Goal: Task Accomplishment & Management: Manage account settings

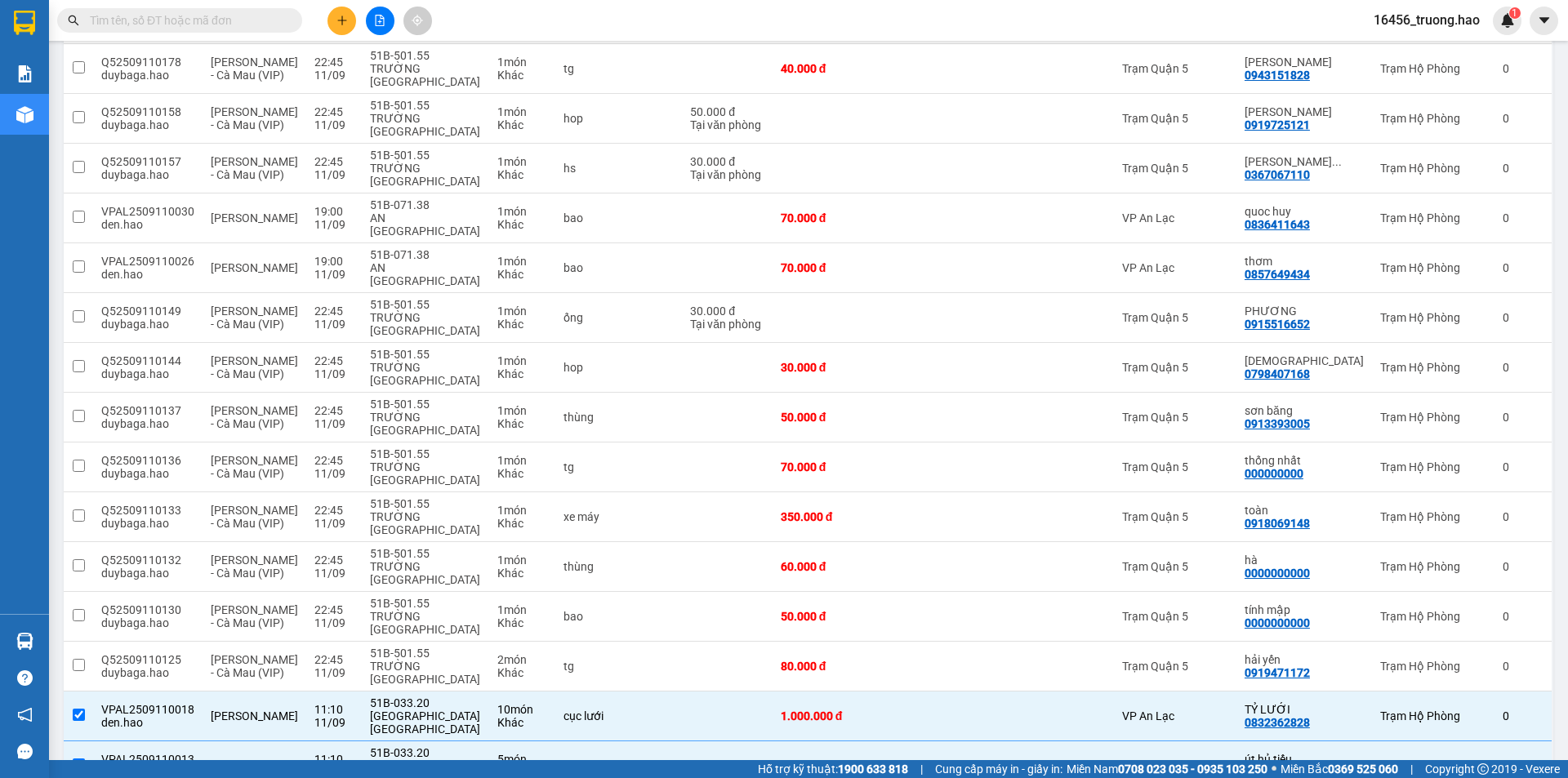
scroll to position [1139, 0]
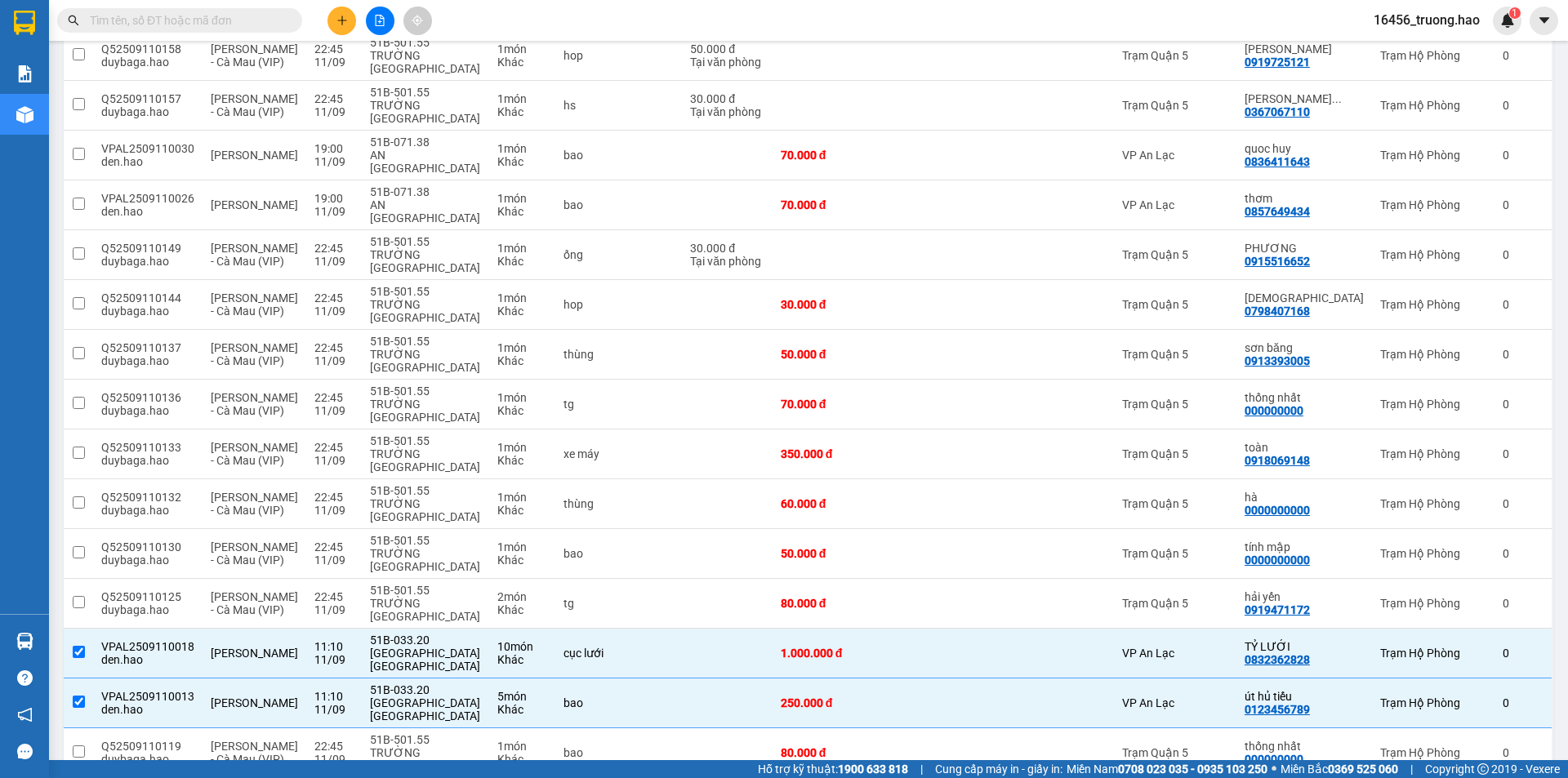
checkbox input "false"
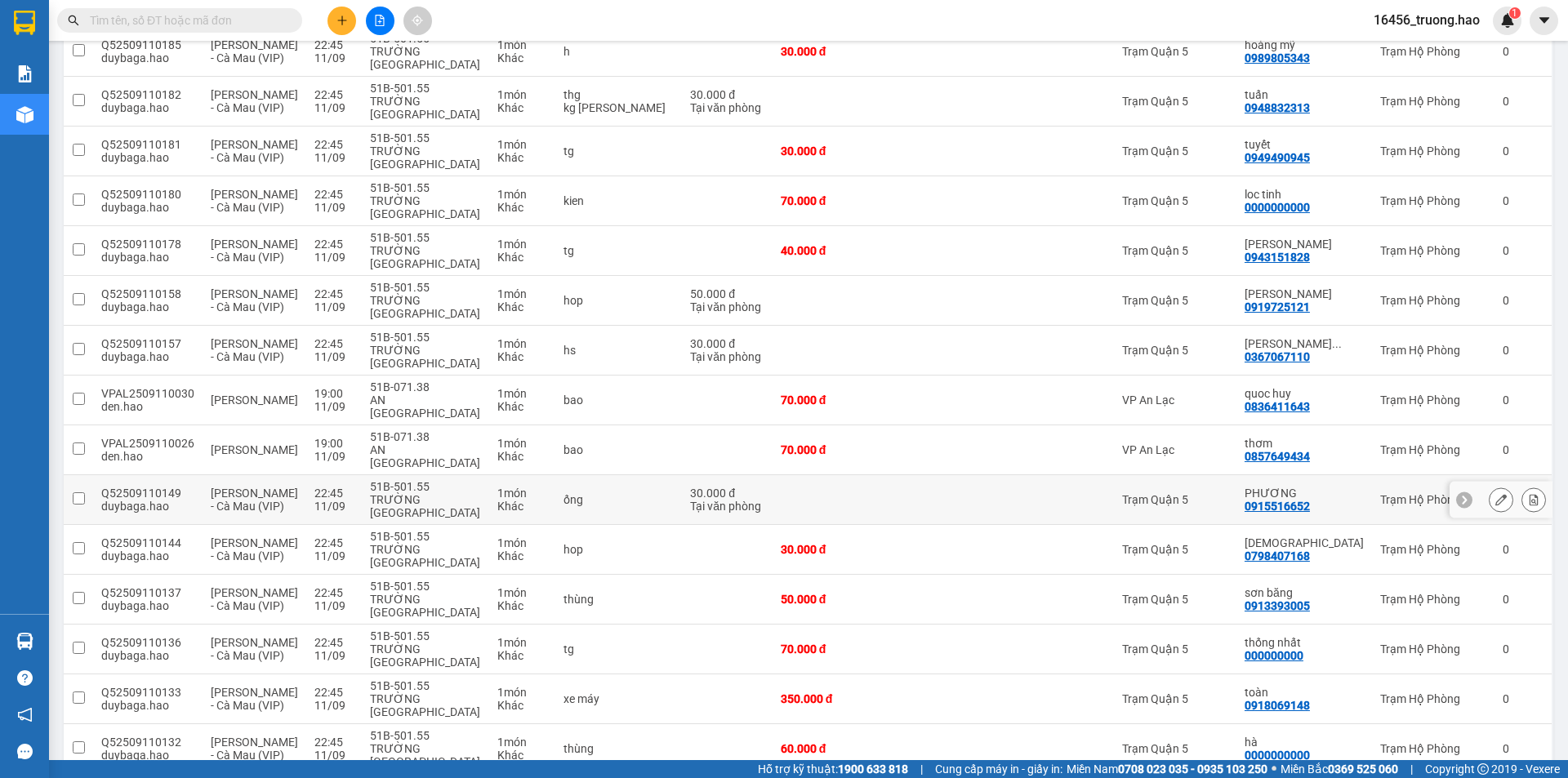
scroll to position [812, 0]
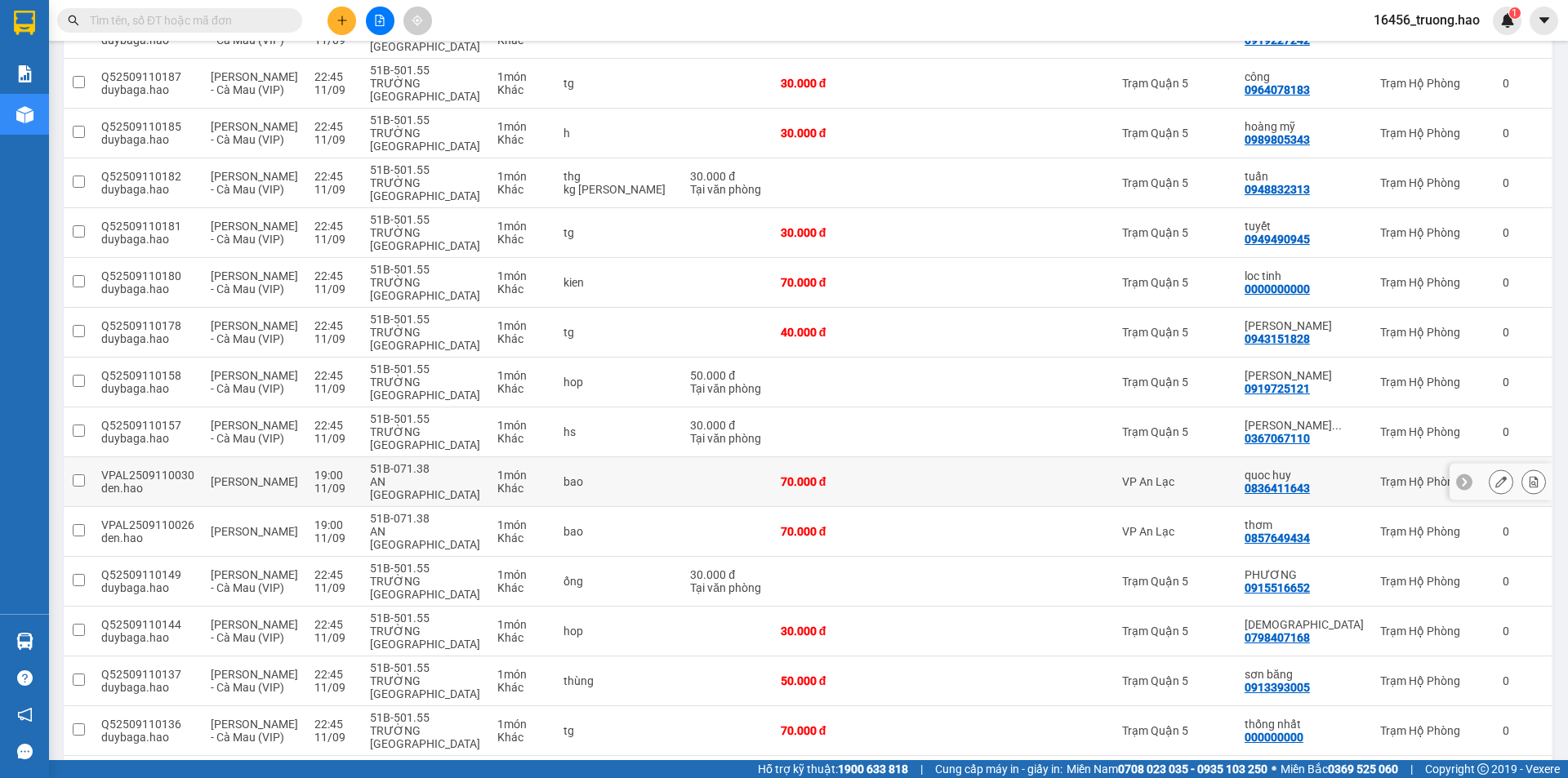
click at [1326, 469] on div "quoc huy" at bounding box center [1304, 475] width 119 height 13
checkbox input "true"
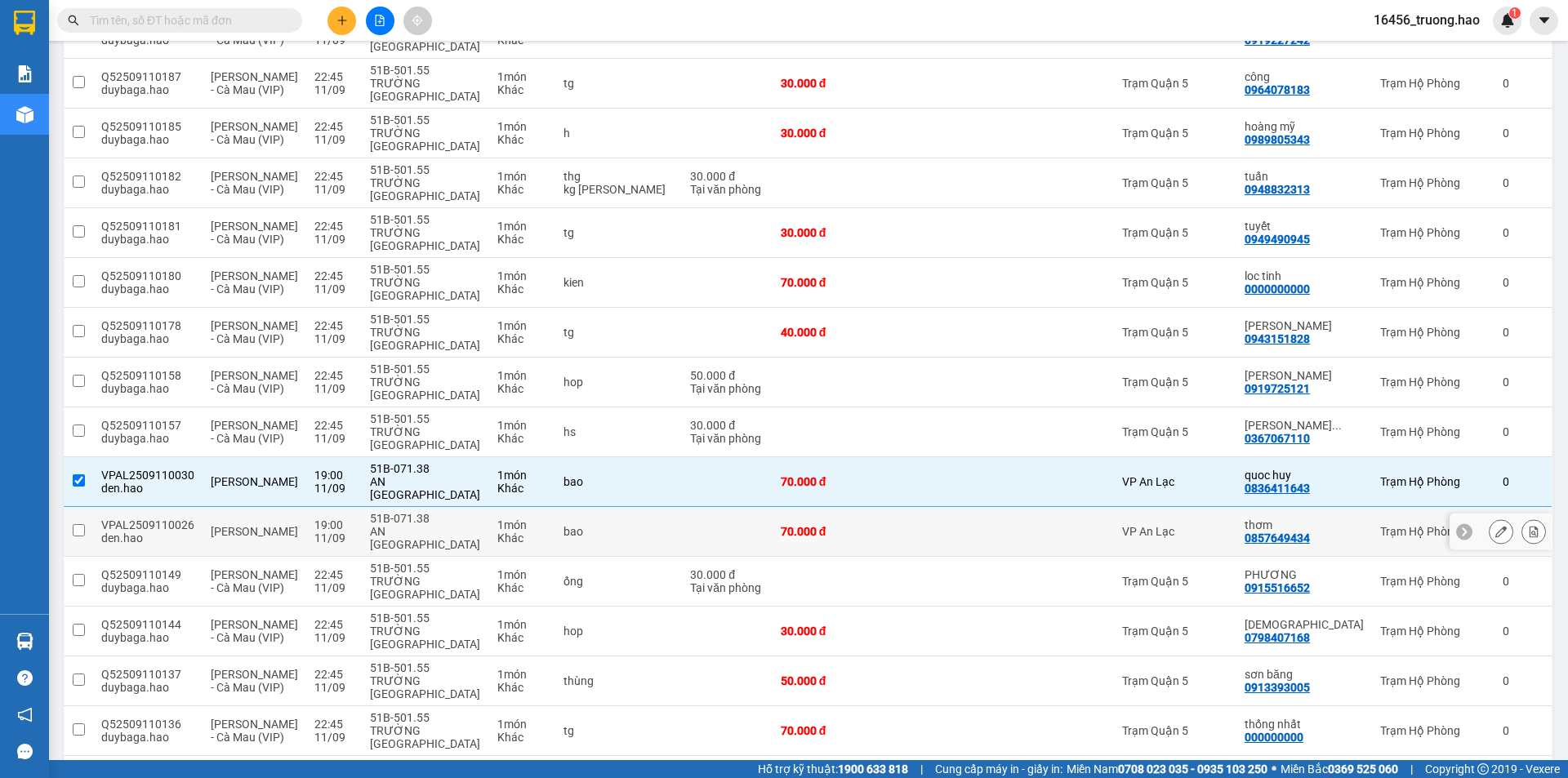
click at [1328, 518] on div "thơm" at bounding box center [1304, 525] width 119 height 13
checkbox input "true"
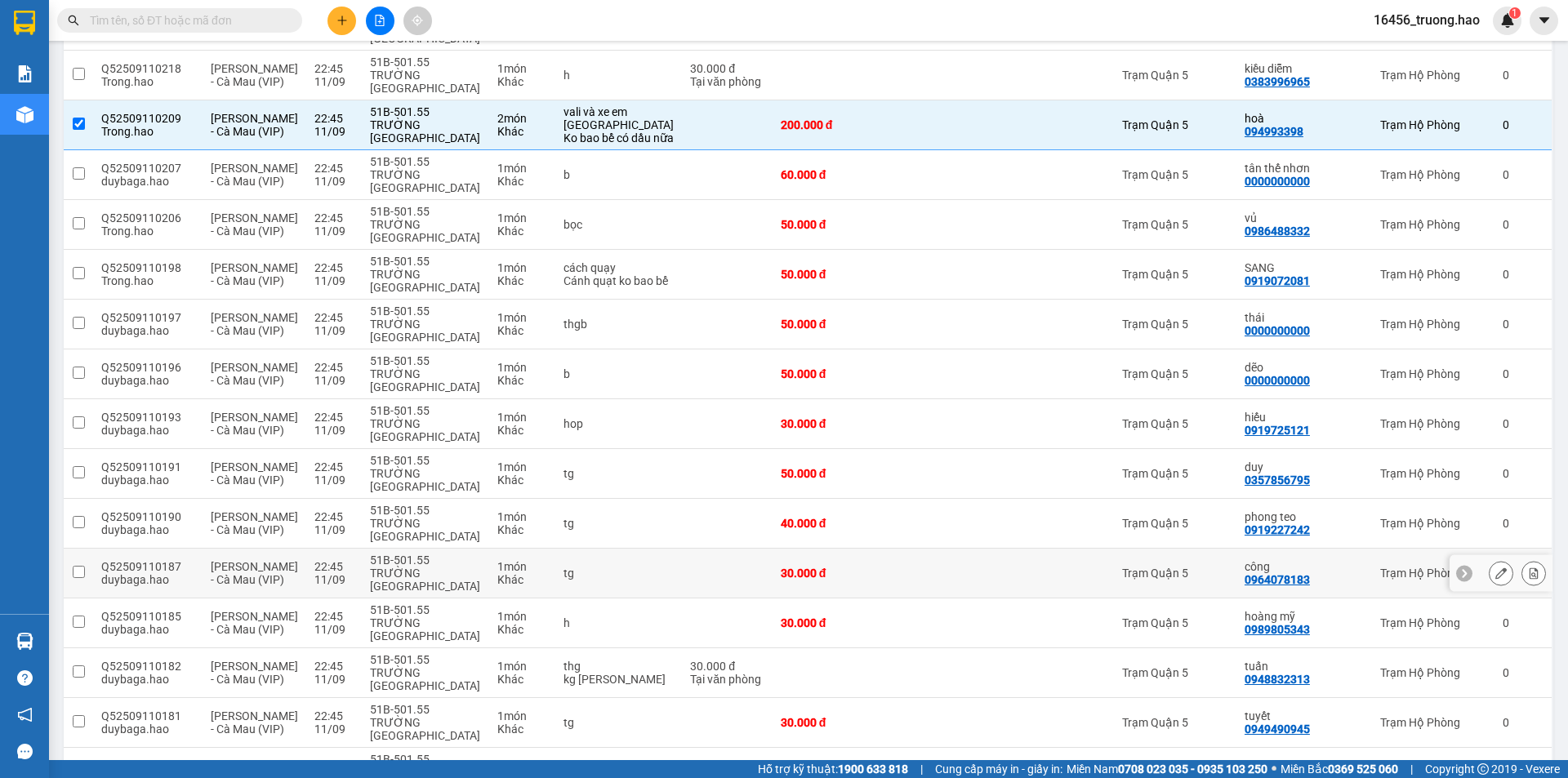
scroll to position [241, 0]
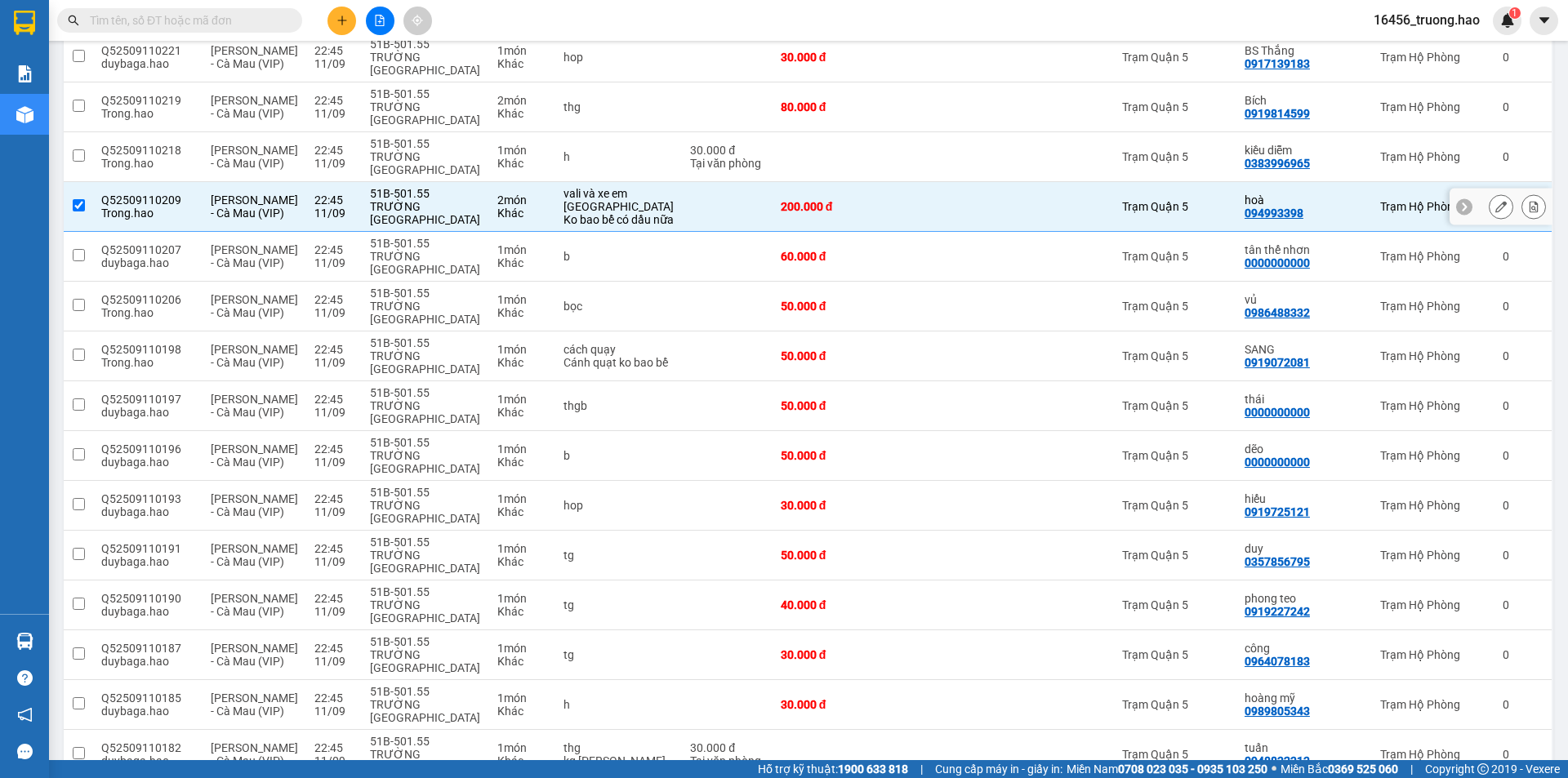
click at [1388, 200] on div "Trạm Hộ Phòng" at bounding box center [1432, 207] width 106 height 13
checkbox input "false"
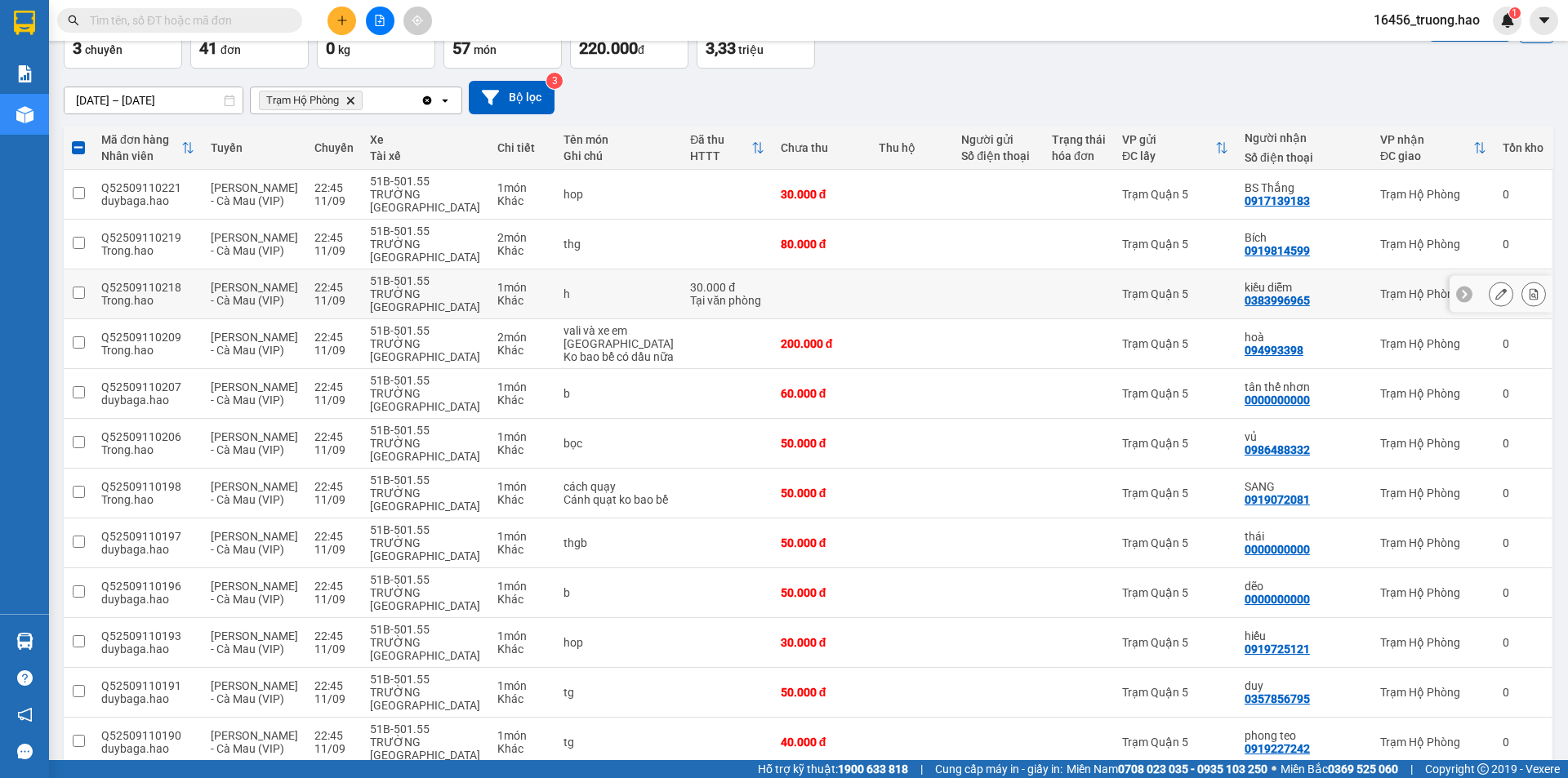
scroll to position [77, 0]
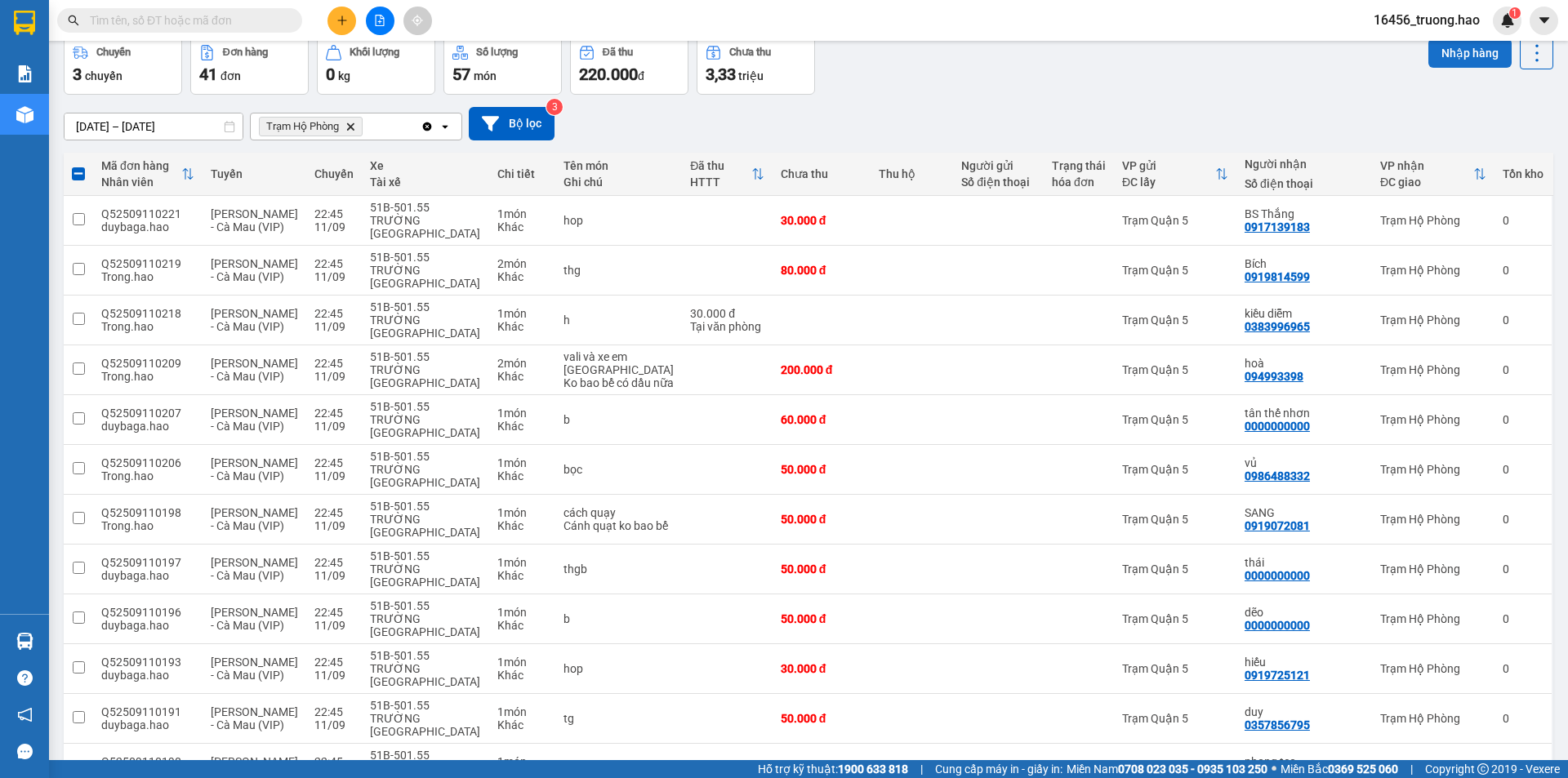
click at [1462, 57] on button "Nhập hàng" at bounding box center [1469, 53] width 83 height 30
checkbox input "false"
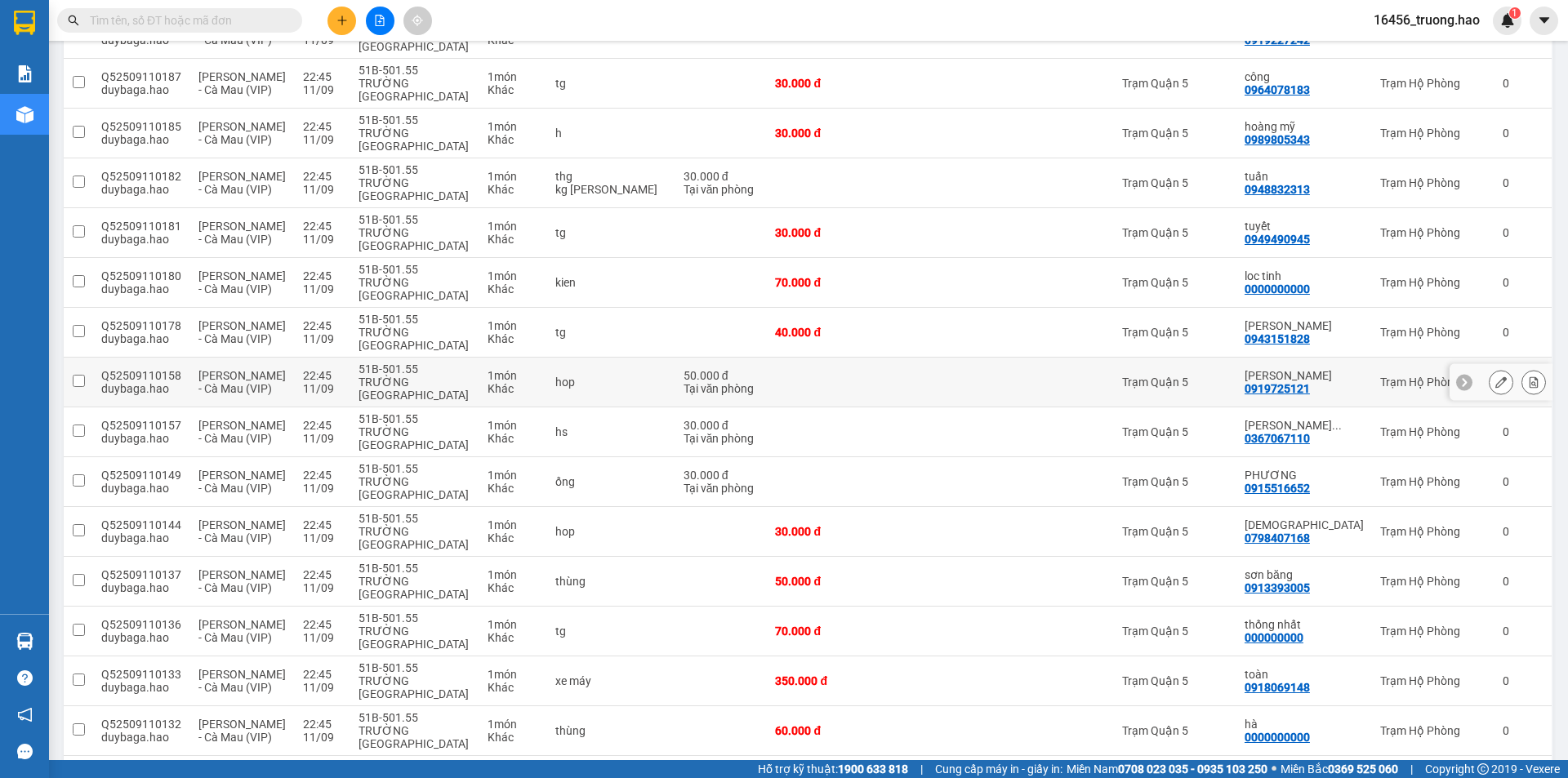
scroll to position [992, 0]
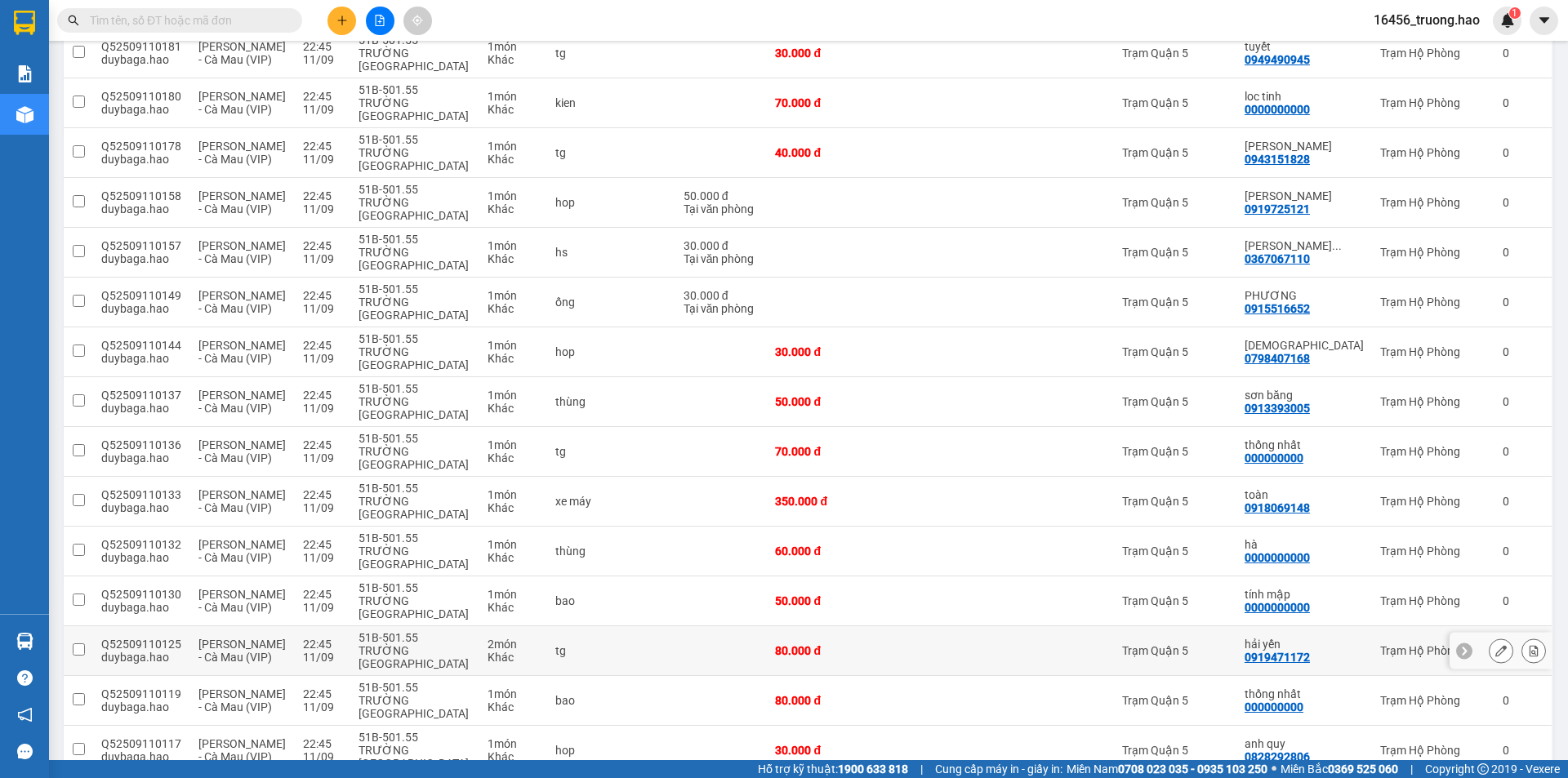
click at [918, 626] on td at bounding box center [909, 651] width 84 height 50
checkbox input "true"
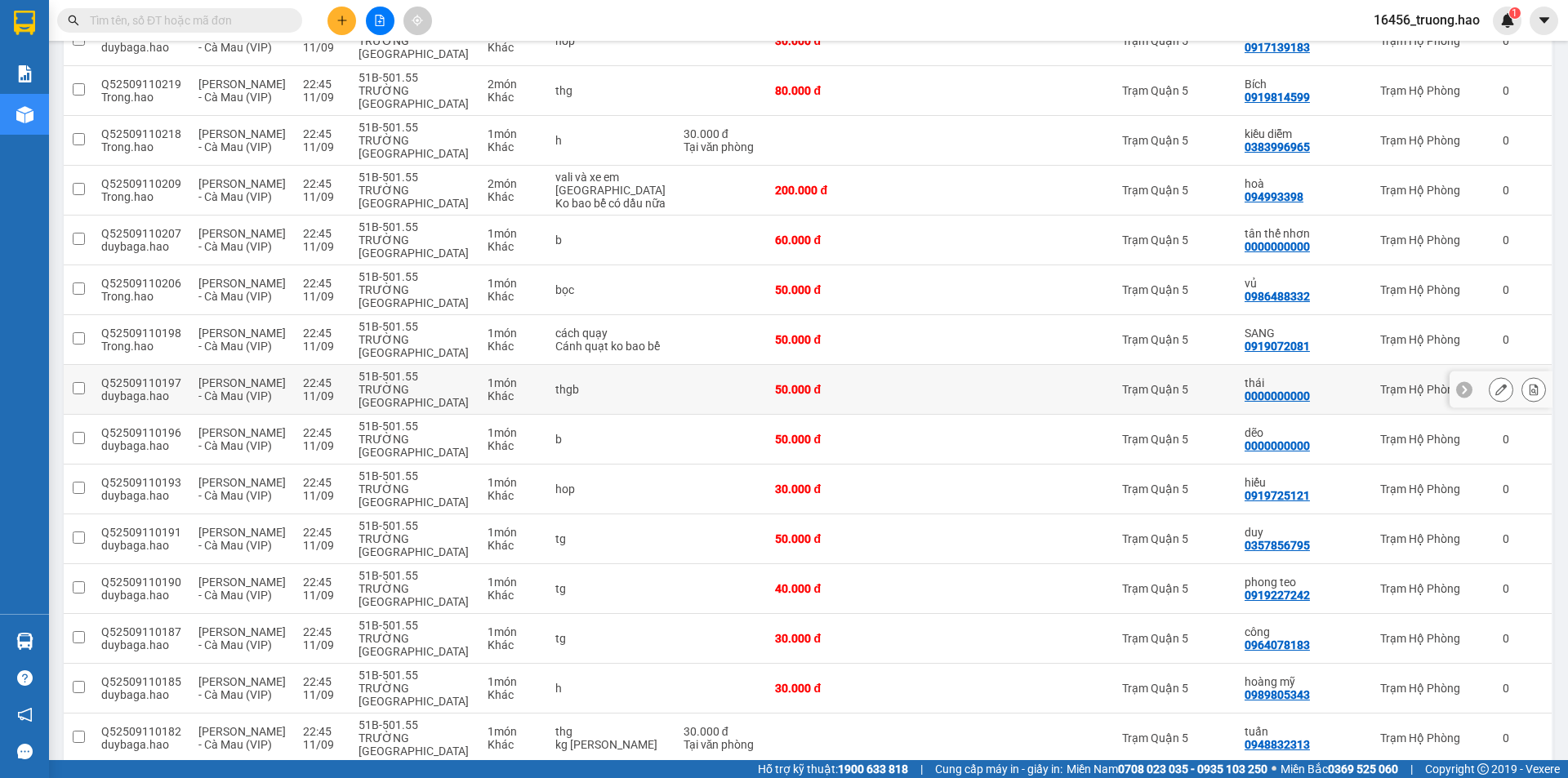
scroll to position [176, 0]
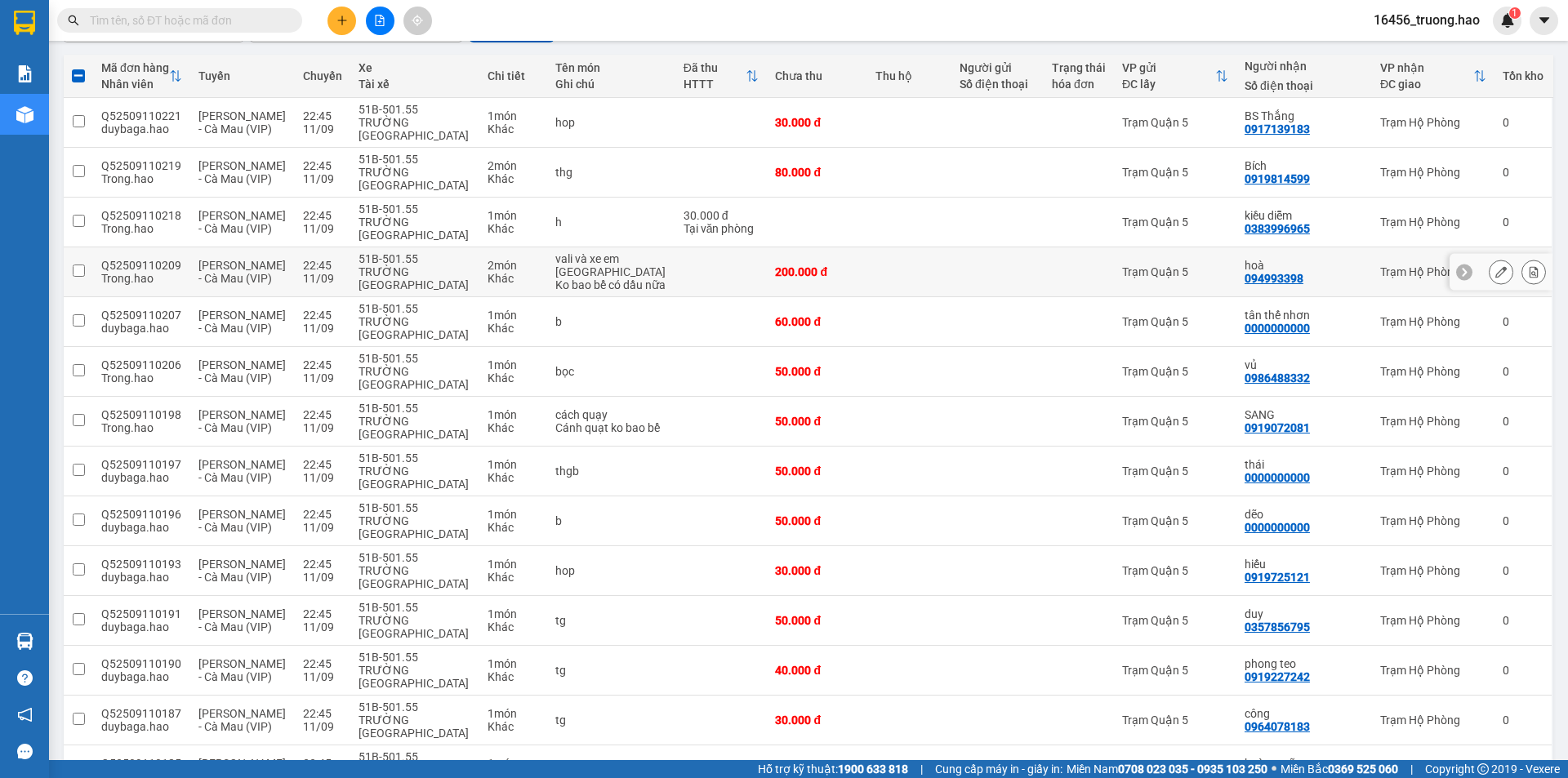
click at [732, 247] on td at bounding box center [721, 272] width 93 height 50
checkbox input "true"
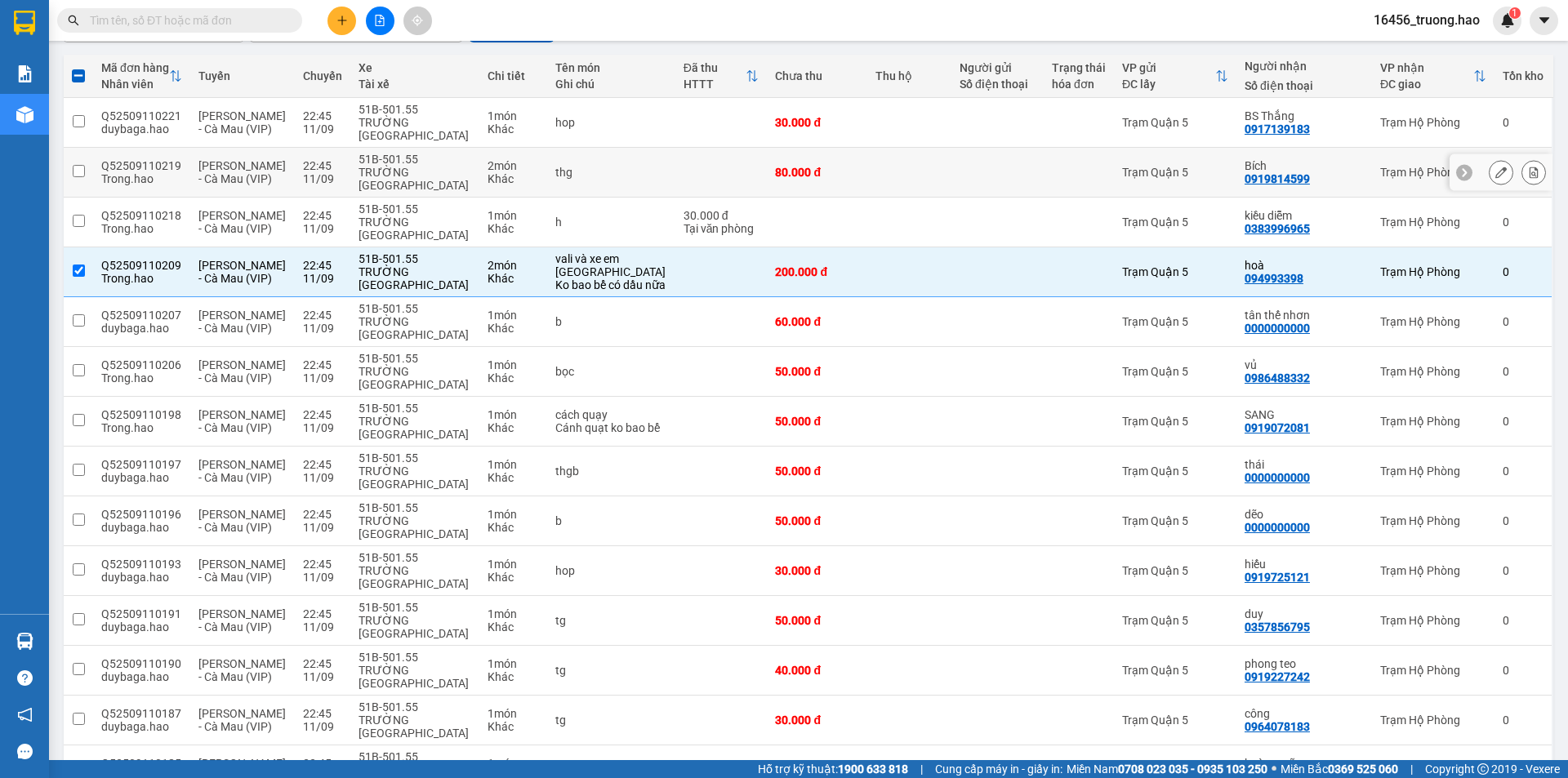
click at [845, 148] on td "80.000 đ" at bounding box center [816, 173] width 100 height 50
checkbox input "true"
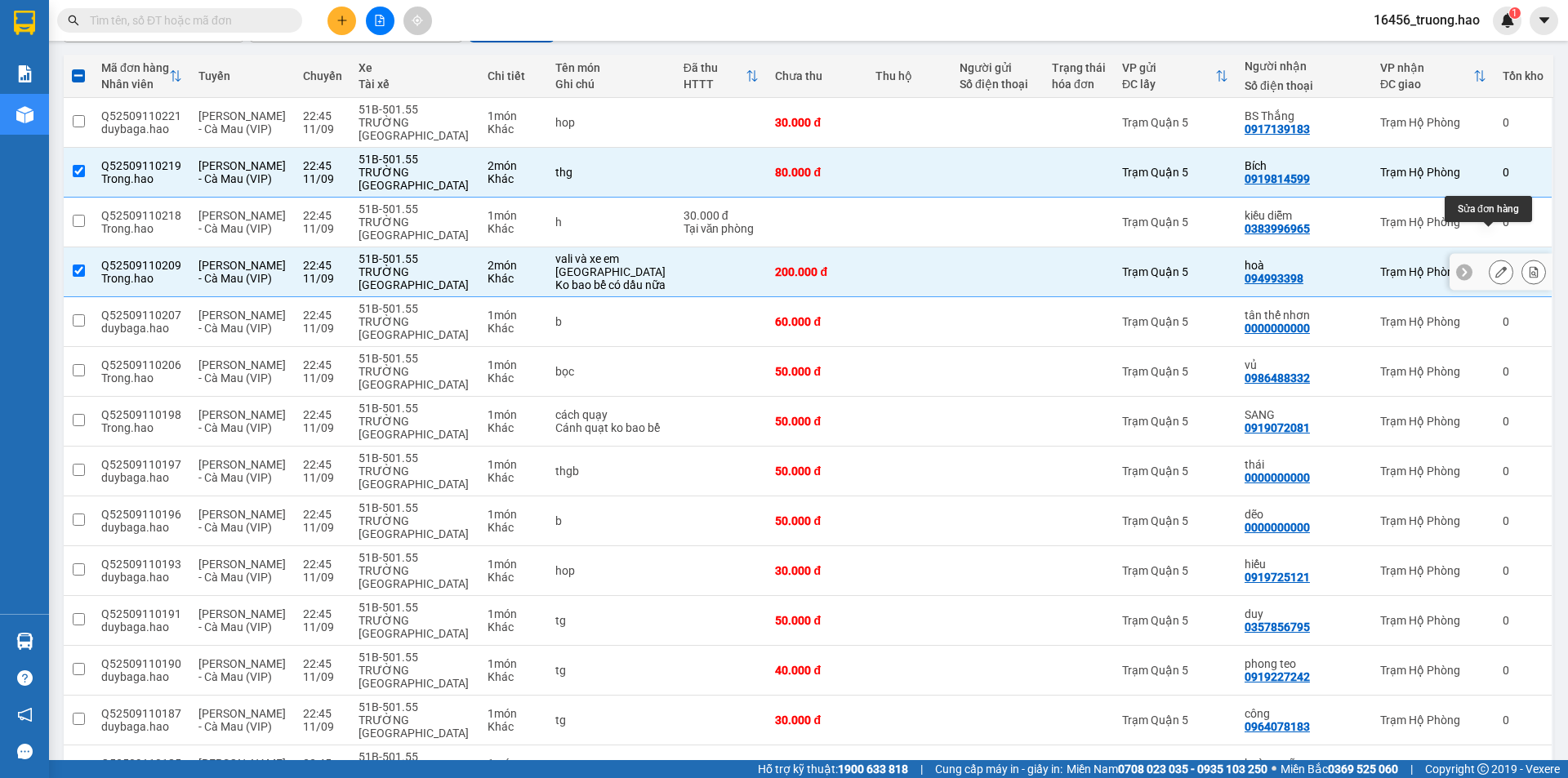
click at [1495, 266] on icon at bounding box center [1500, 272] width 11 height 11
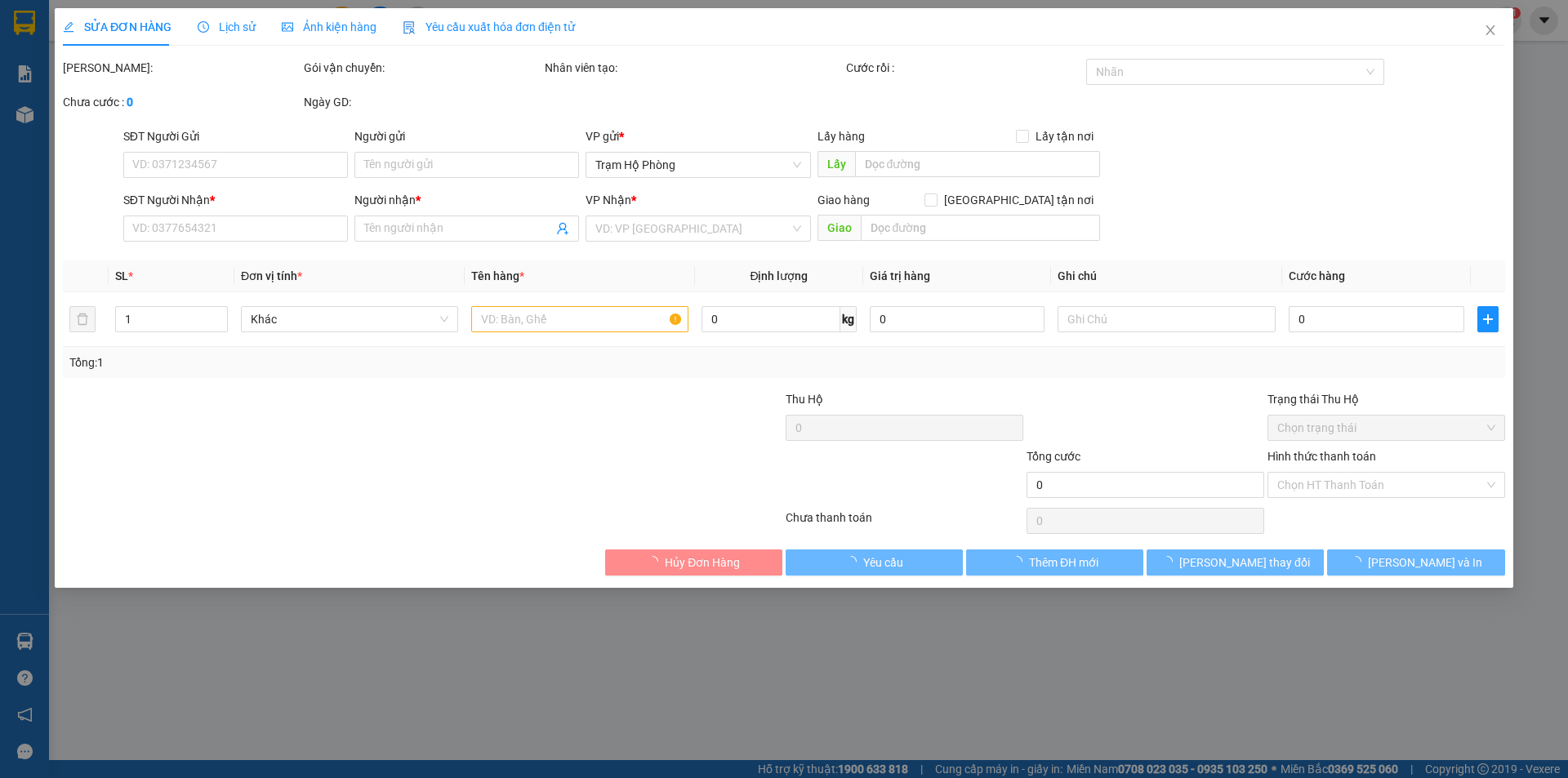
type input "094993398"
type input "hoà"
type input "200.000"
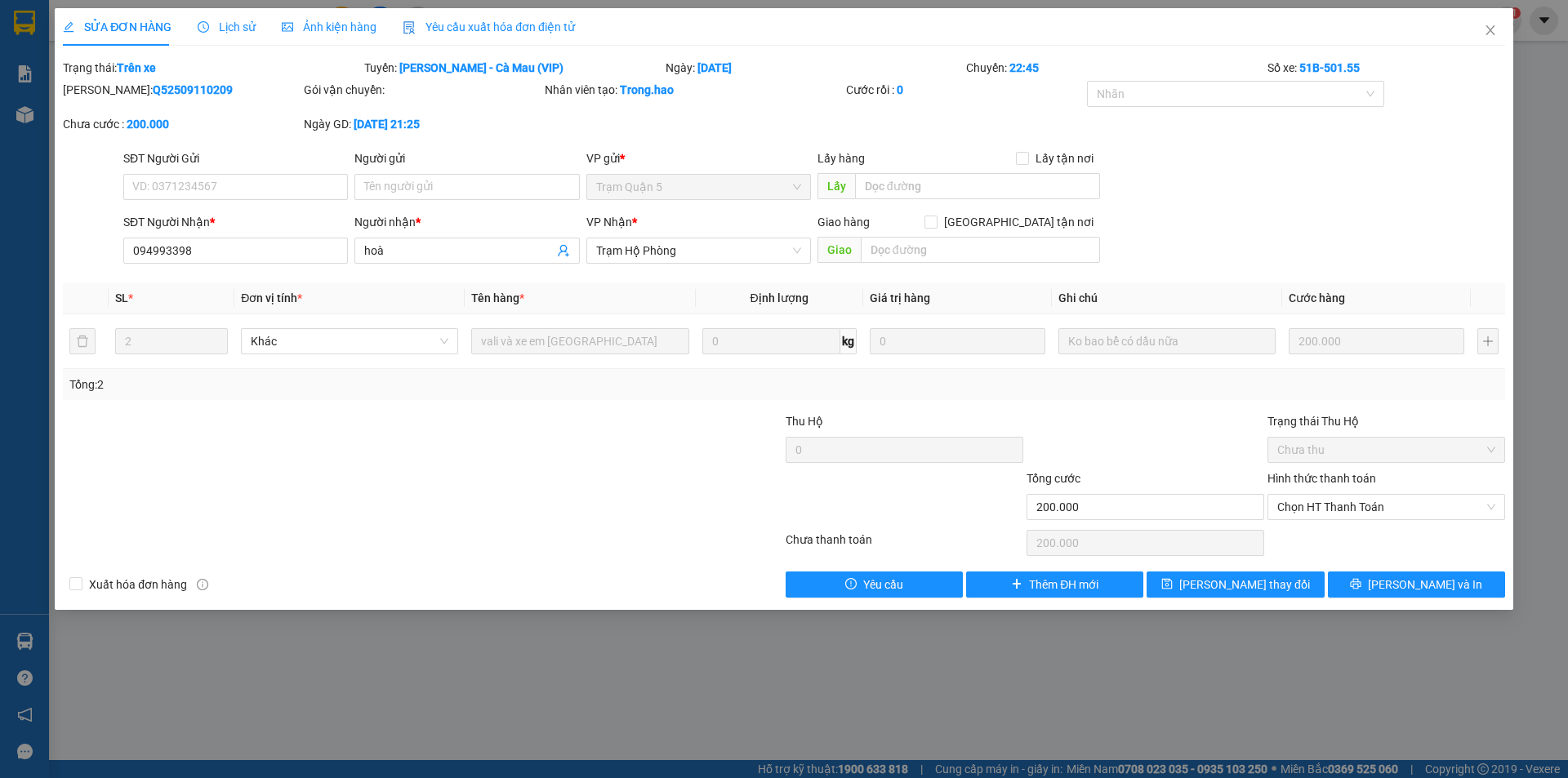
click at [354, 37] on div "Ảnh kiện hàng" at bounding box center [328, 27] width 94 height 37
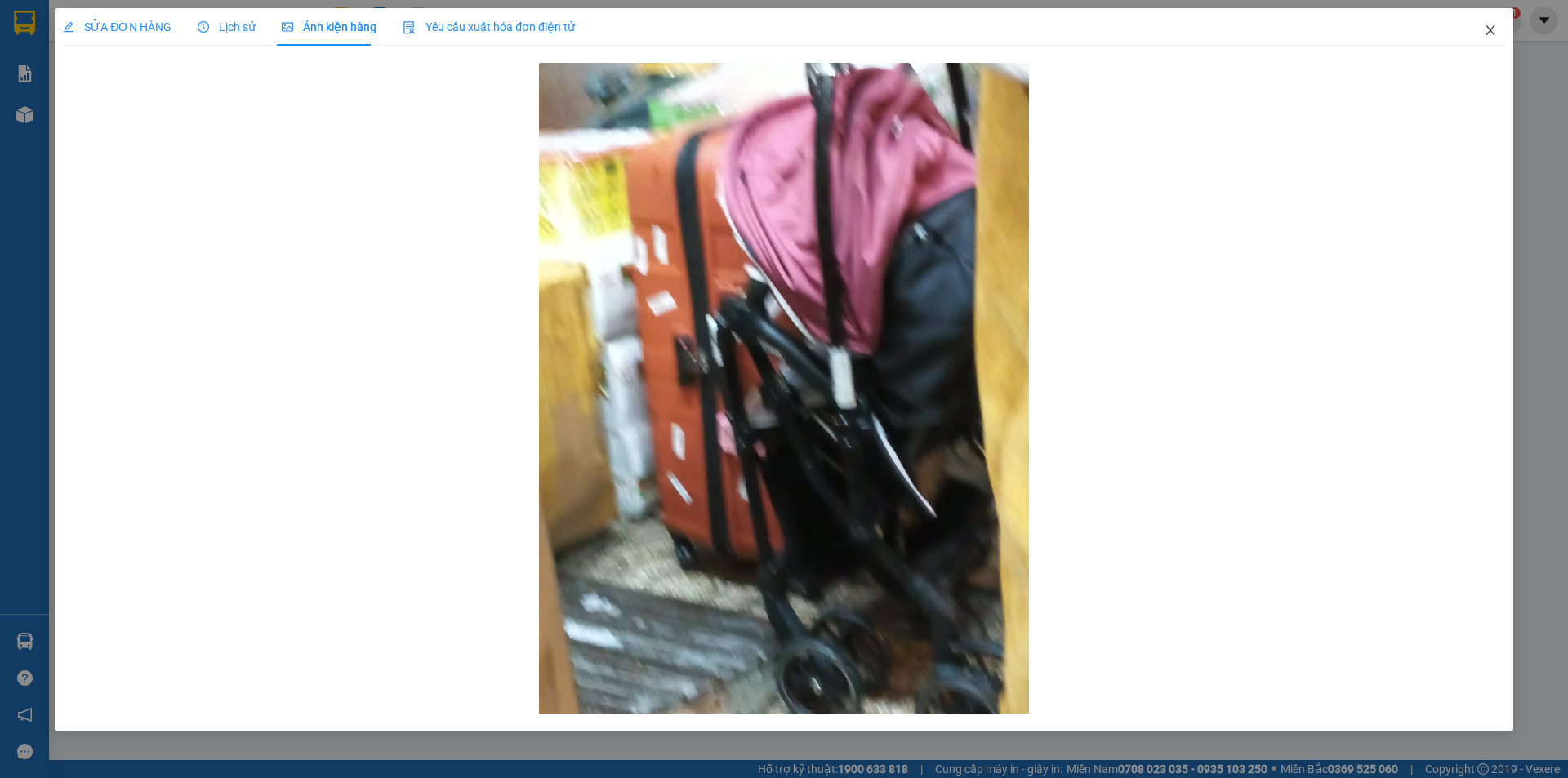
click at [1494, 32] on icon "close" at bounding box center [1490, 31] width 13 height 13
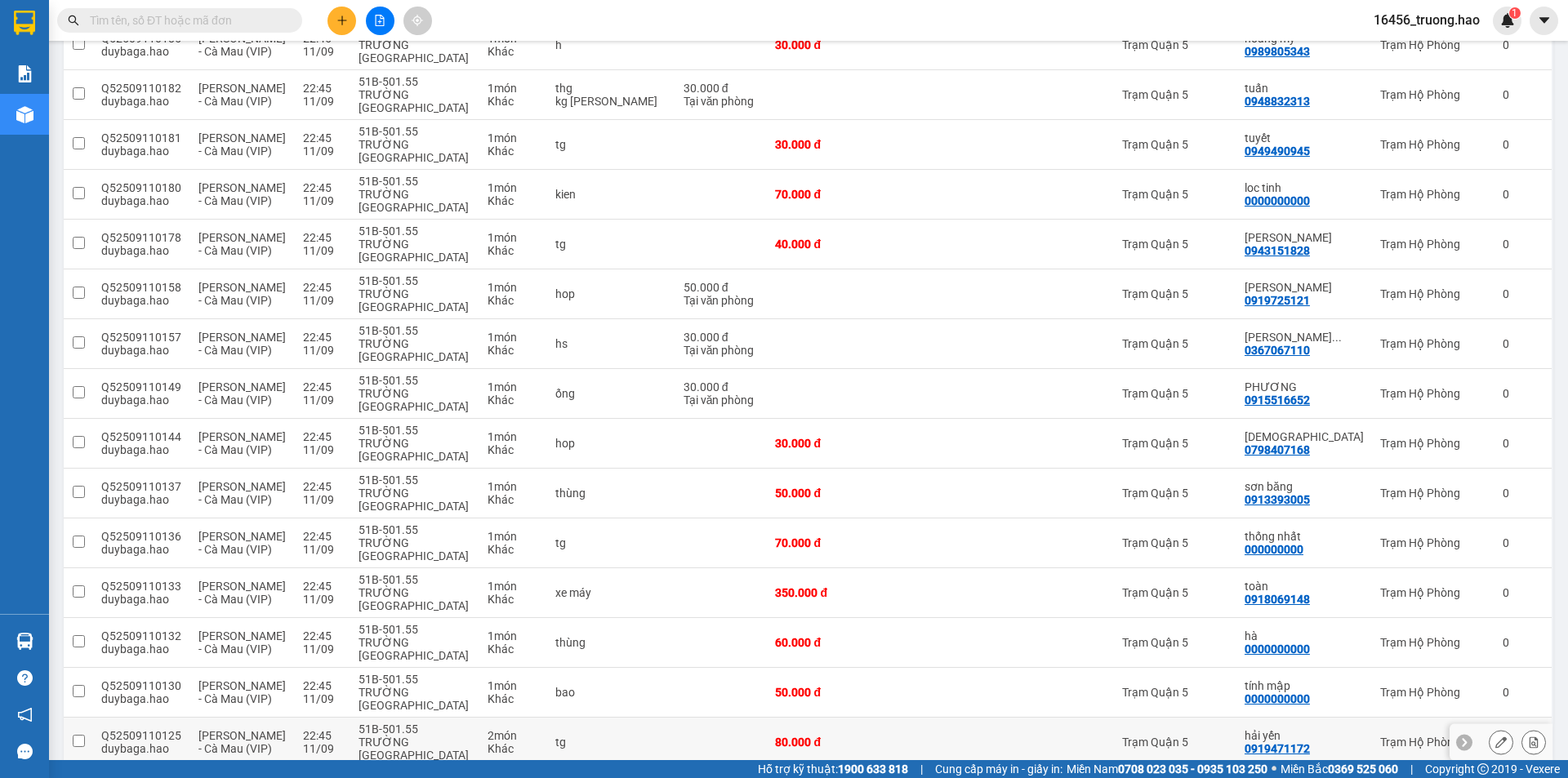
scroll to position [992, 0]
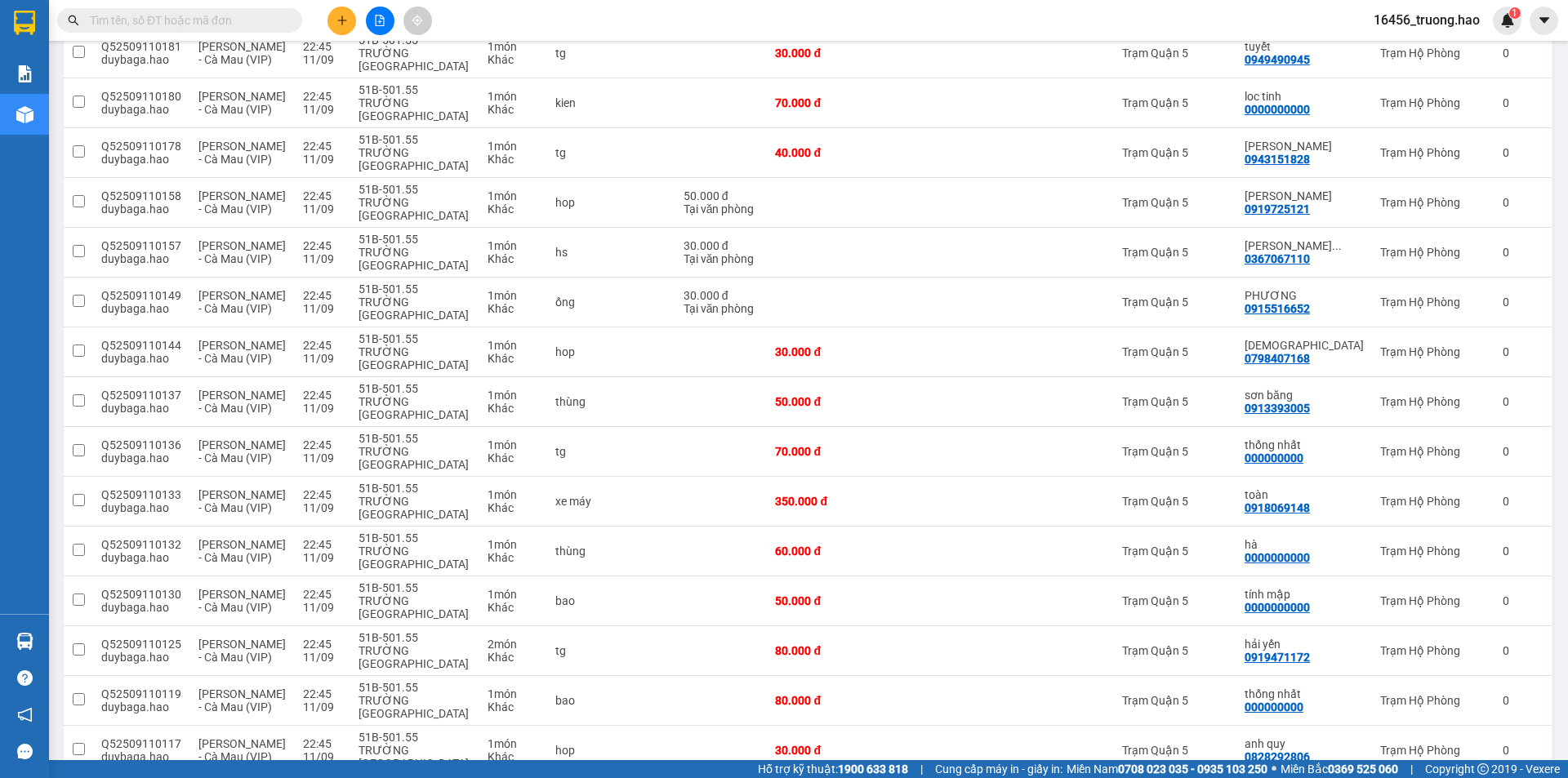
checkbox input "true"
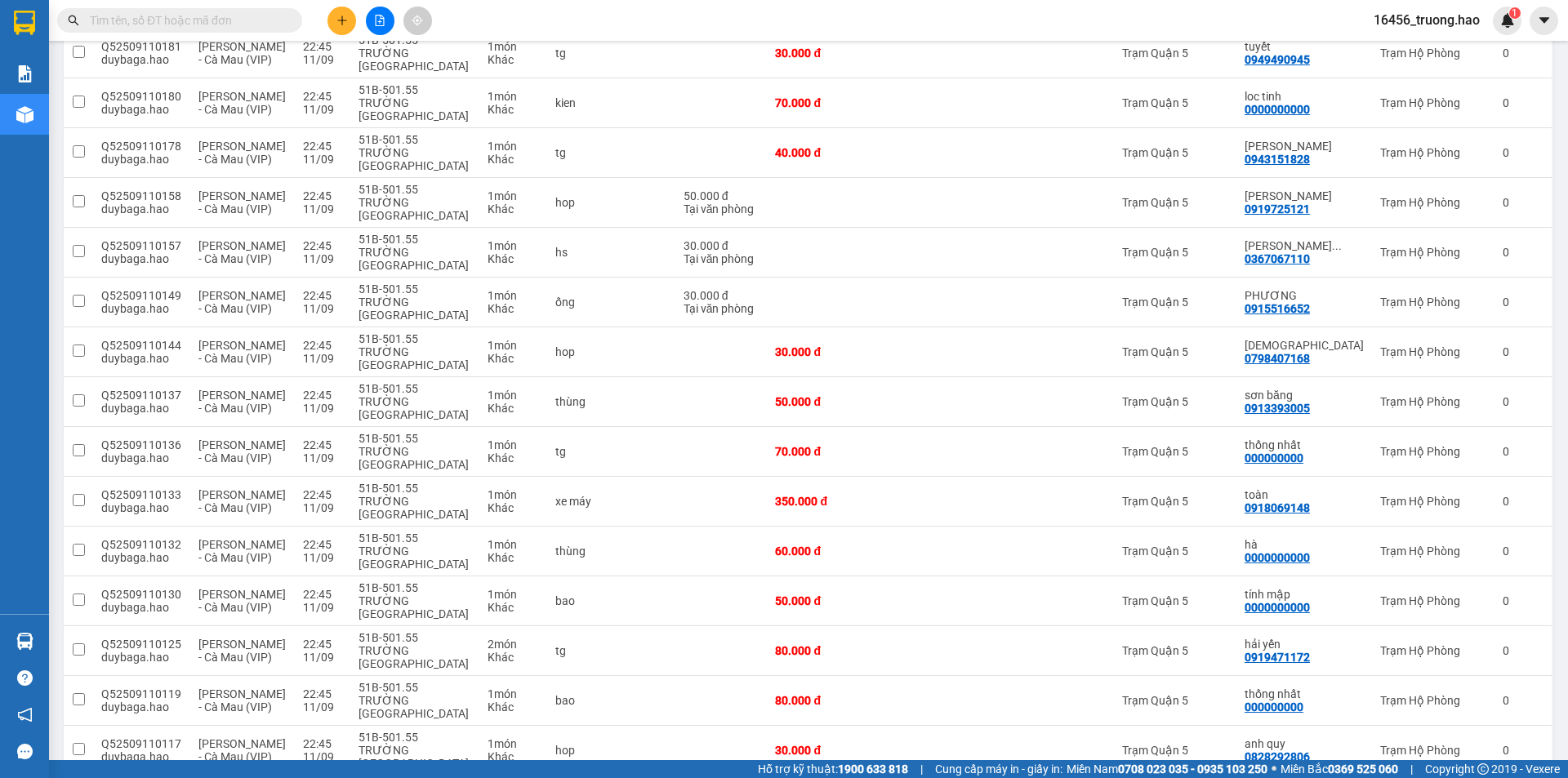
checkbox input "true"
click at [734, 726] on td at bounding box center [721, 751] width 93 height 50
checkbox input "true"
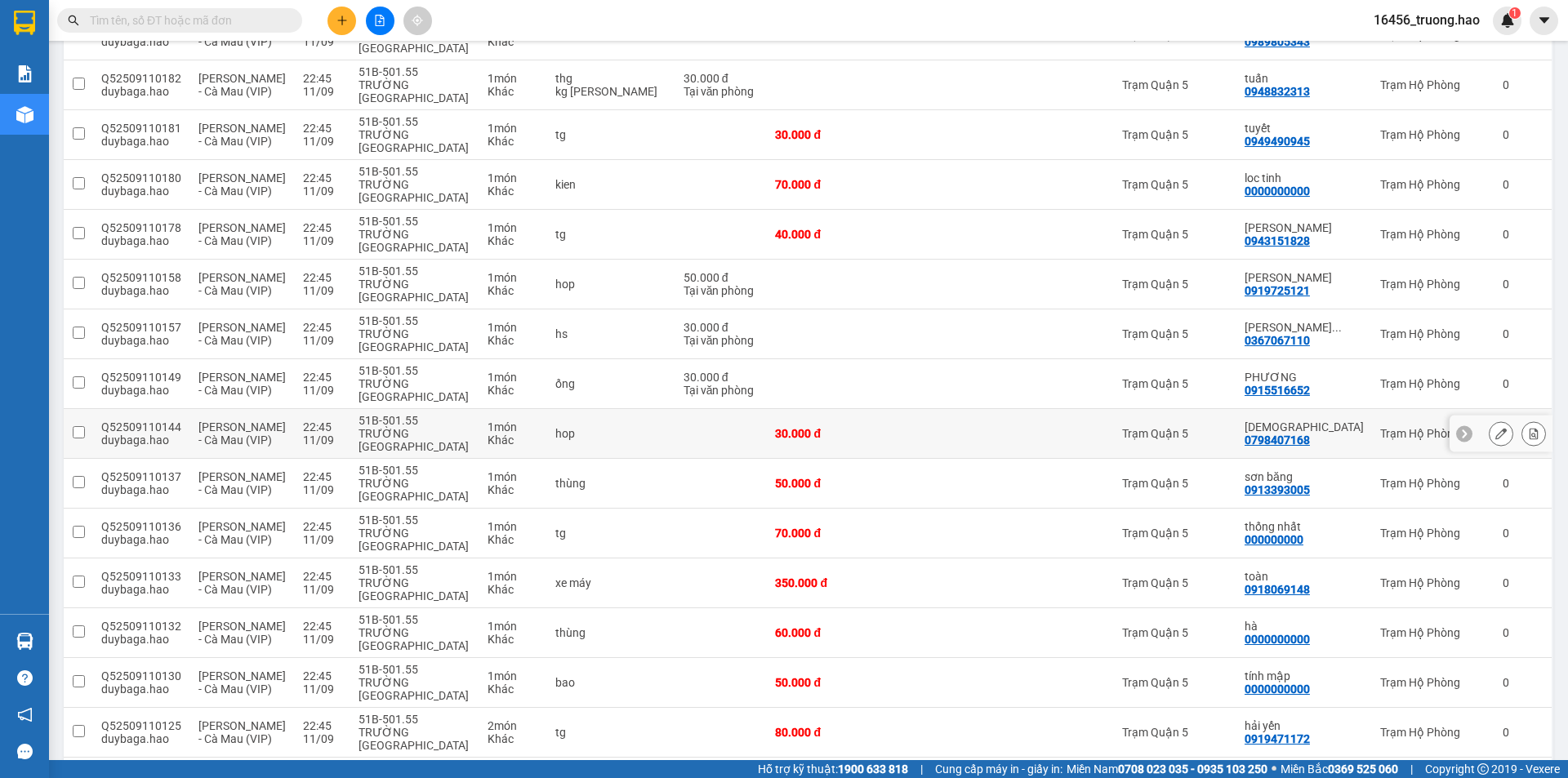
click at [639, 427] on div "hop" at bounding box center [611, 433] width 112 height 13
checkbox input "true"
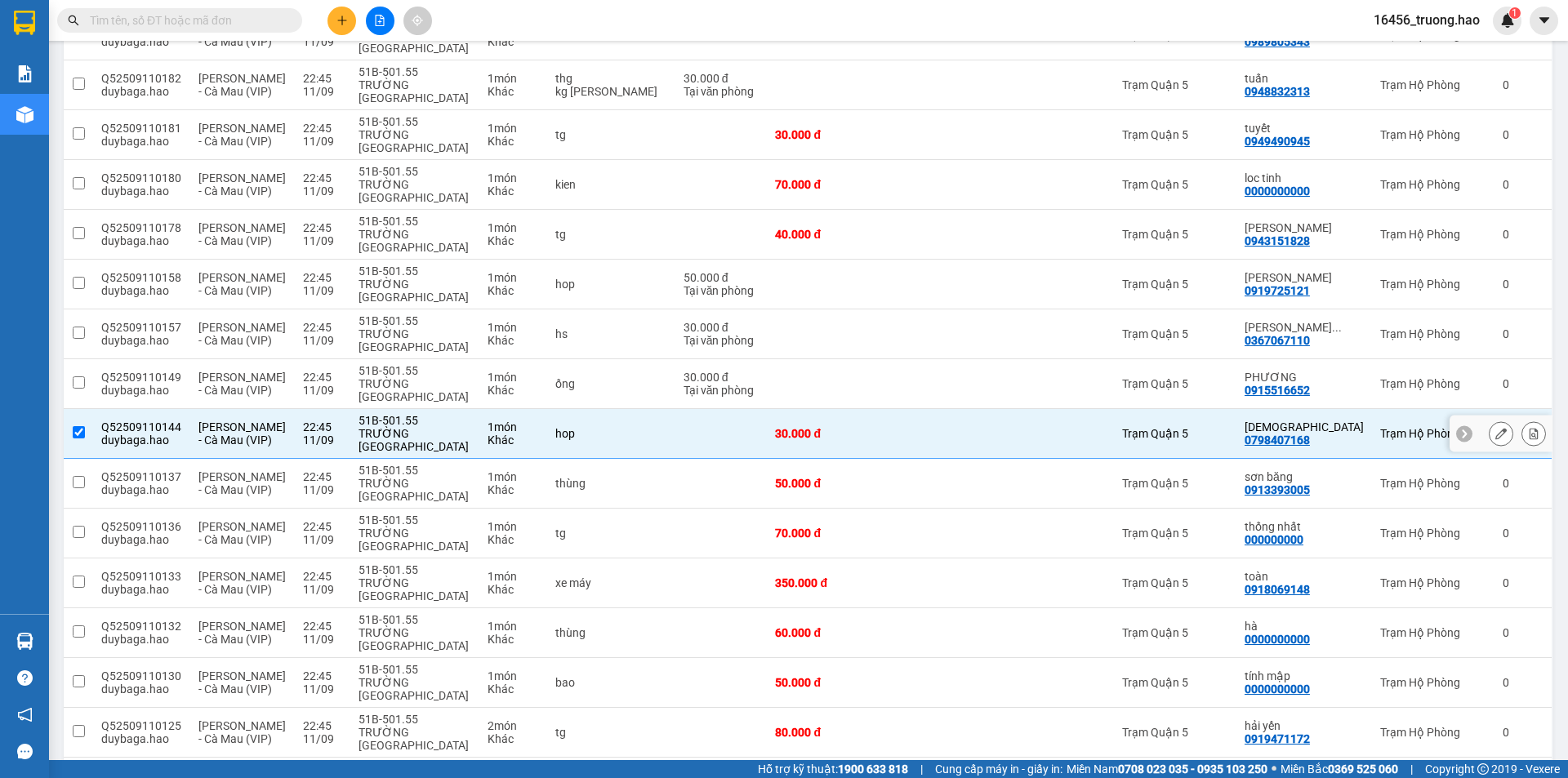
scroll to position [829, 0]
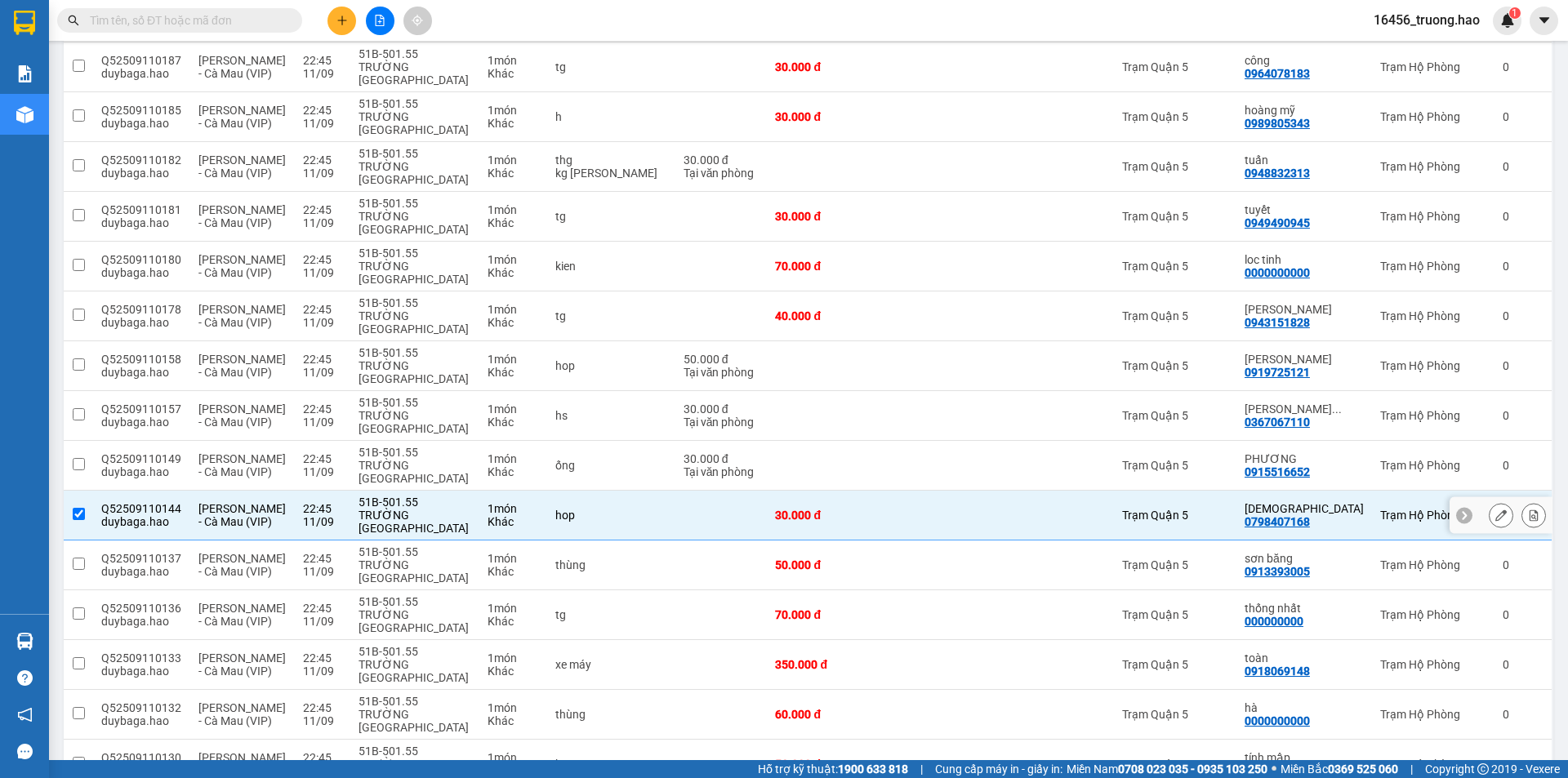
click at [640, 391] on td "hs" at bounding box center [611, 416] width 128 height 50
checkbox input "true"
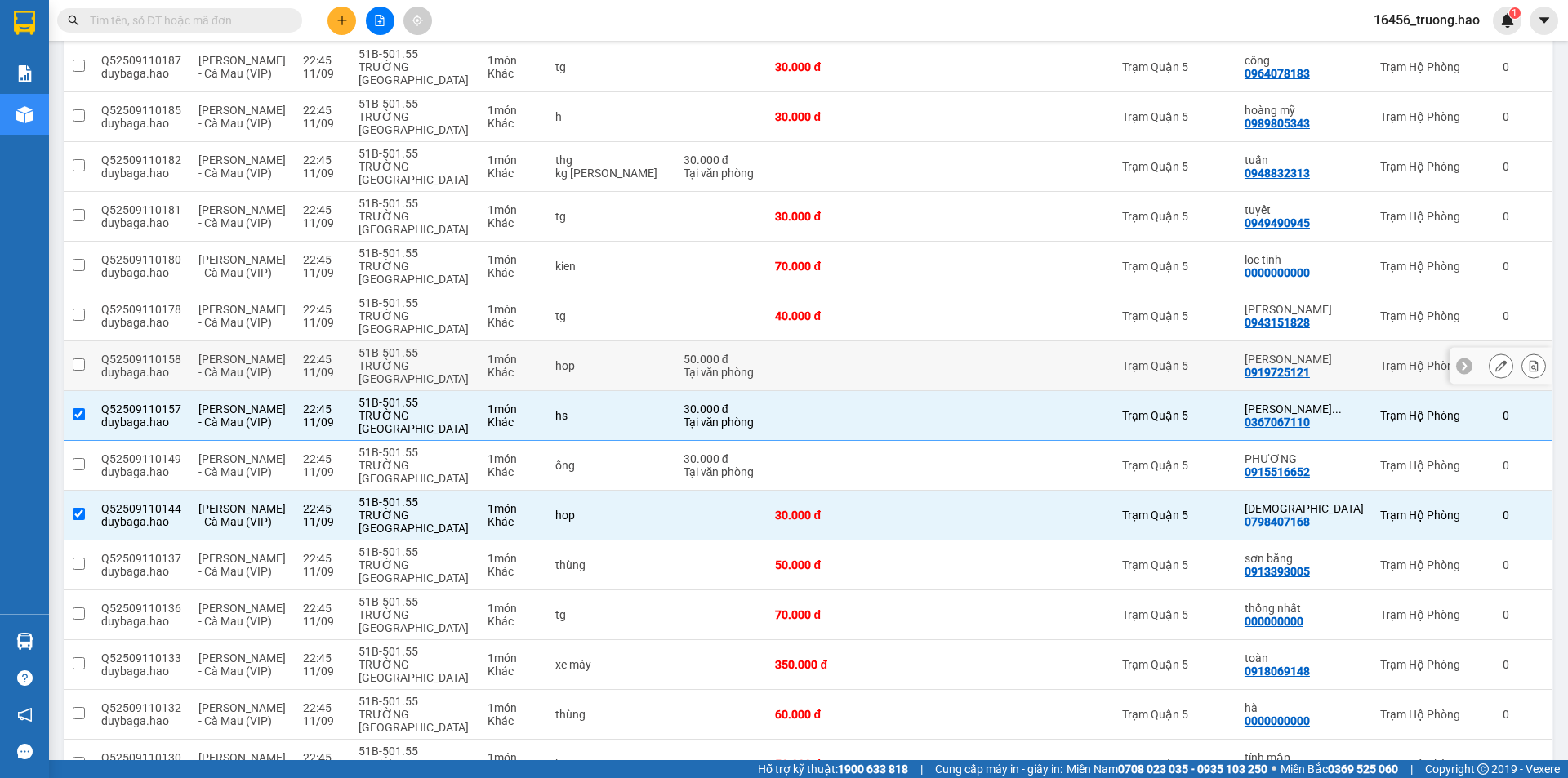
click at [683, 366] on div "Tại văn phòng" at bounding box center [721, 372] width 76 height 13
checkbox input "true"
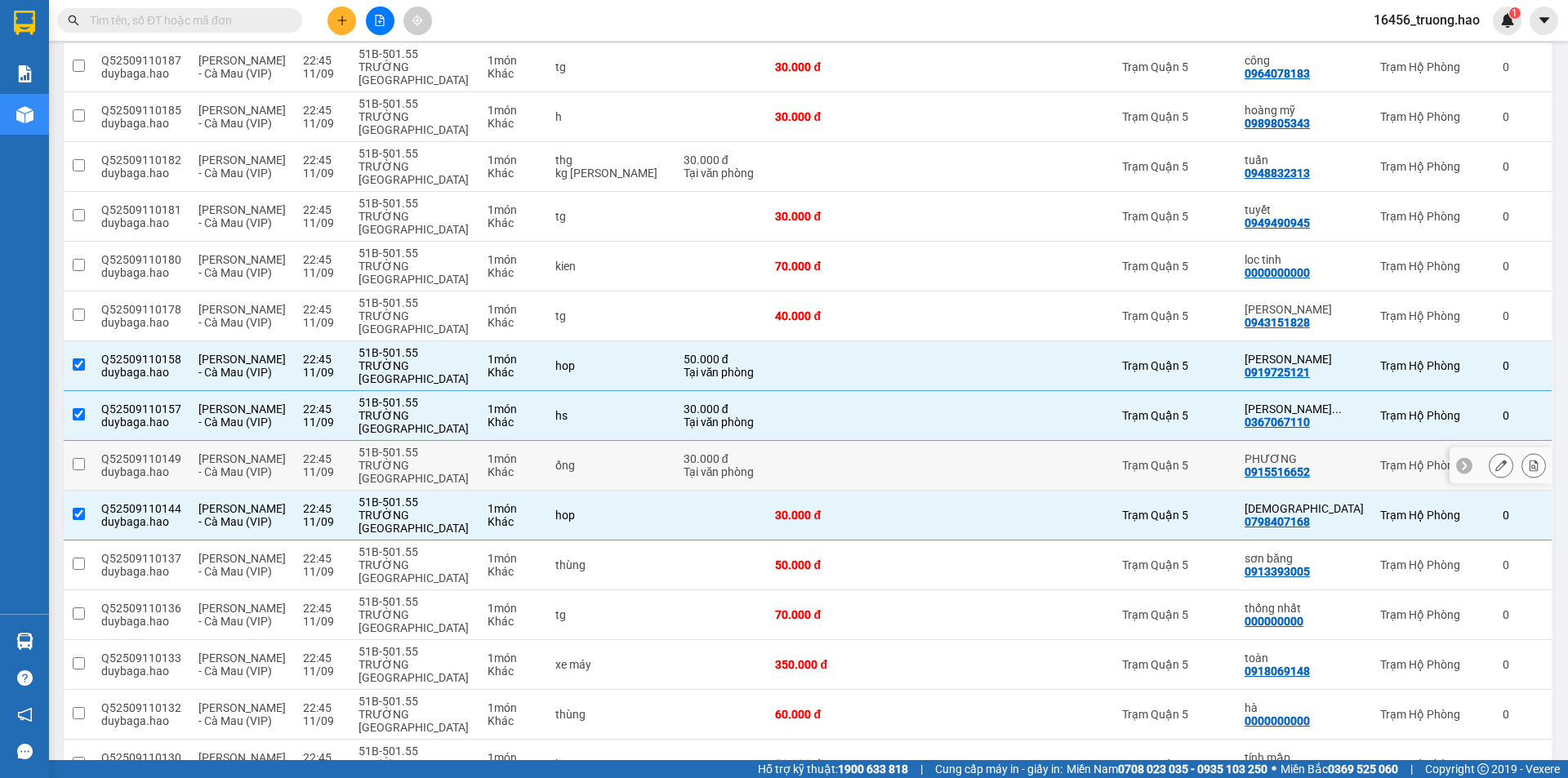
click at [818, 441] on td at bounding box center [816, 466] width 100 height 50
checkbox input "true"
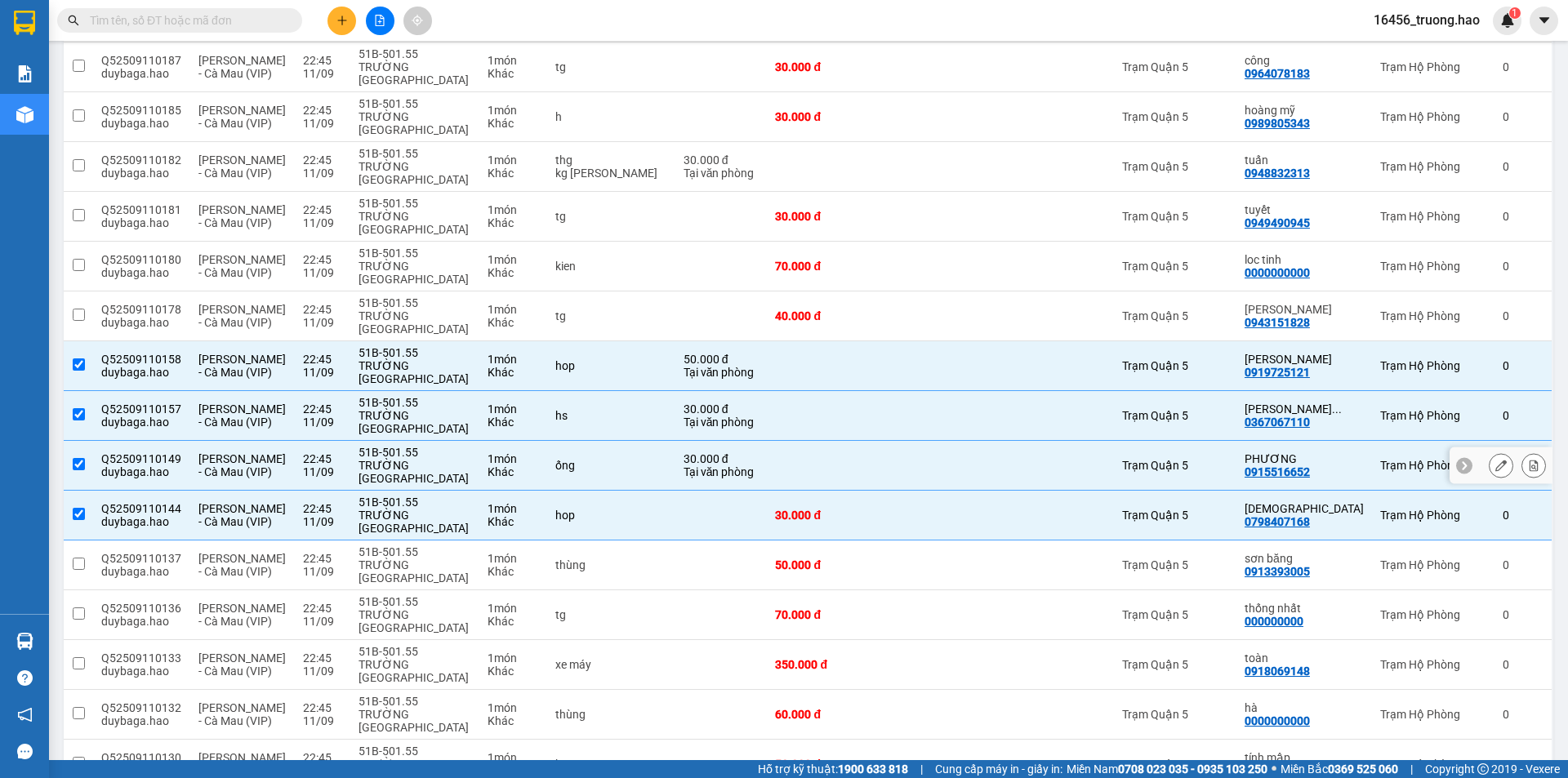
scroll to position [665, 0]
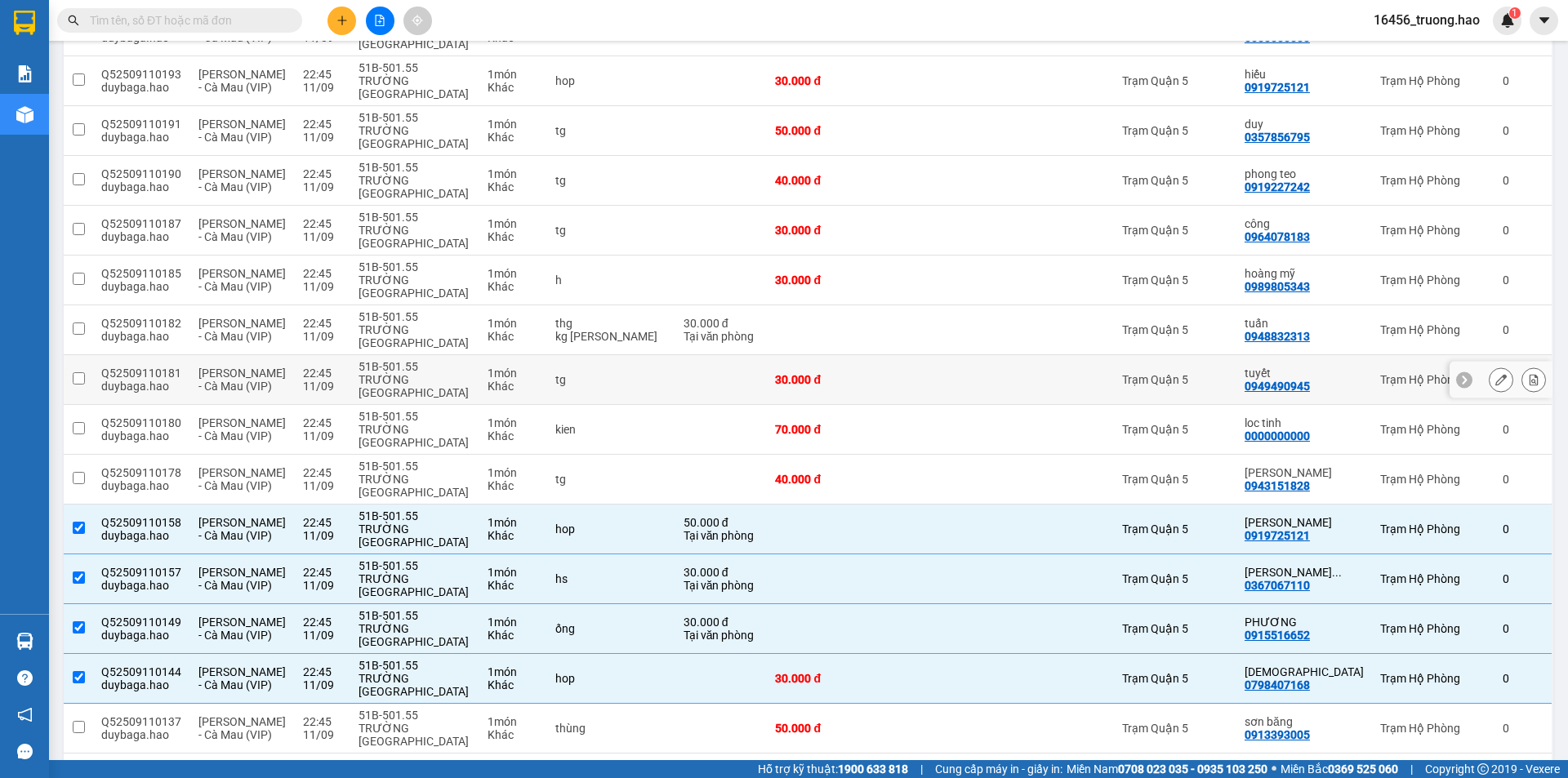
click at [682, 355] on td at bounding box center [721, 380] width 93 height 50
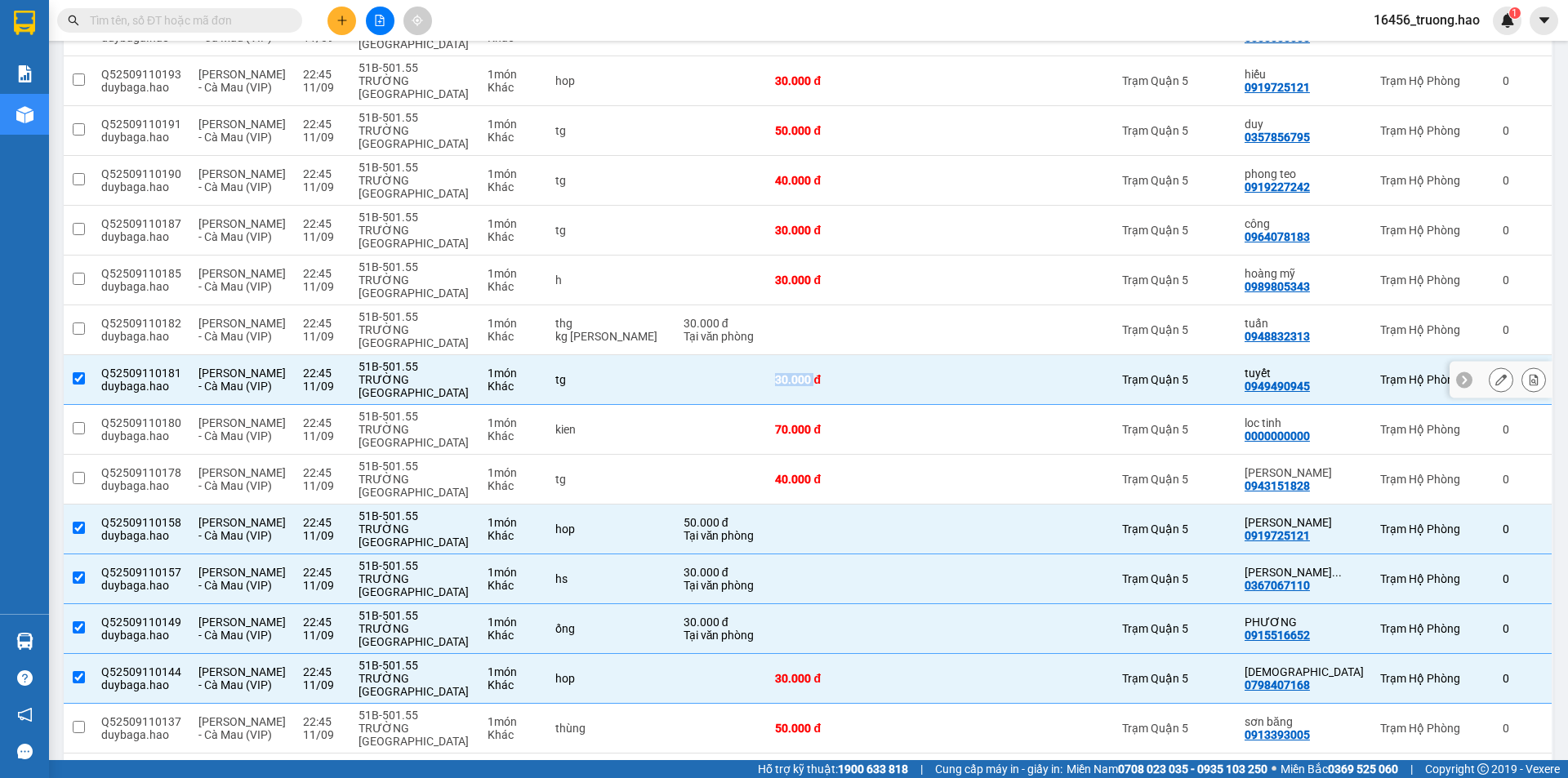
click at [682, 355] on td at bounding box center [721, 380] width 93 height 50
checkbox input "false"
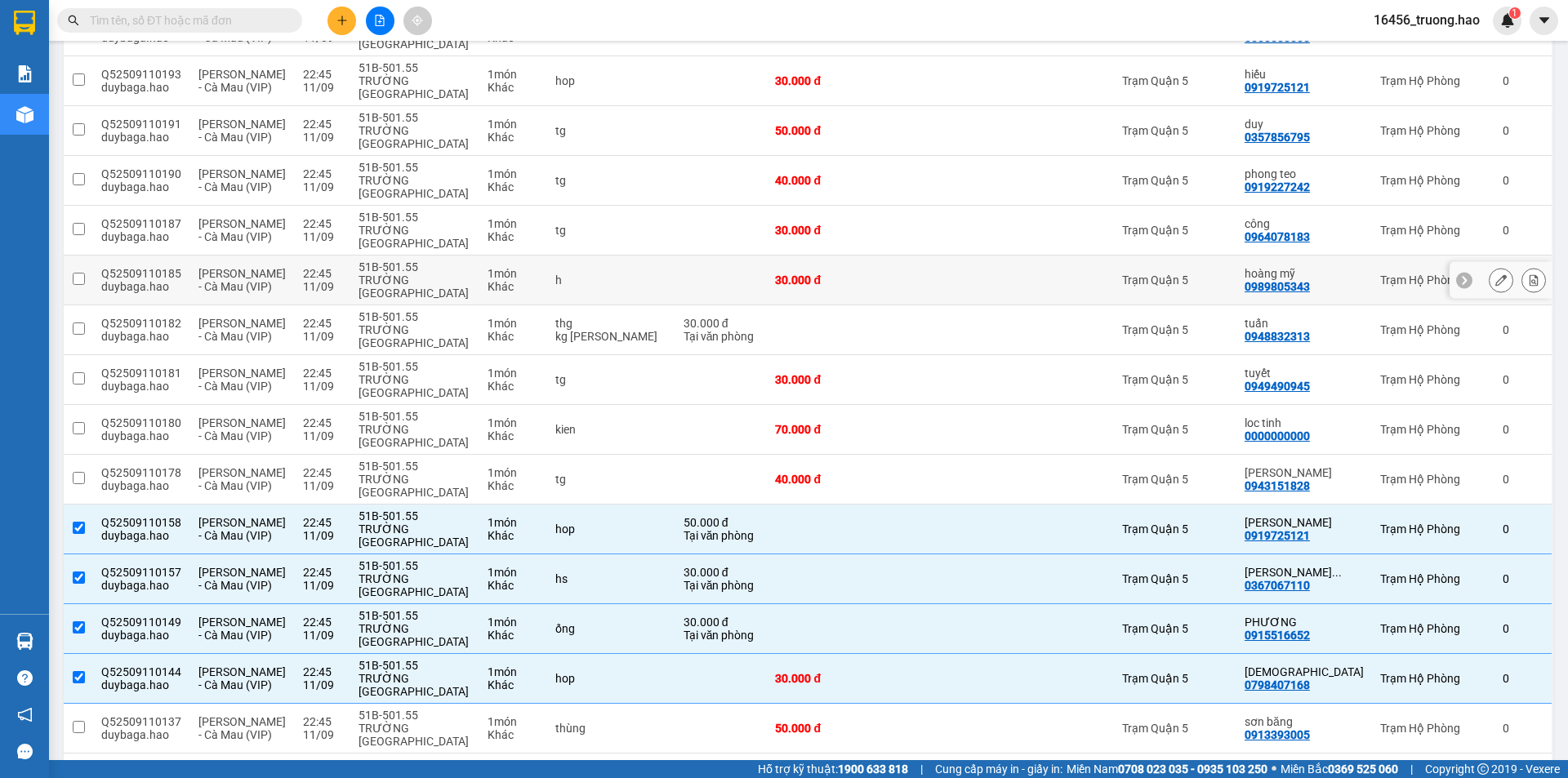
click at [676, 256] on td at bounding box center [721, 281] width 93 height 50
checkbox input "true"
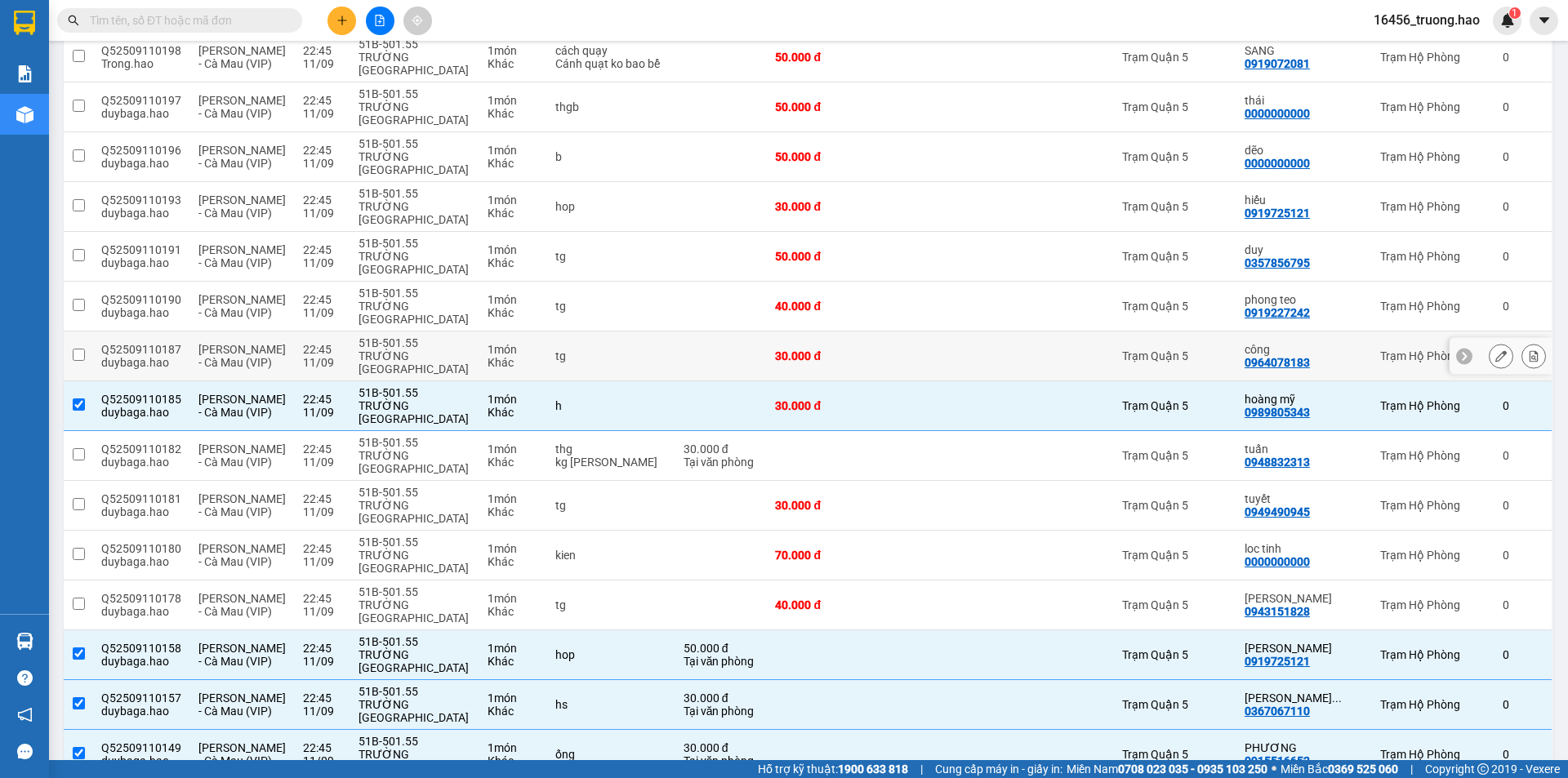
scroll to position [502, 0]
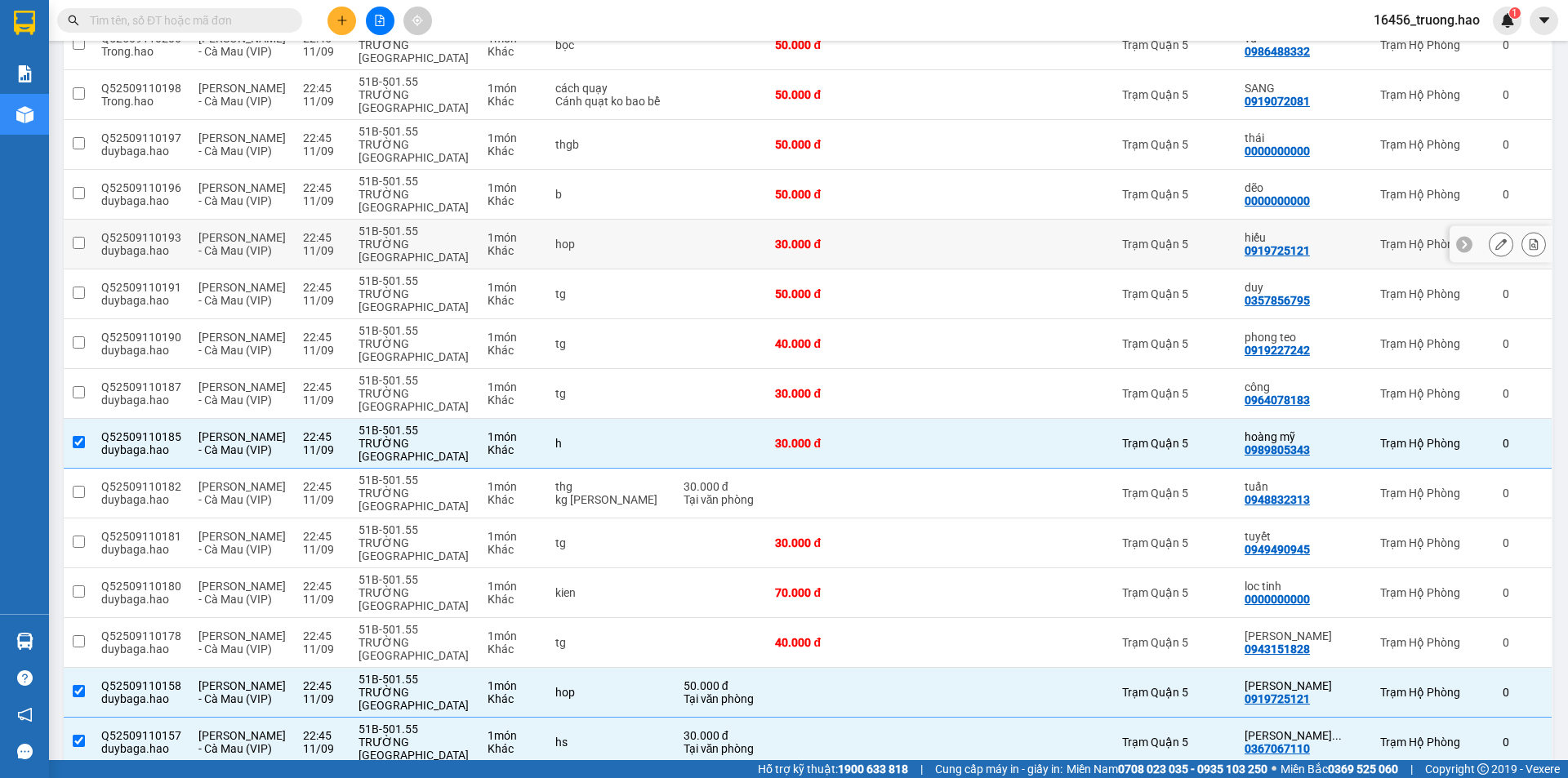
click at [743, 220] on td at bounding box center [721, 244] width 93 height 50
checkbox input "true"
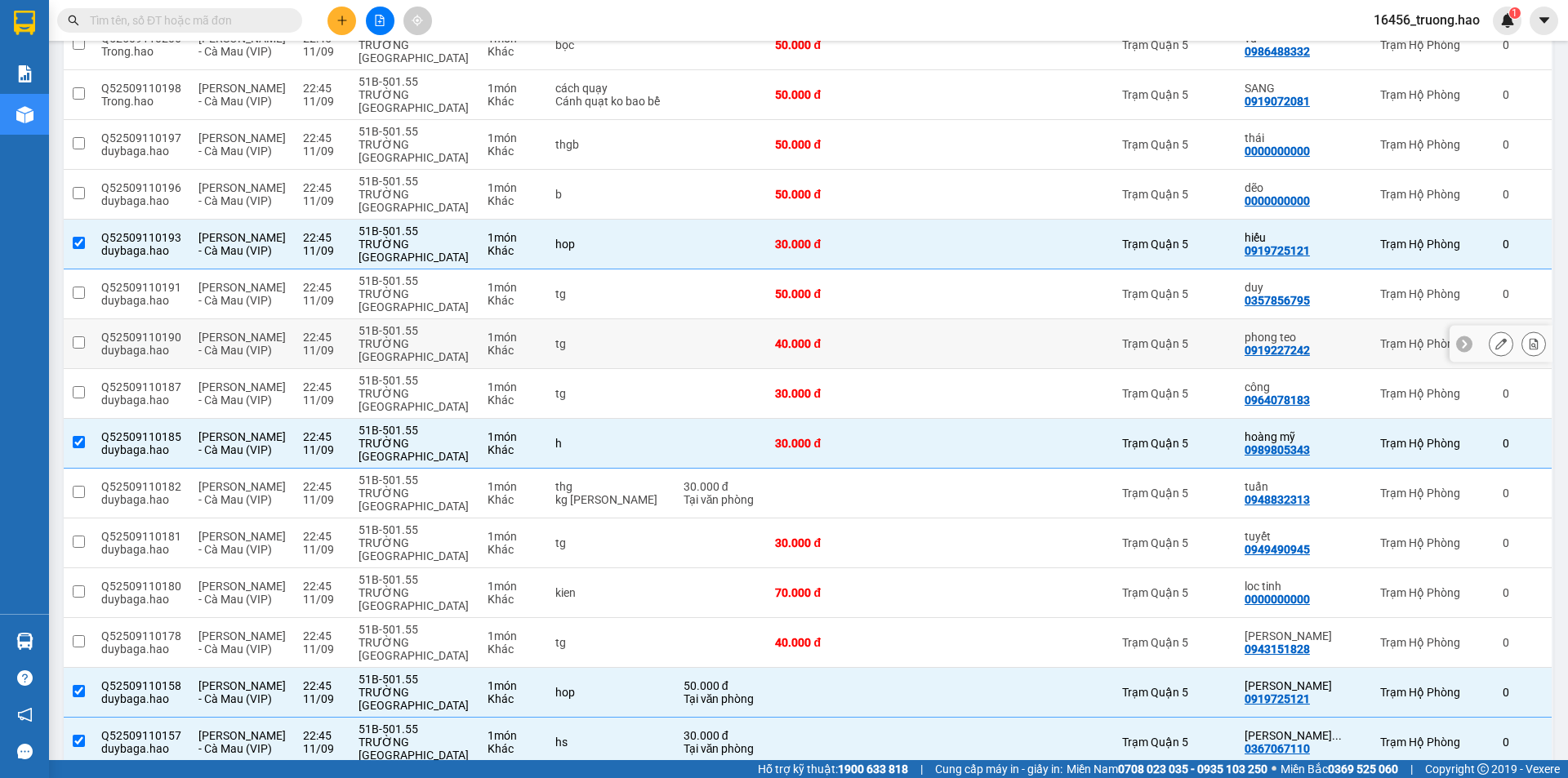
scroll to position [339, 0]
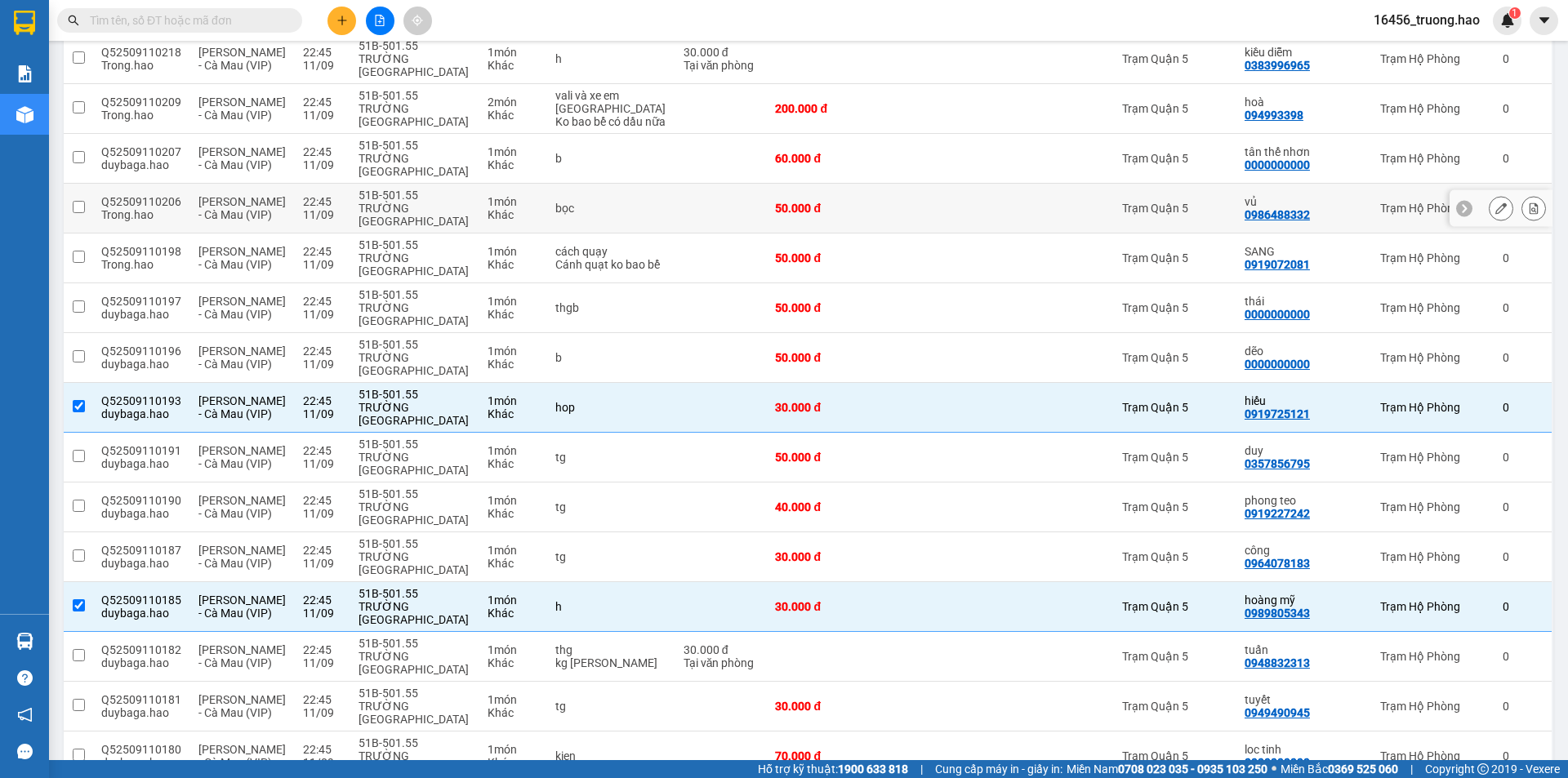
click at [647, 183] on tr "Q52509110206 Trong.[GEOGRAPHIC_DATA][PERSON_NAME] (VIP) 22:45 [DATE] 51B-501.55…" at bounding box center [808, 208] width 1489 height 50
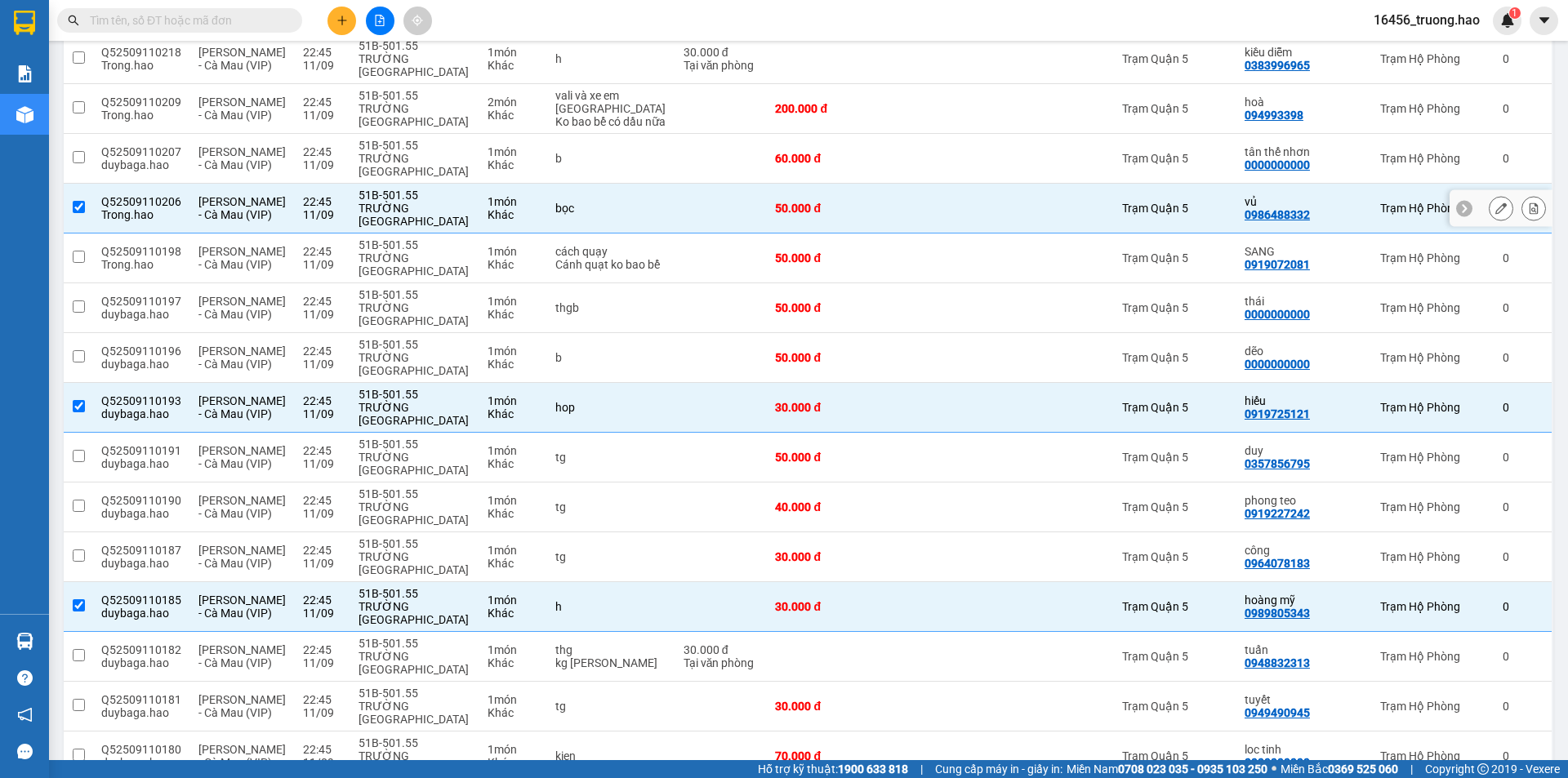
click at [676, 183] on td at bounding box center [721, 208] width 93 height 50
checkbox input "false"
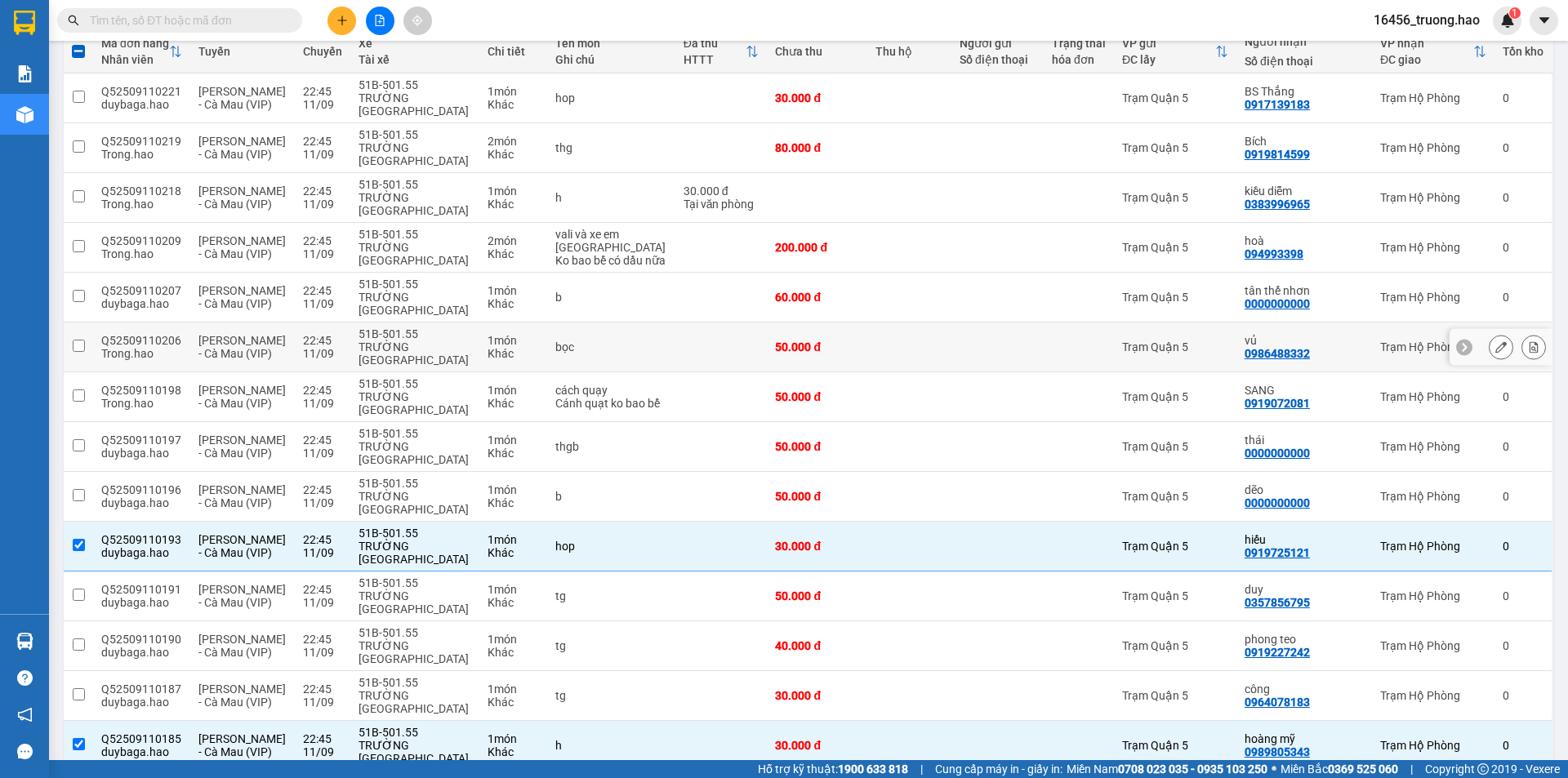
scroll to position [176, 0]
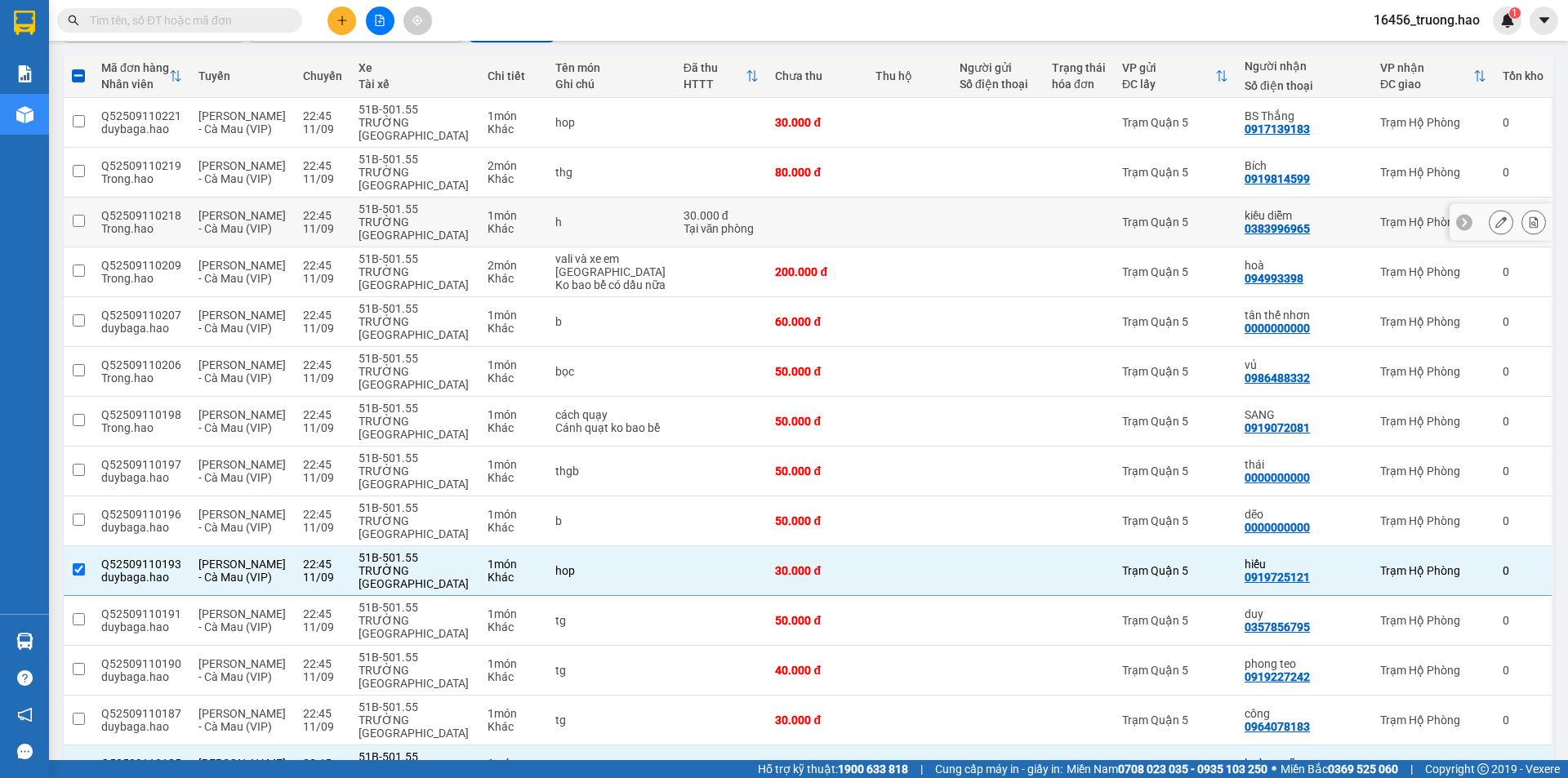
click at [676, 198] on td "30.000 đ Tại văn phòng" at bounding box center [721, 222] width 93 height 50
checkbox input "true"
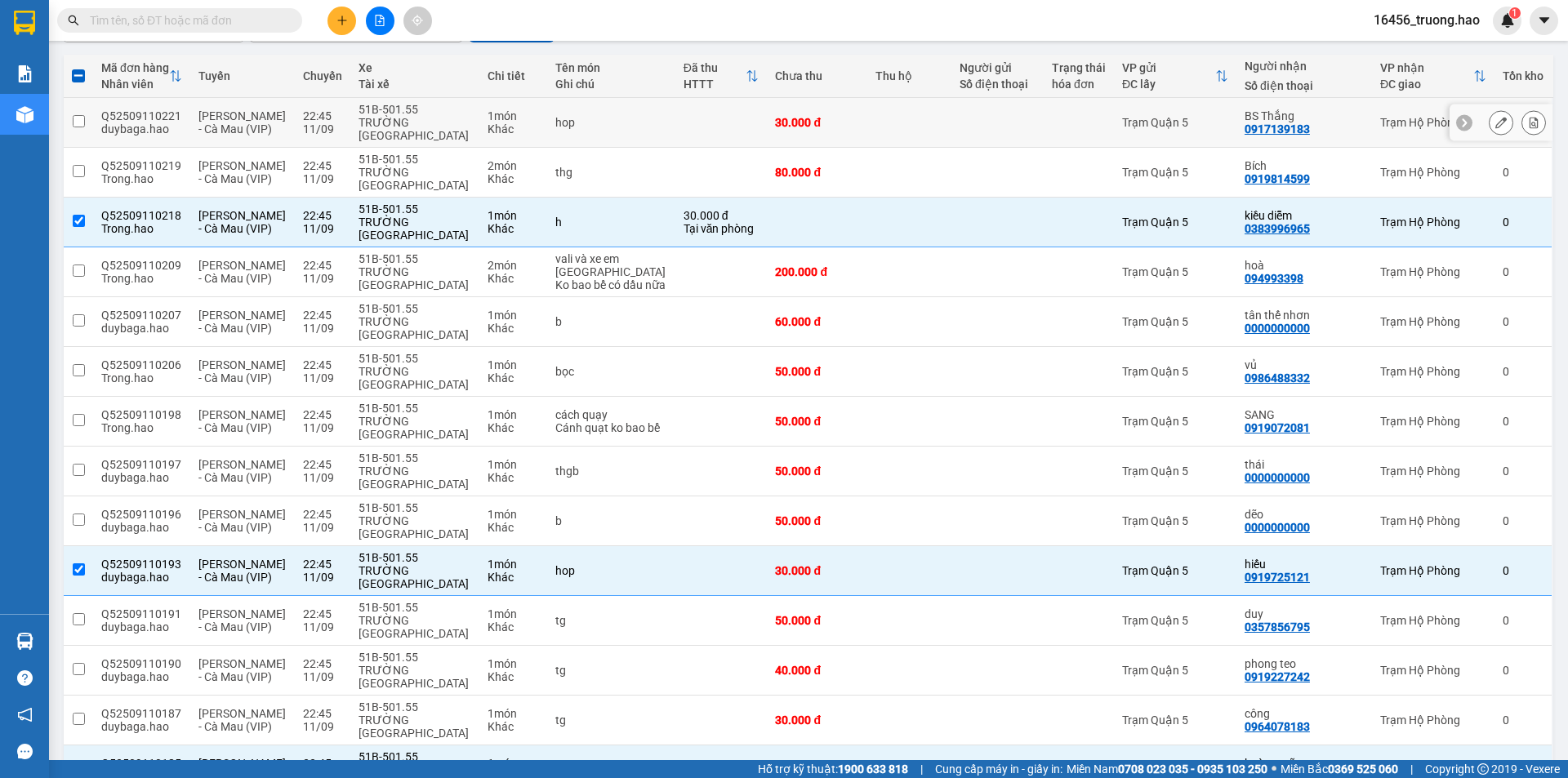
click at [700, 121] on td at bounding box center [721, 123] width 93 height 50
checkbox input "true"
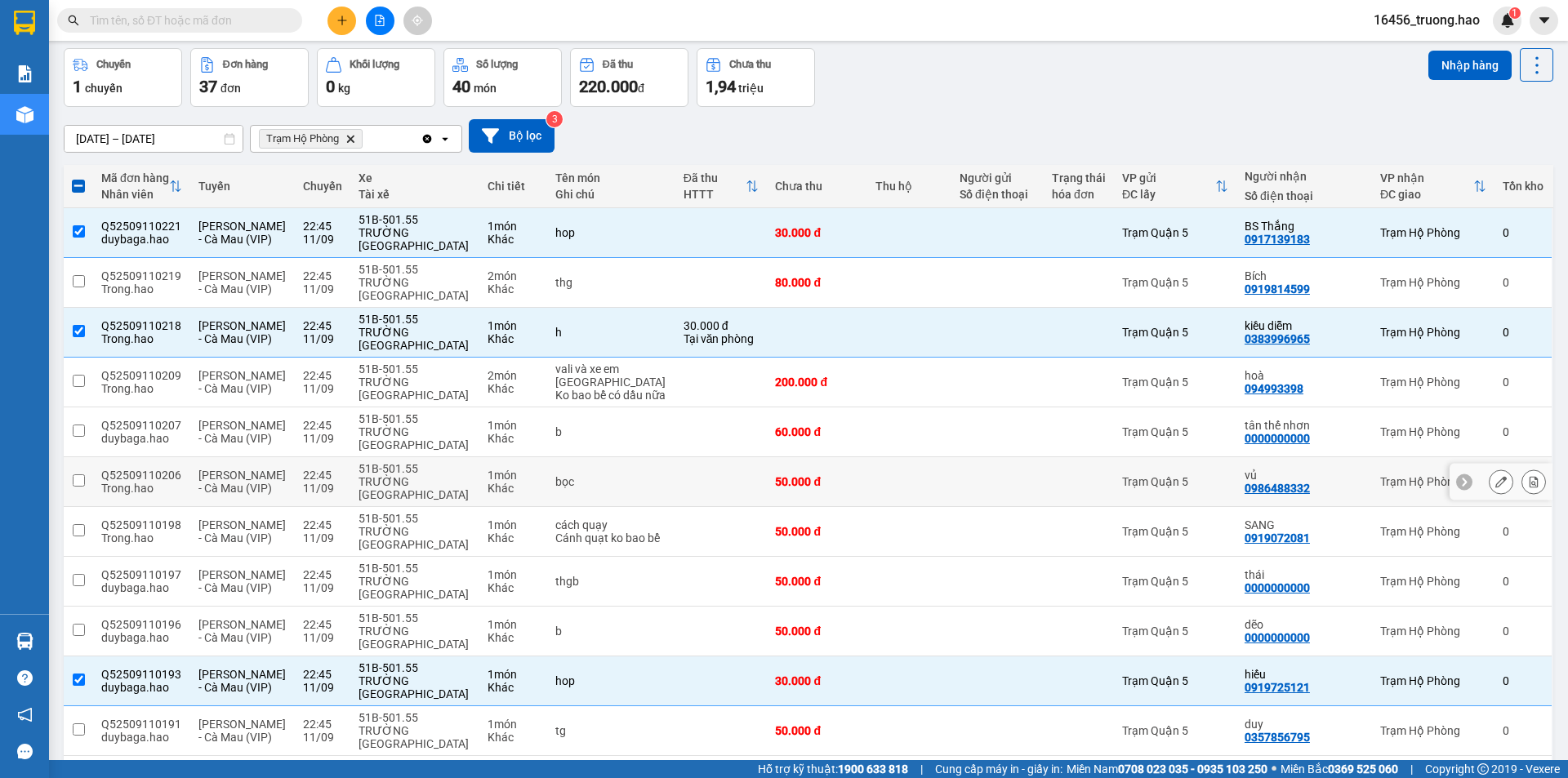
scroll to position [0, 0]
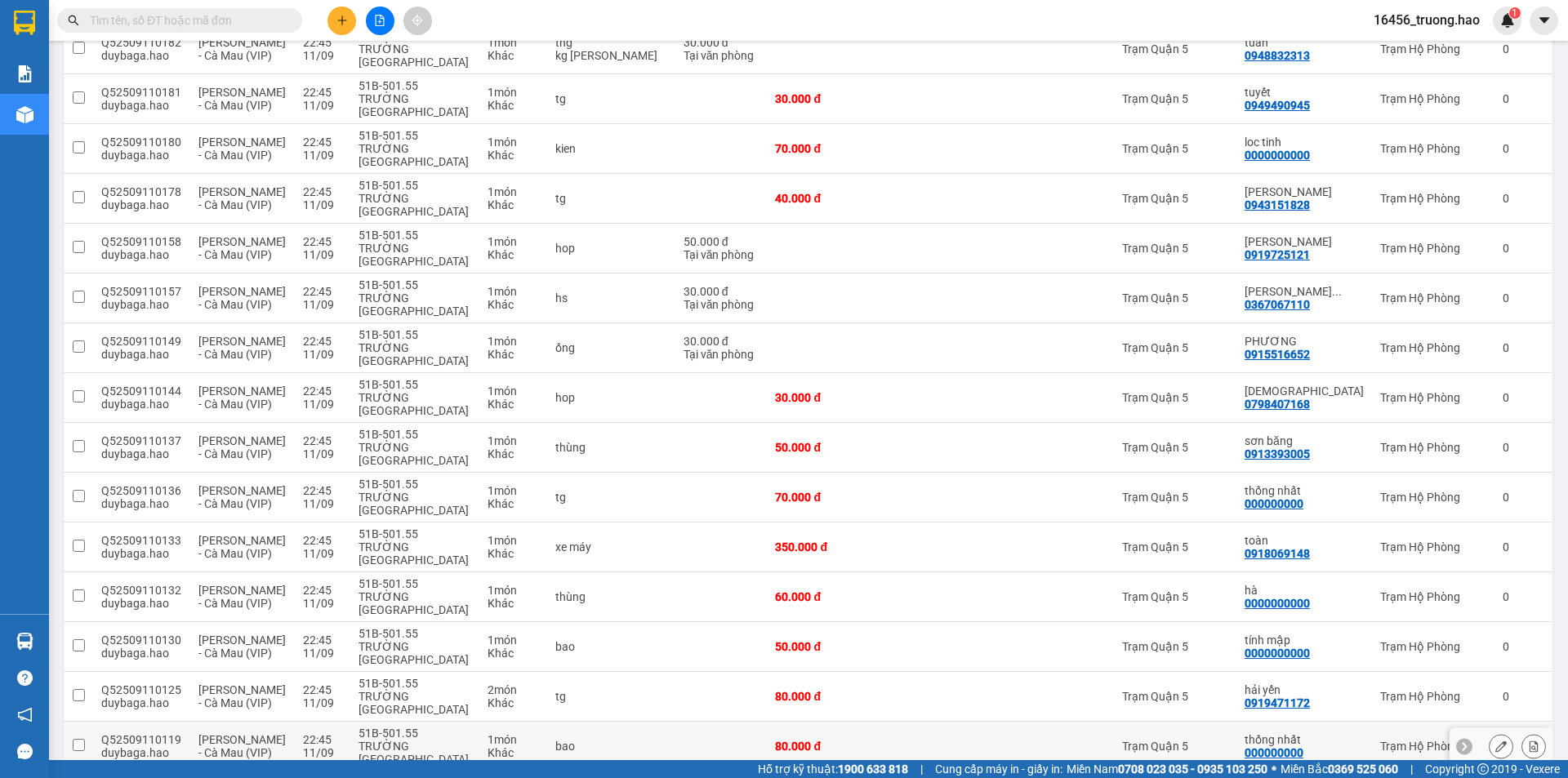
scroll to position [992, 0]
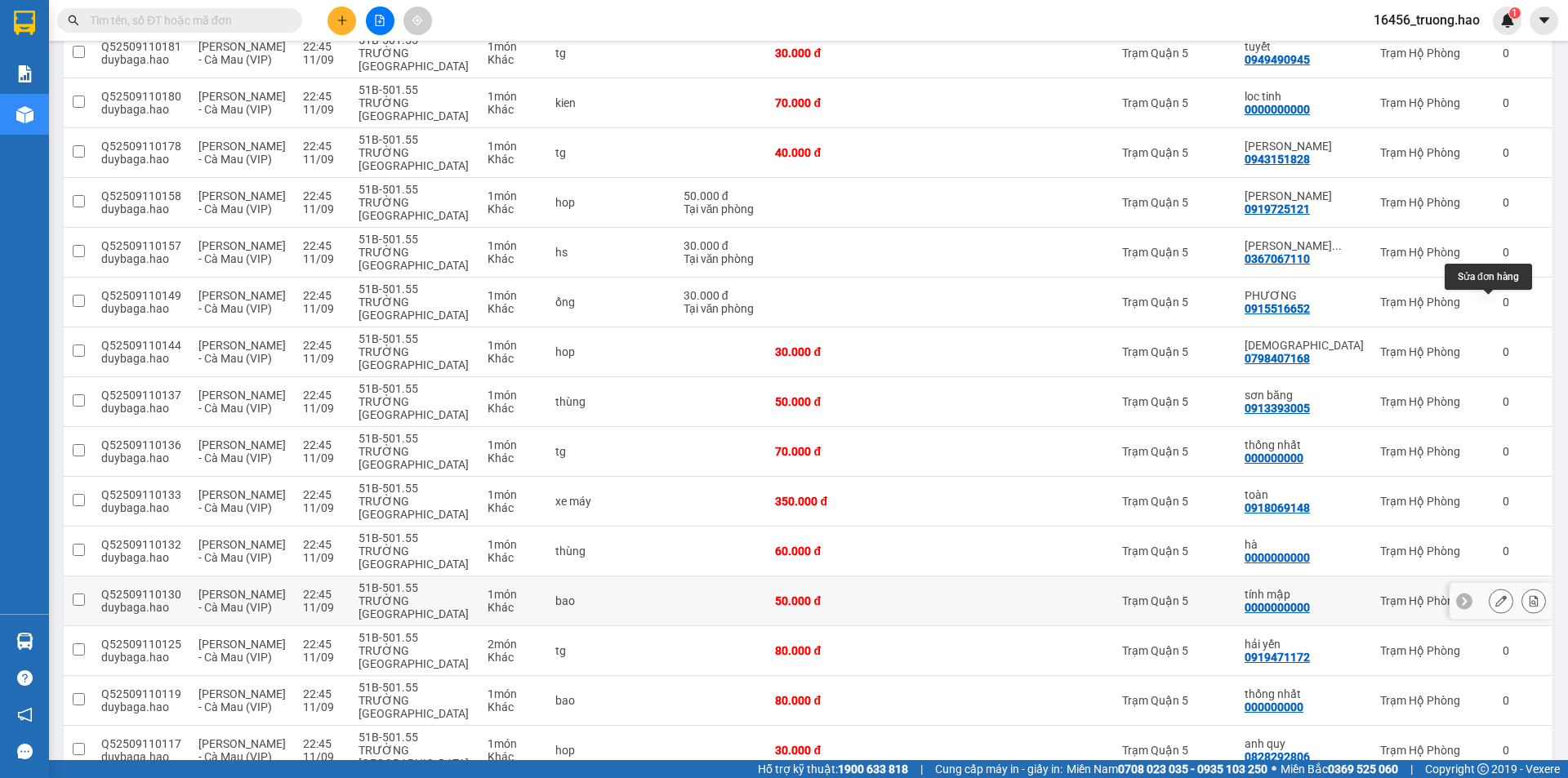
click at [1495, 587] on button at bounding box center [1500, 601] width 23 height 29
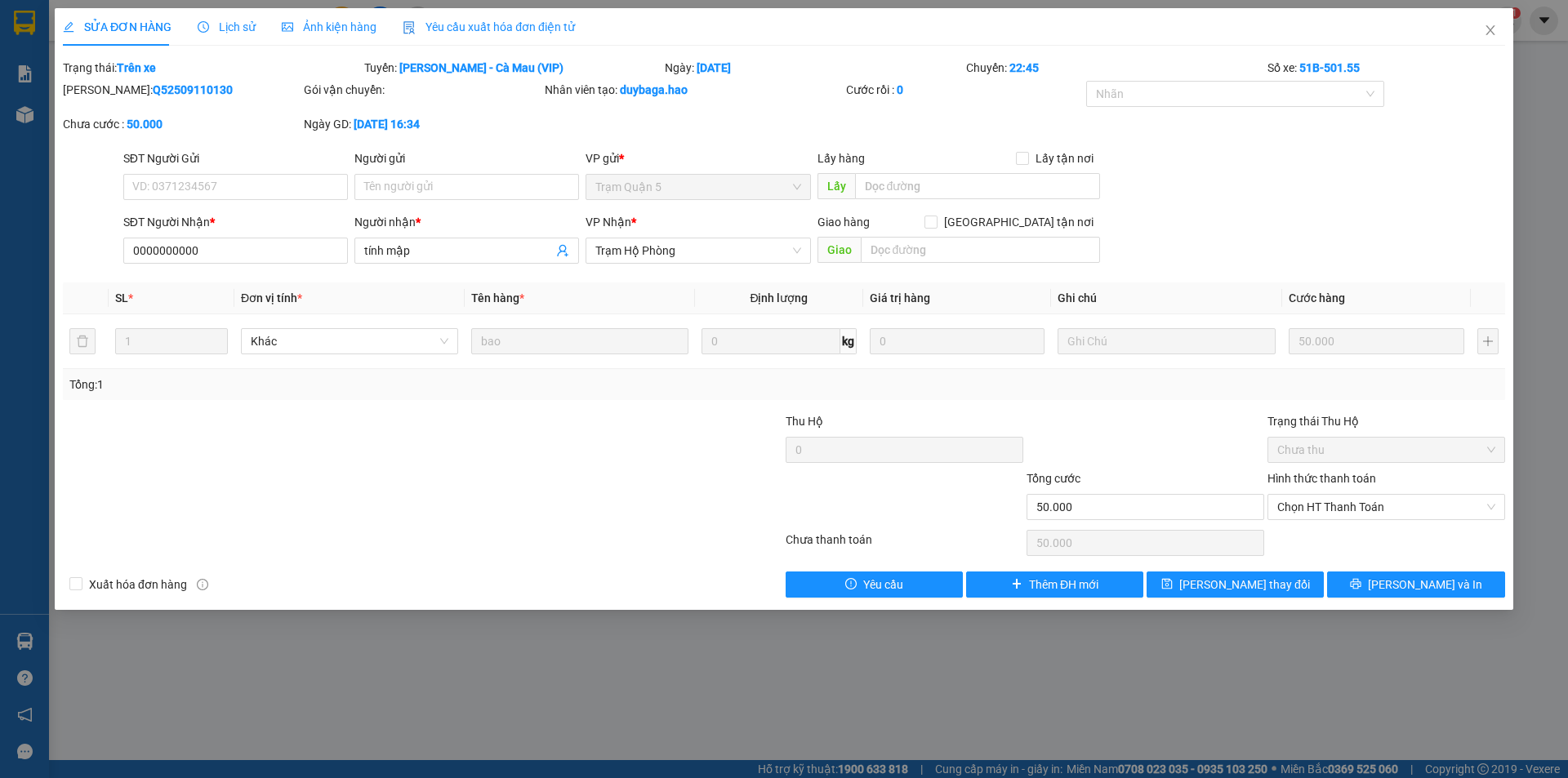
type input "0000000000"
type input "tính mập"
type input "50.000"
click at [327, 24] on span "Ảnh kiện hàng" at bounding box center [328, 27] width 94 height 13
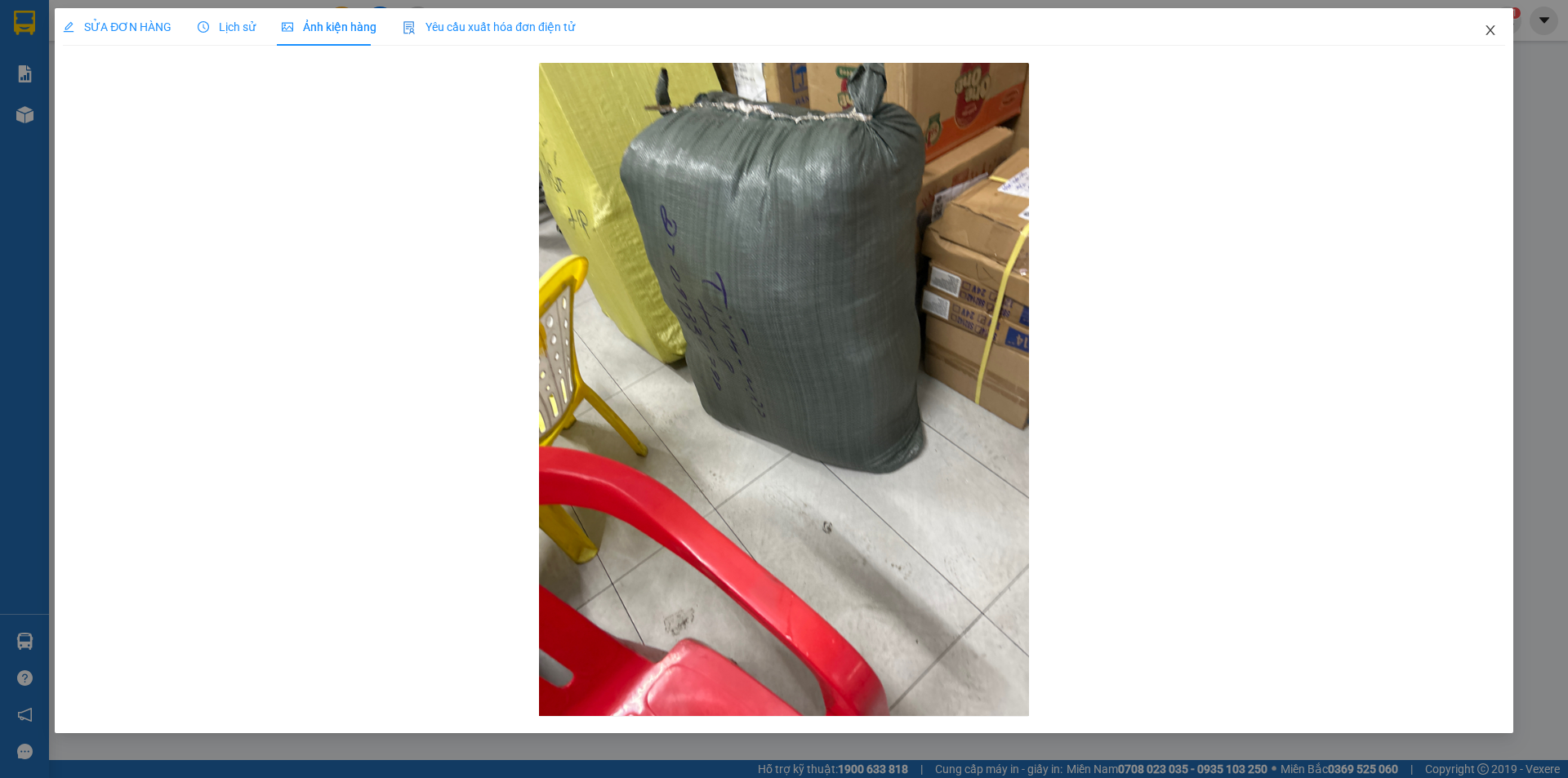
click at [1487, 21] on span "Close" at bounding box center [1490, 32] width 46 height 46
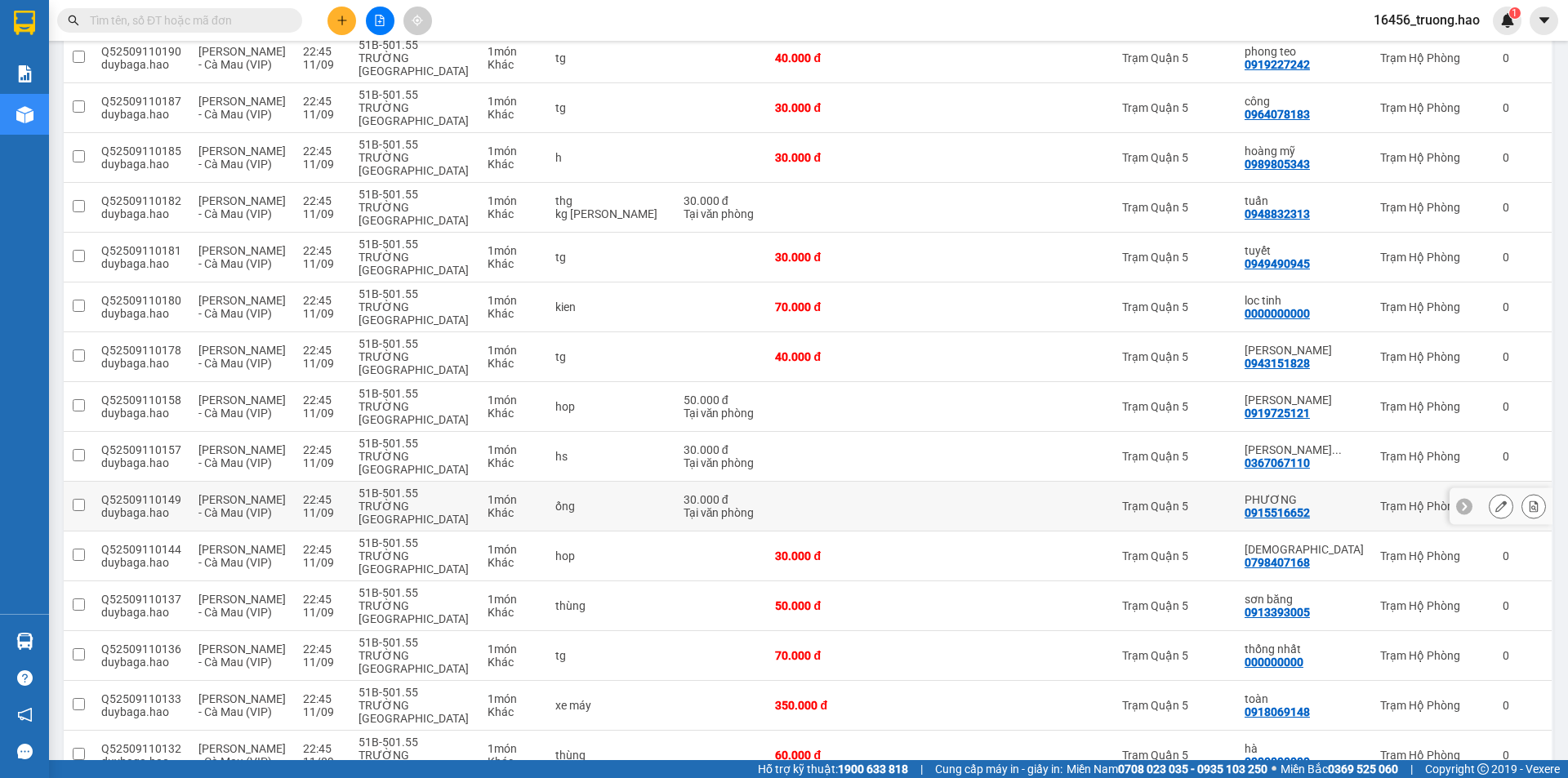
scroll to position [817, 0]
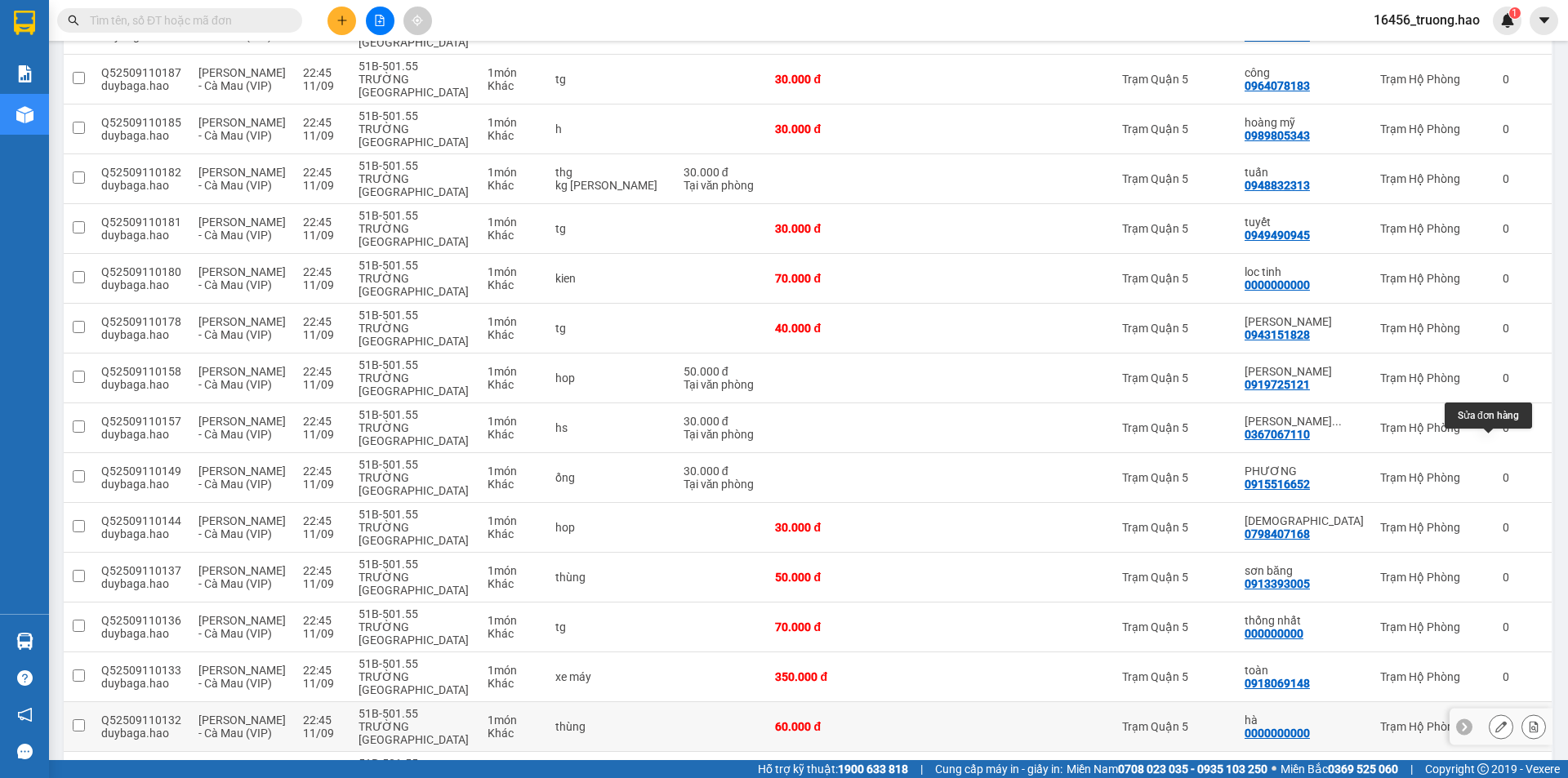
click at [1489, 713] on button at bounding box center [1500, 727] width 23 height 29
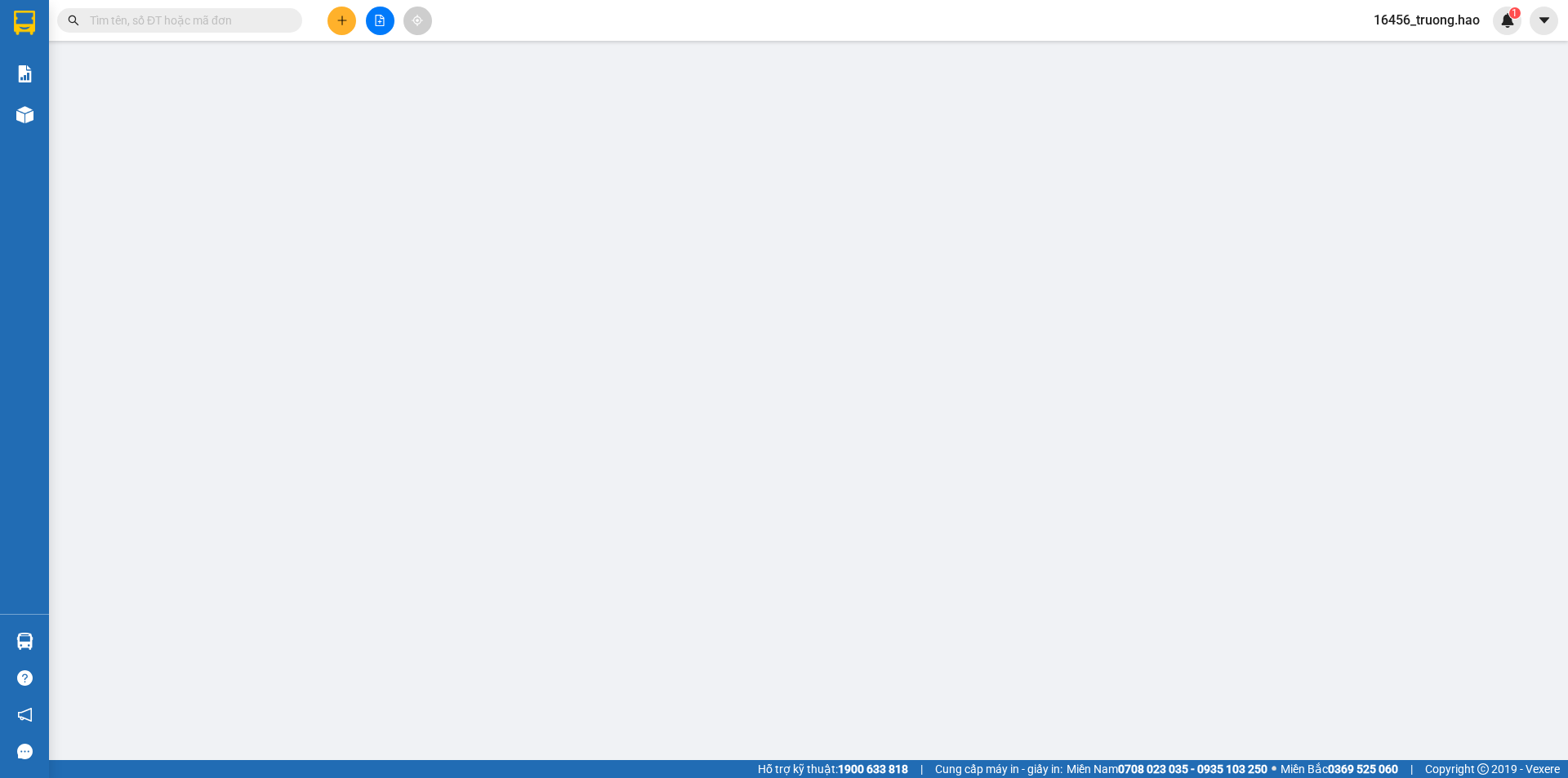
type input "0000000000"
type input "hà"
type input "60.000"
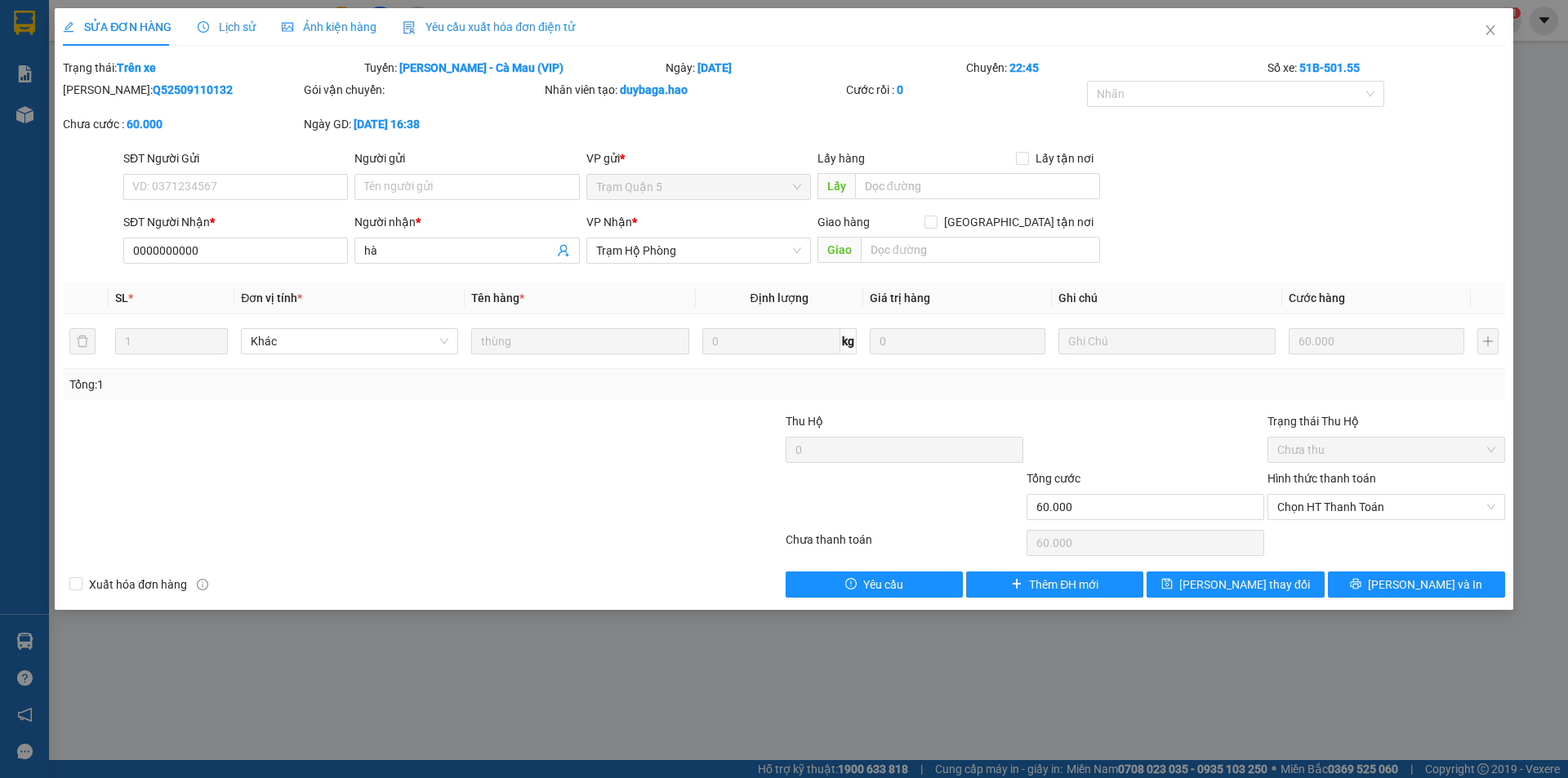
click at [317, 11] on div "Ảnh kiện hàng" at bounding box center [328, 27] width 94 height 37
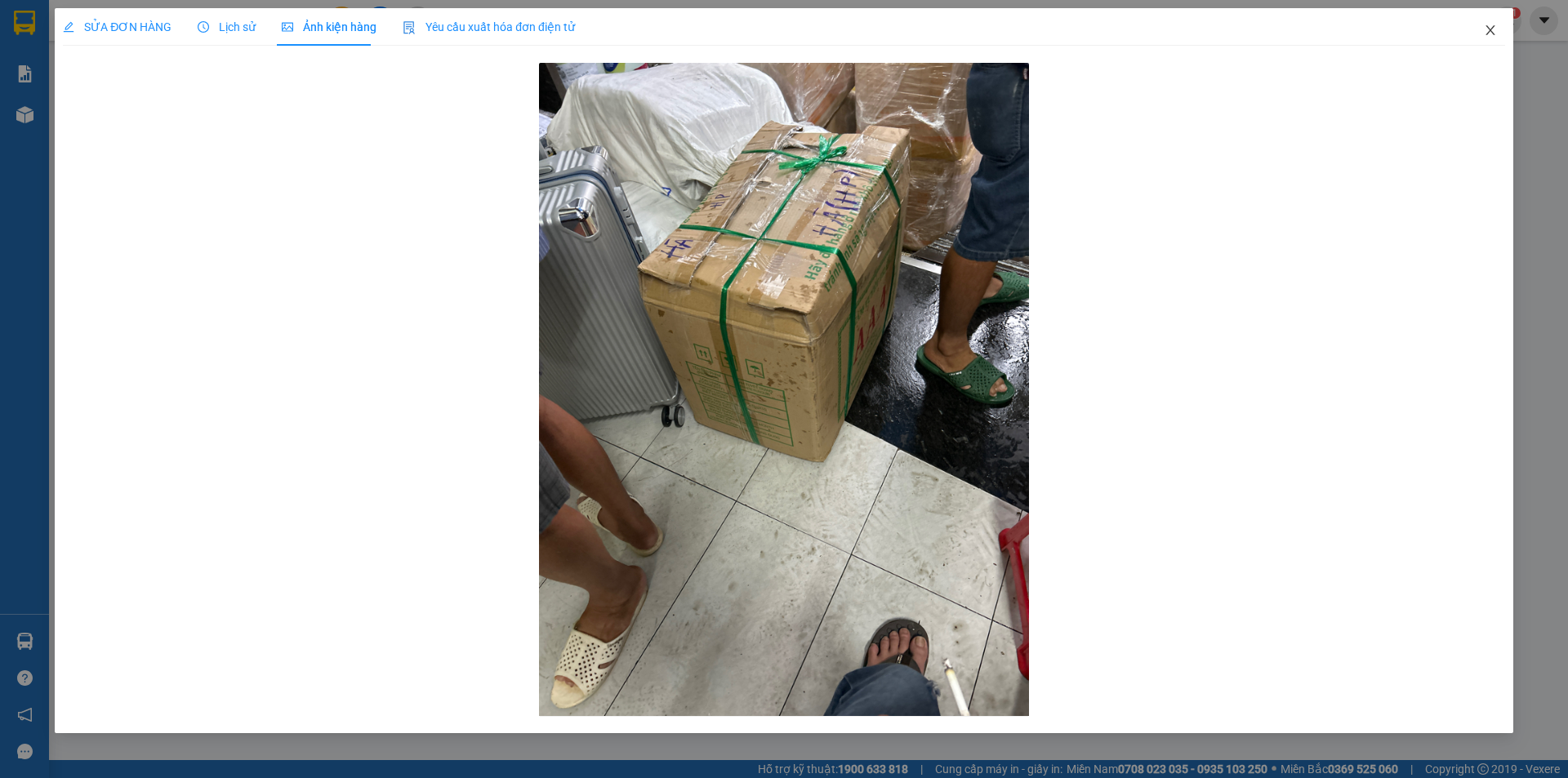
click at [1498, 26] on span "Close" at bounding box center [1490, 32] width 46 height 46
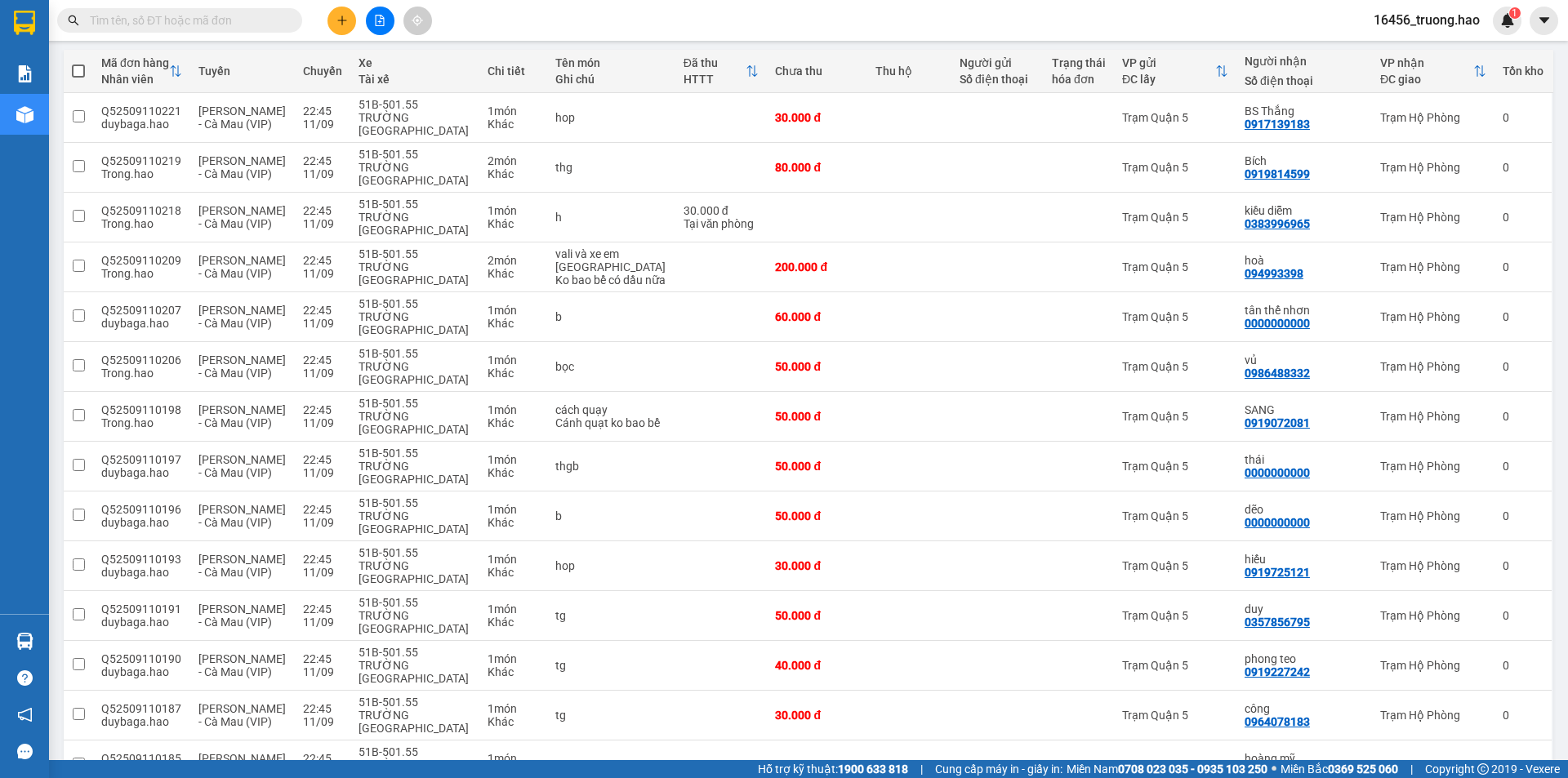
scroll to position [490, 0]
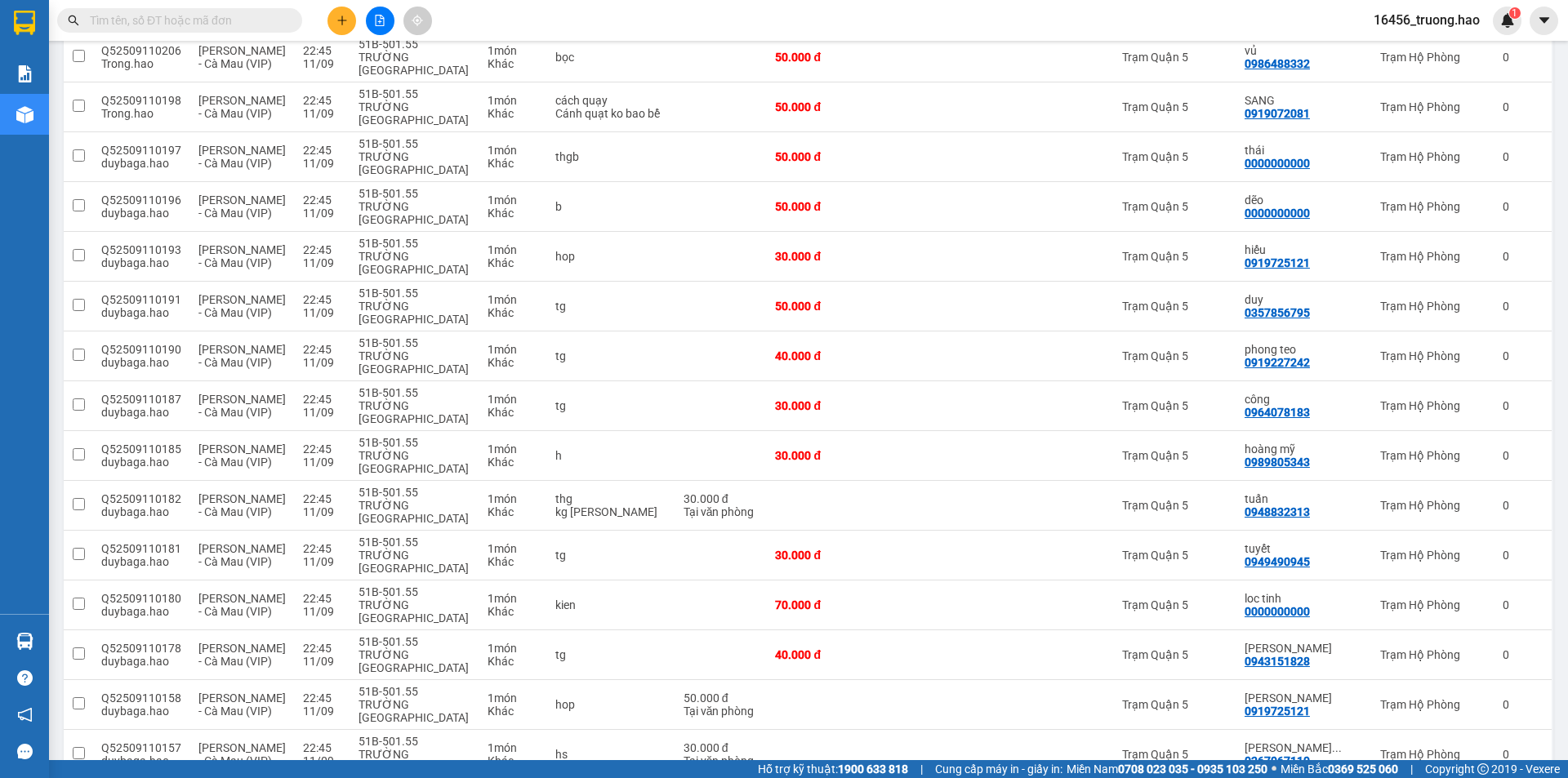
click at [221, 24] on input "text" at bounding box center [186, 20] width 193 height 18
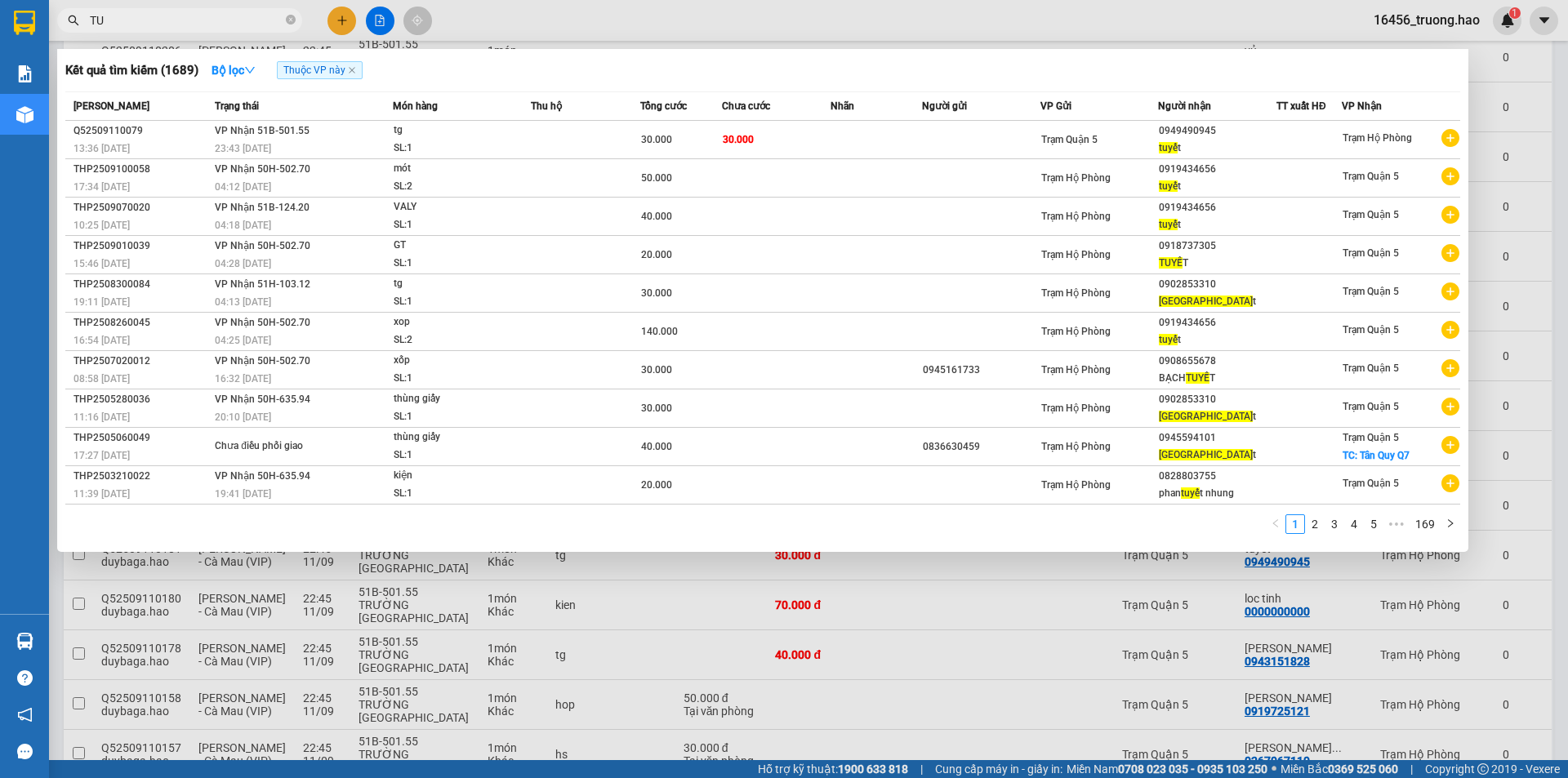
type input "T"
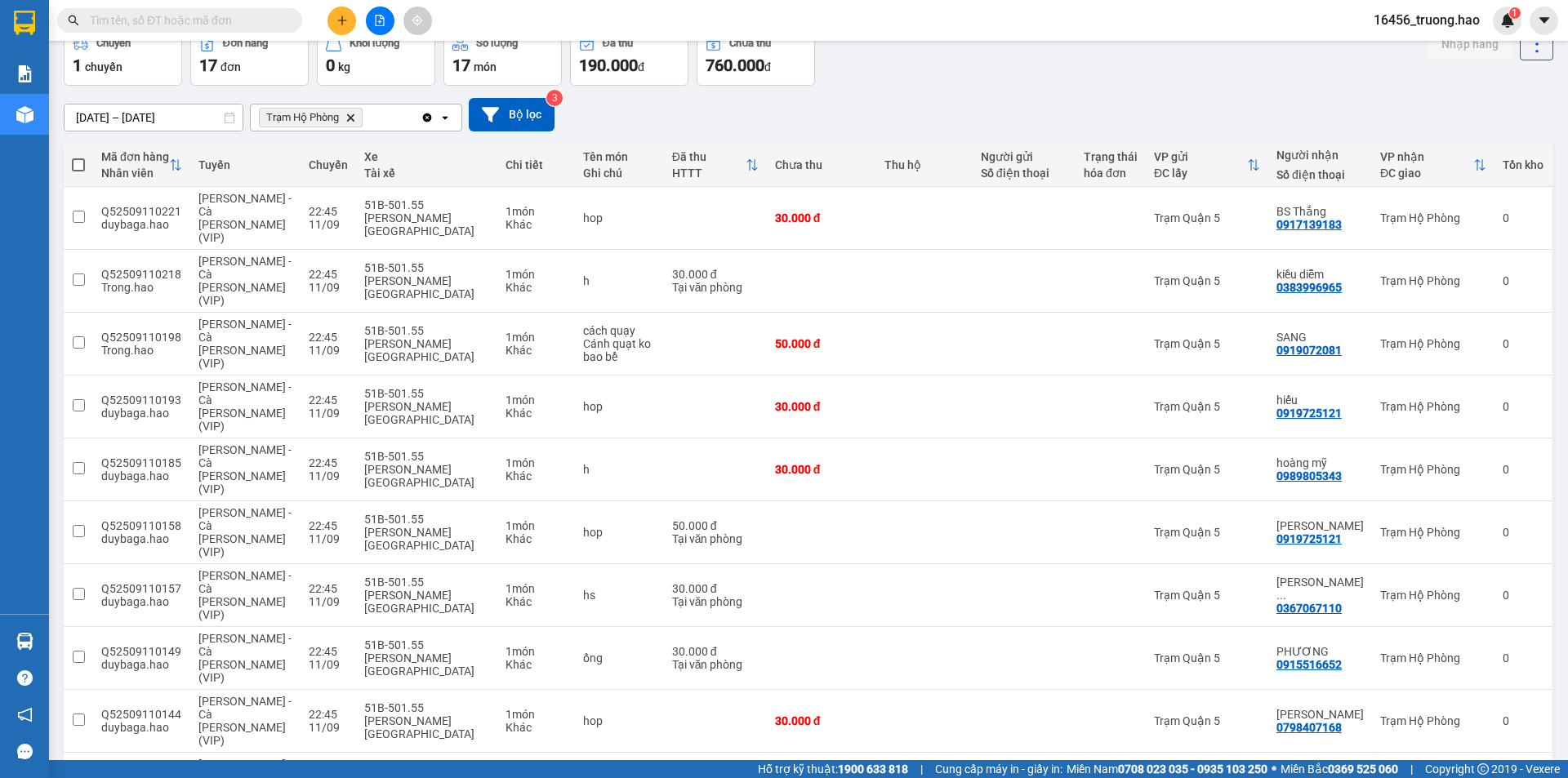
scroll to position [218, 0]
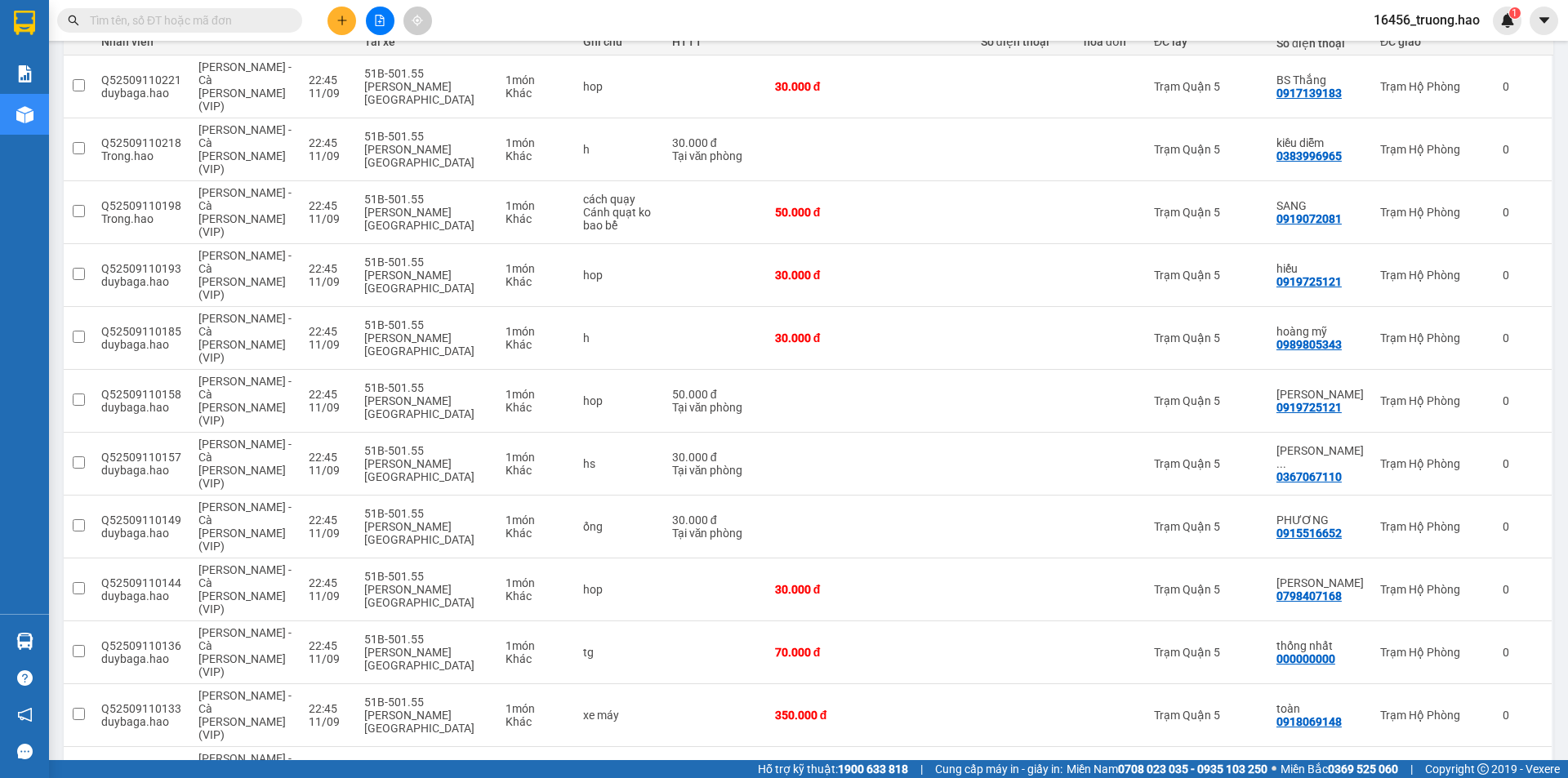
checkbox input "true"
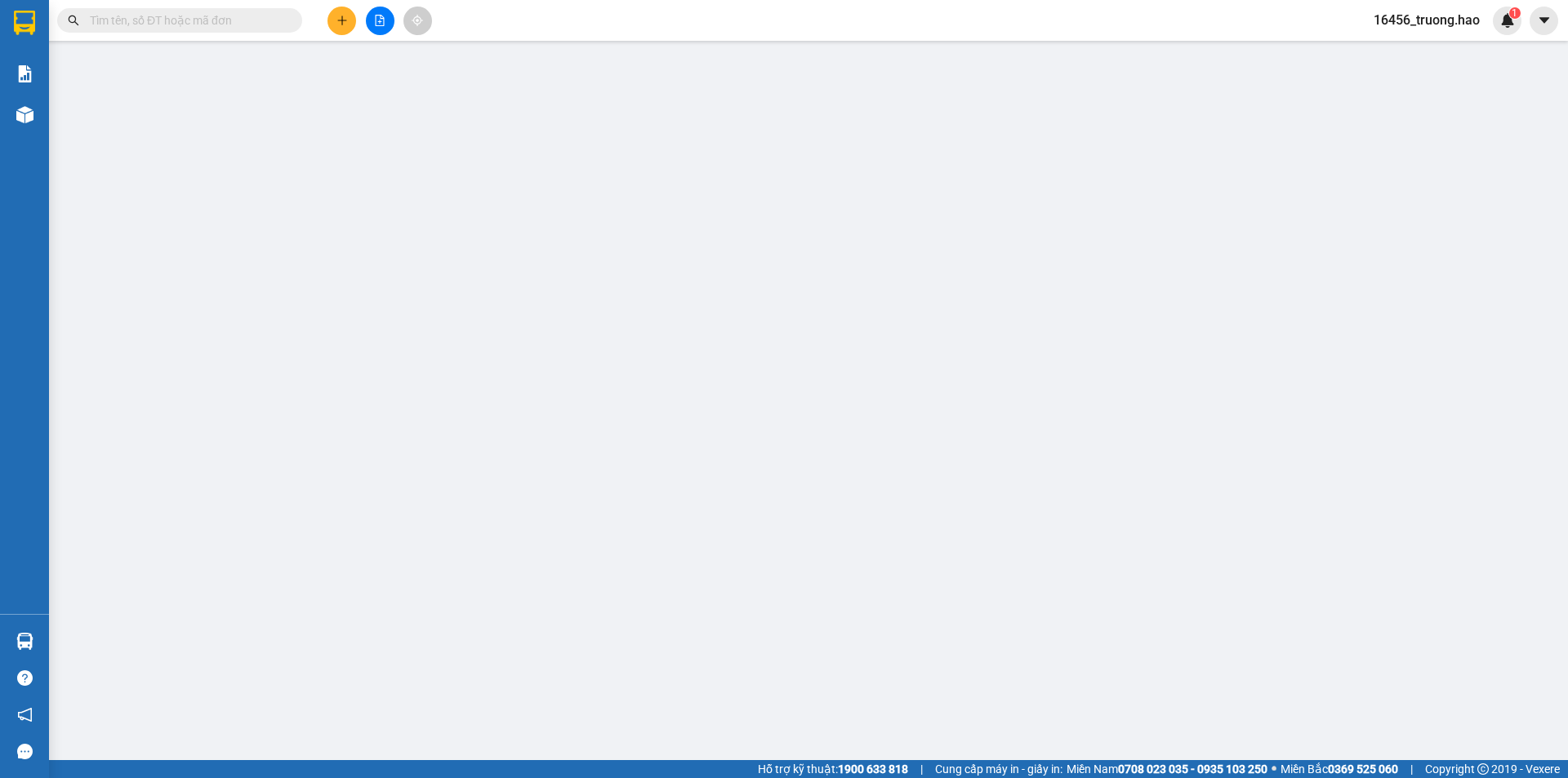
type input "0000000000"
type input "thống nhất"
type input "80.000"
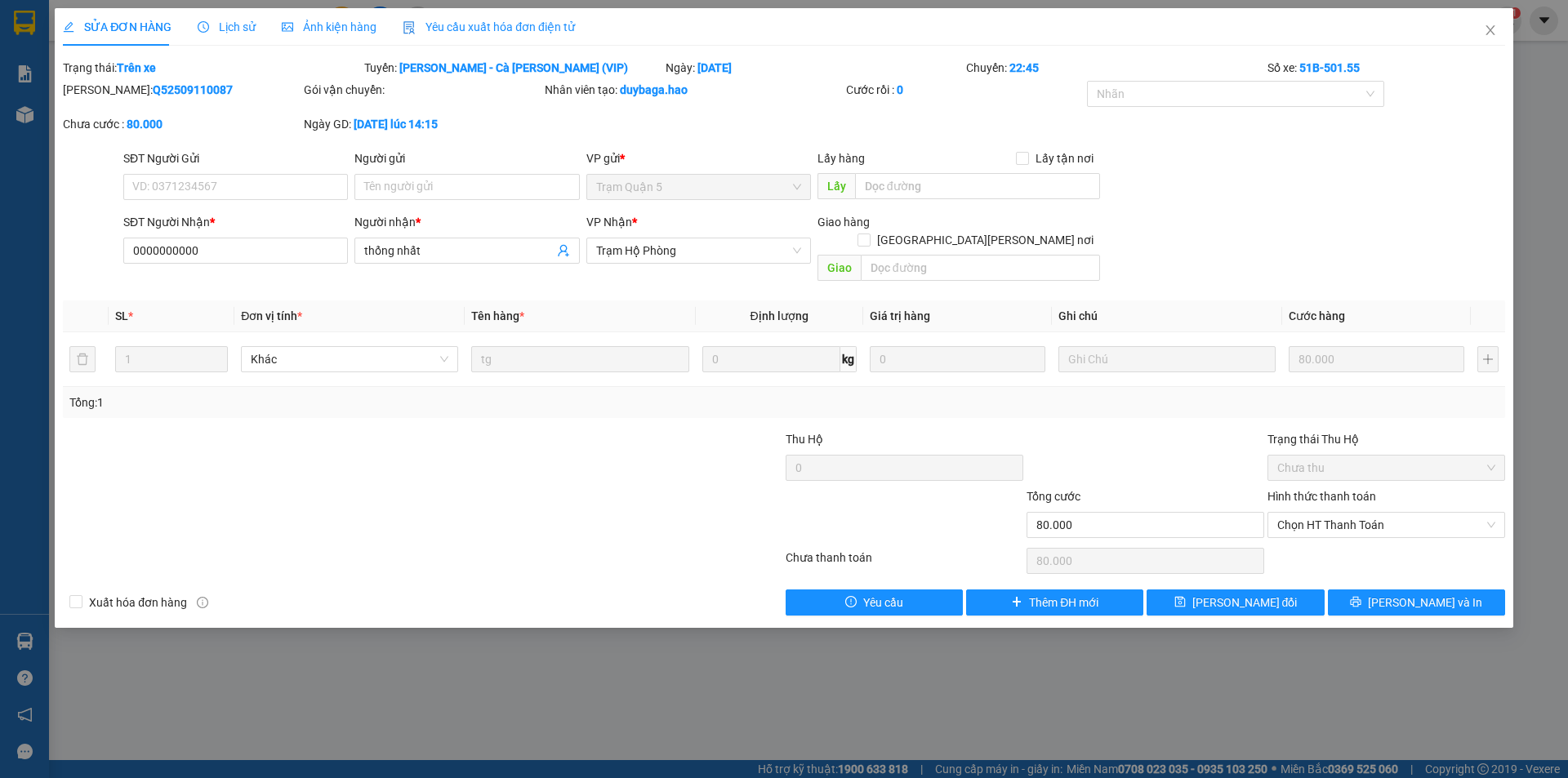
click at [326, 29] on span "Ảnh kiện hàng" at bounding box center [328, 27] width 94 height 13
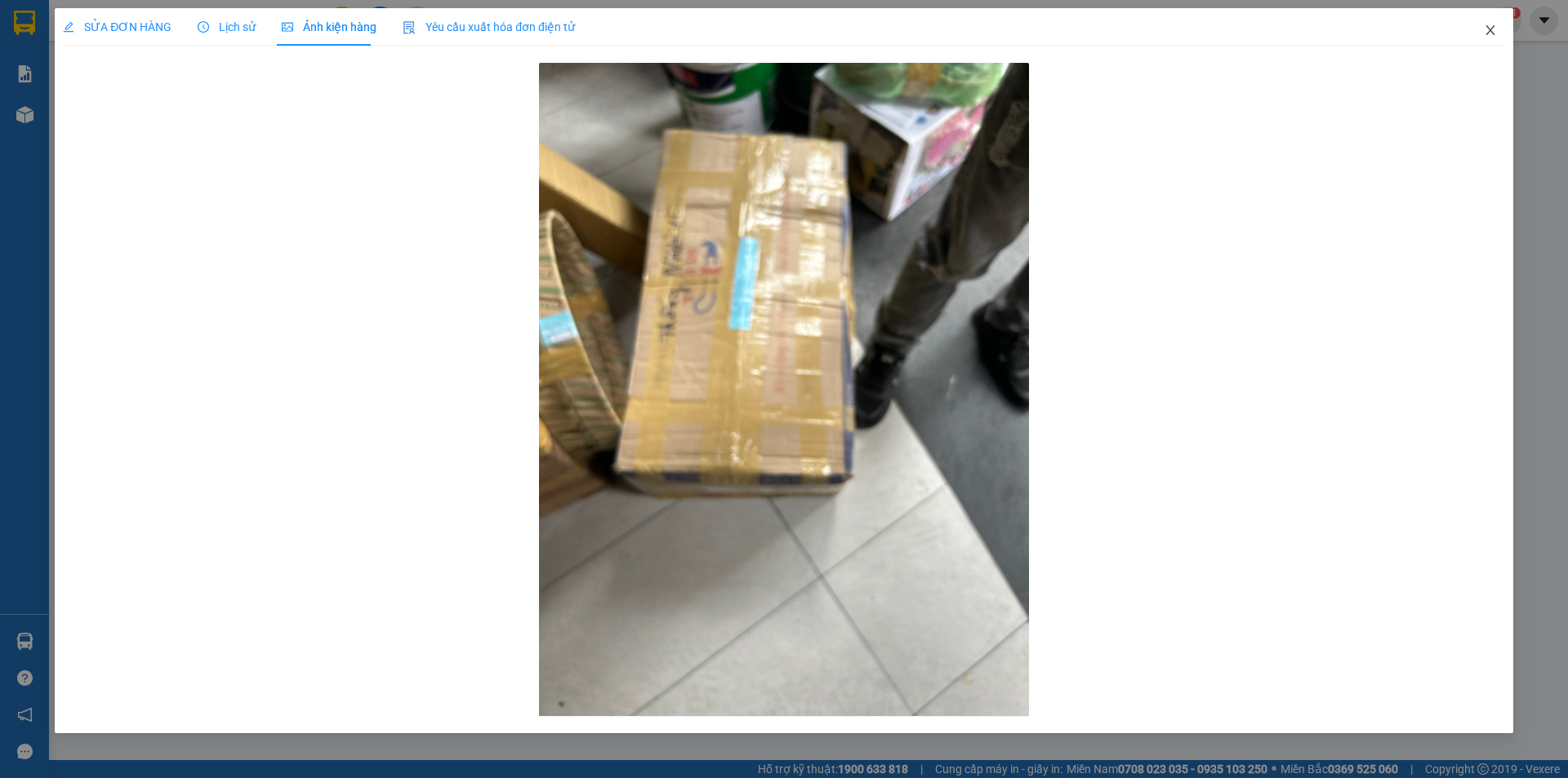
click at [1491, 27] on icon "close" at bounding box center [1490, 31] width 13 height 13
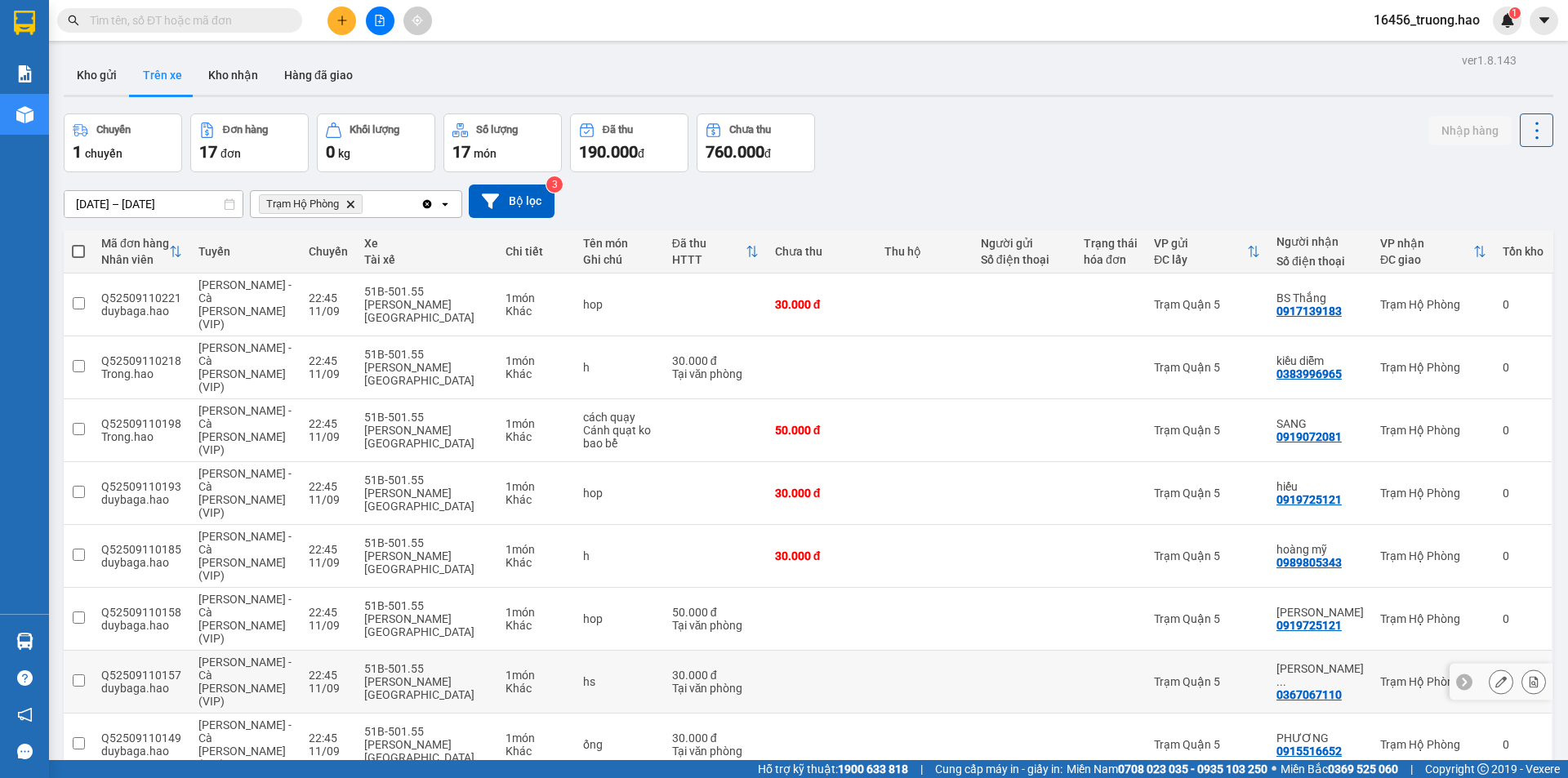
scroll to position [218, 0]
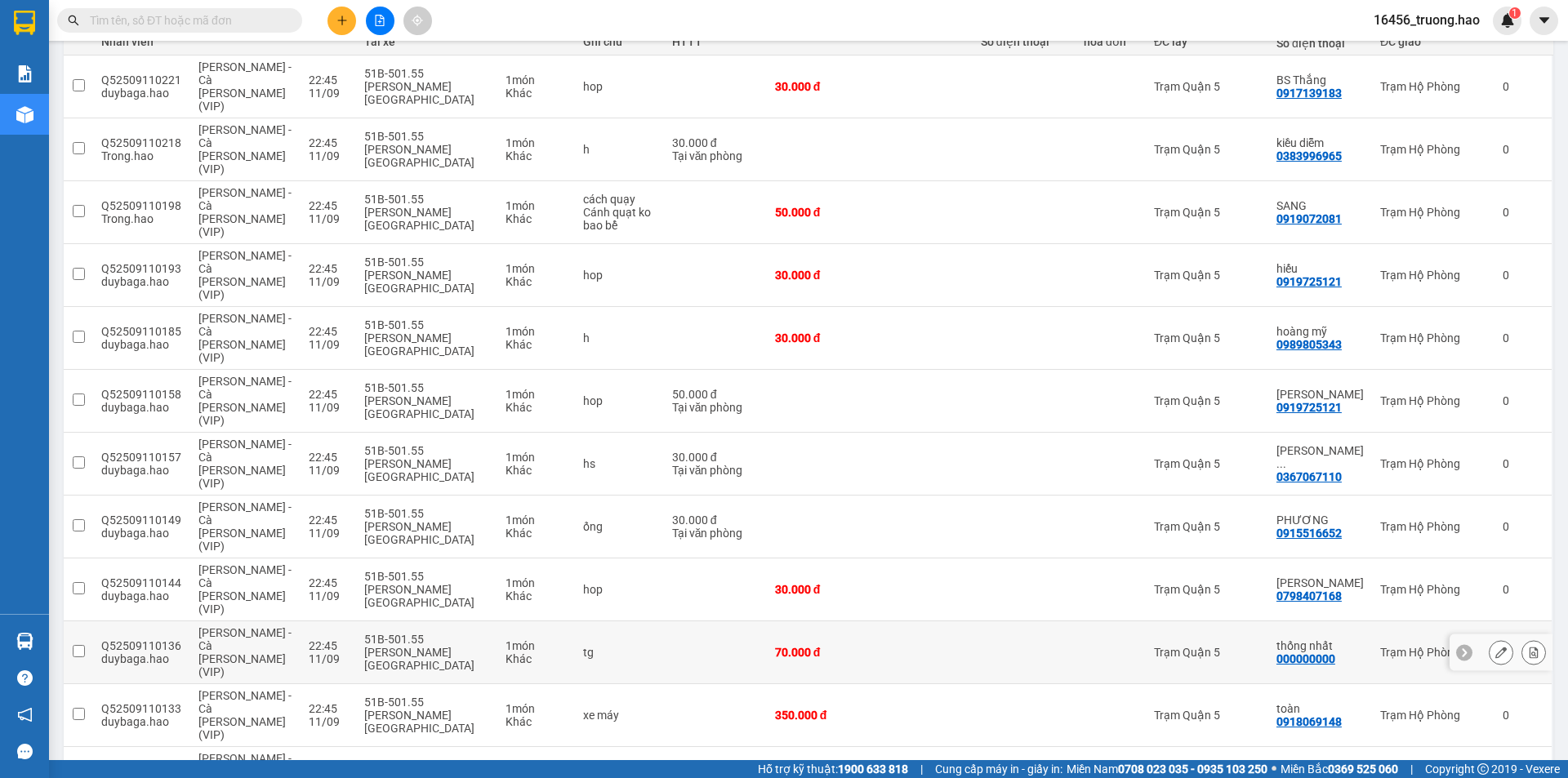
click at [981, 646] on div at bounding box center [1023, 653] width 87 height 13
checkbox input "true"
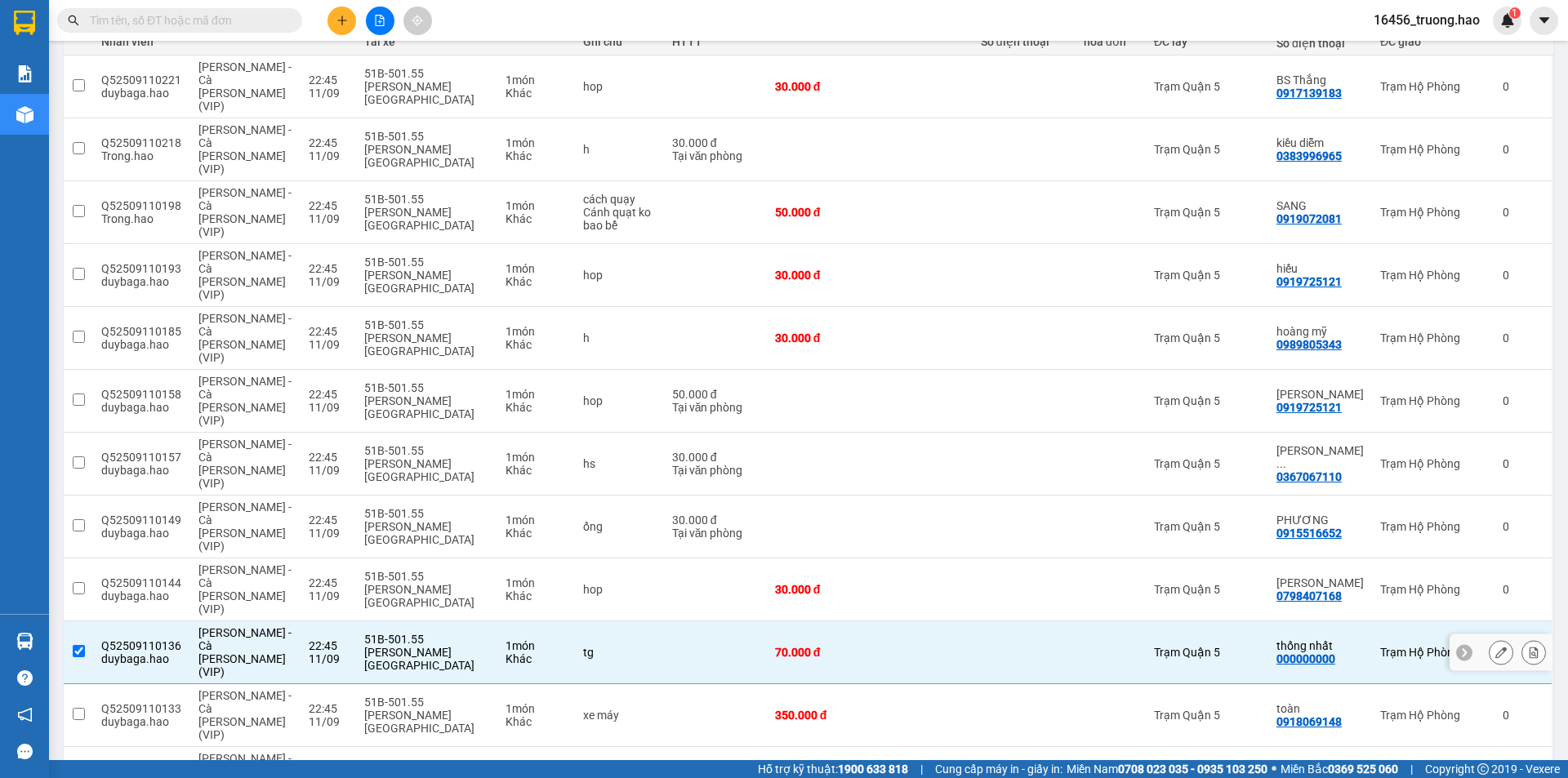
click at [1495, 647] on icon at bounding box center [1500, 653] width 11 height 11
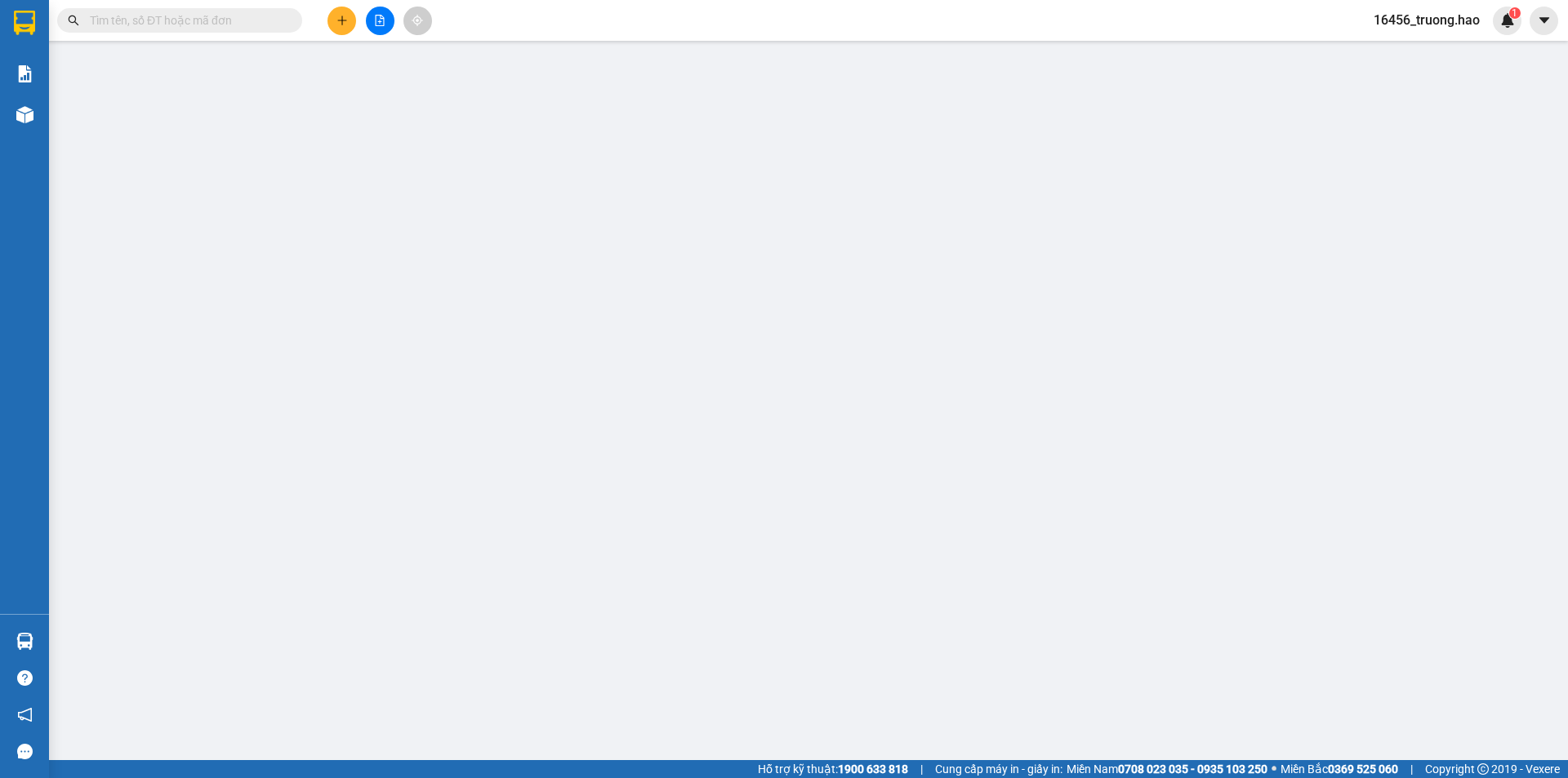
type input "000000000"
type input "thống nhất"
type input "70.000"
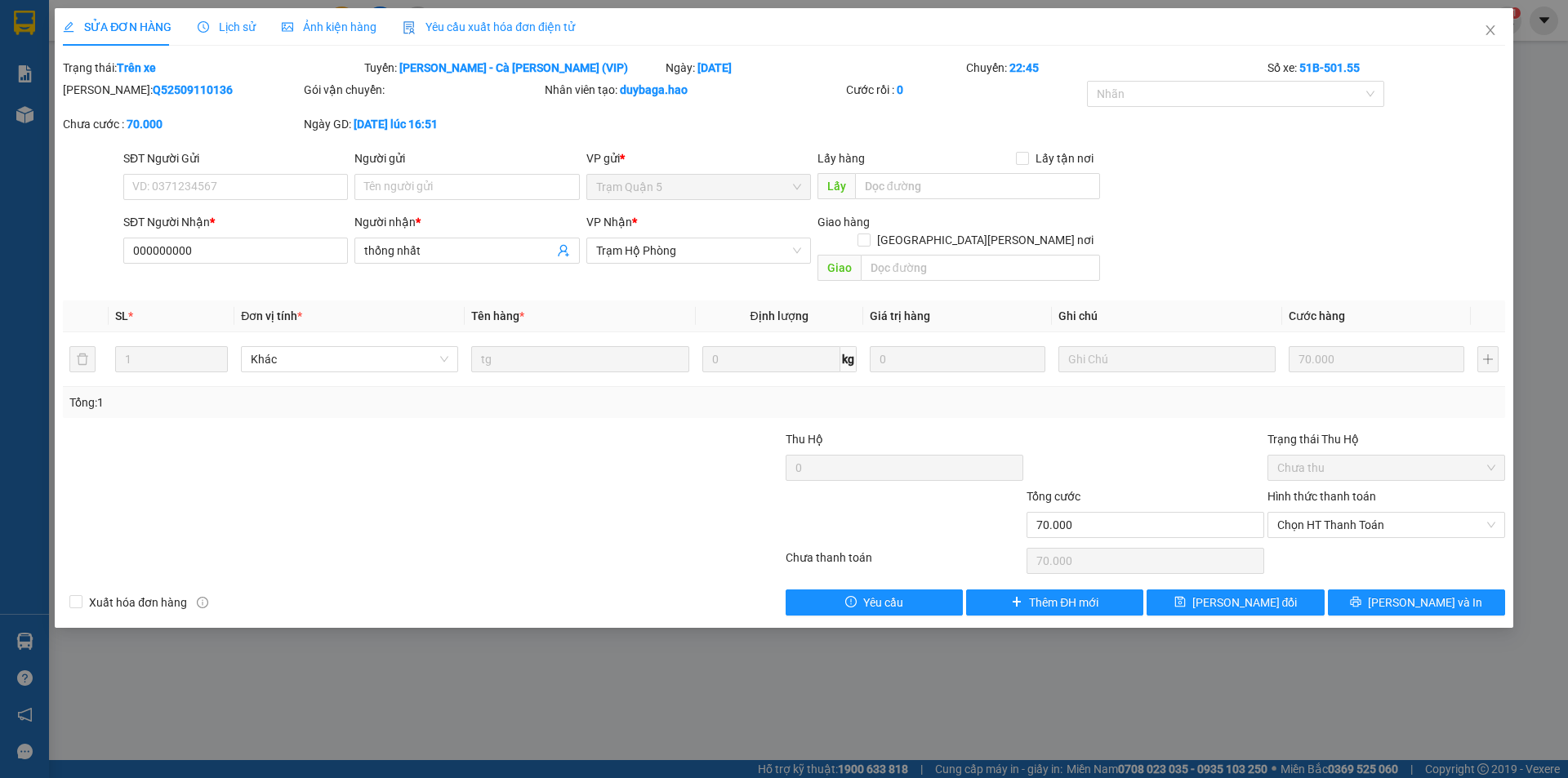
click at [302, 28] on span "Ảnh kiện hàng" at bounding box center [328, 27] width 94 height 13
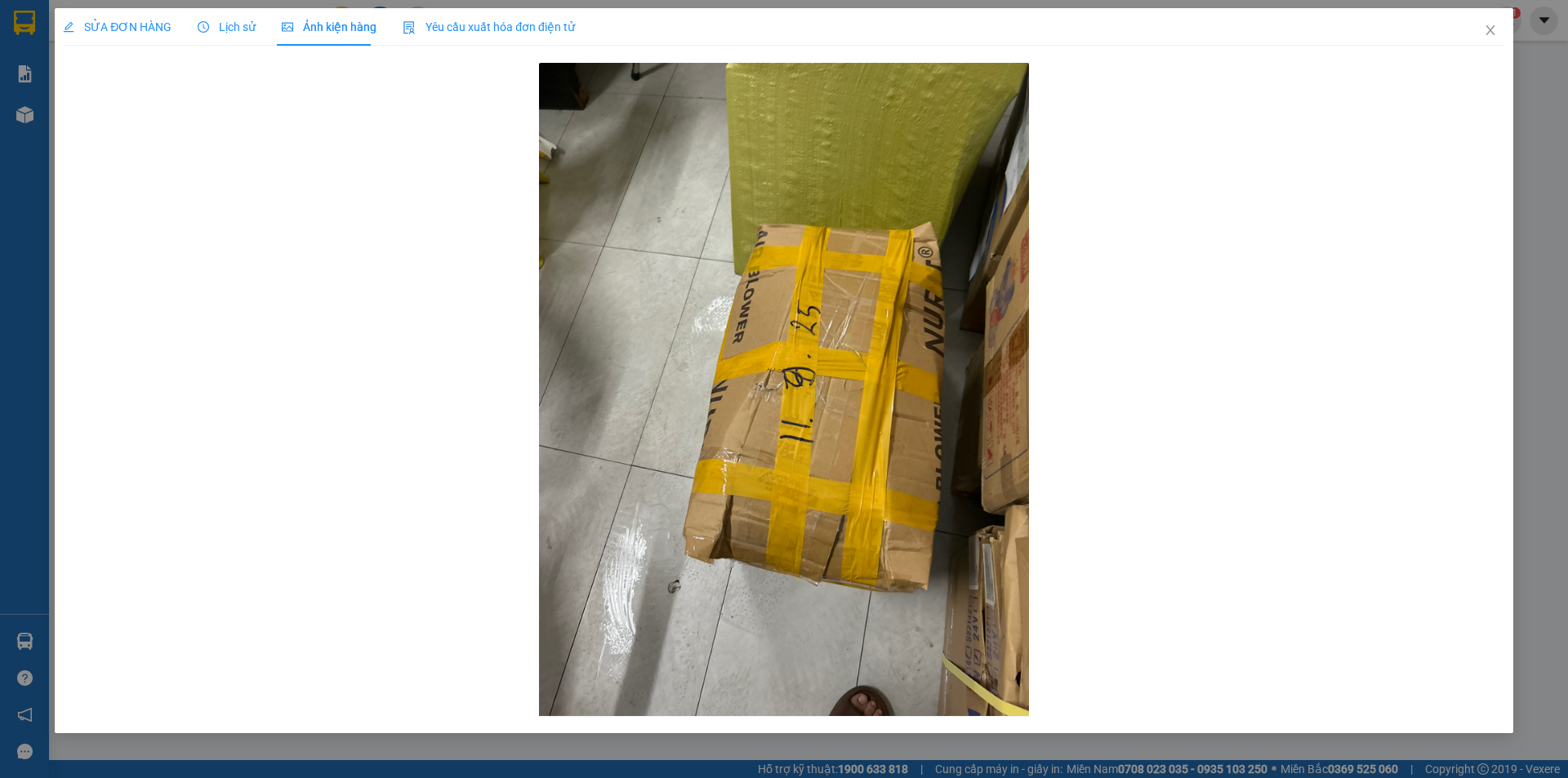
click at [150, 21] on span "SỬA ĐƠN HÀNG" at bounding box center [117, 27] width 109 height 13
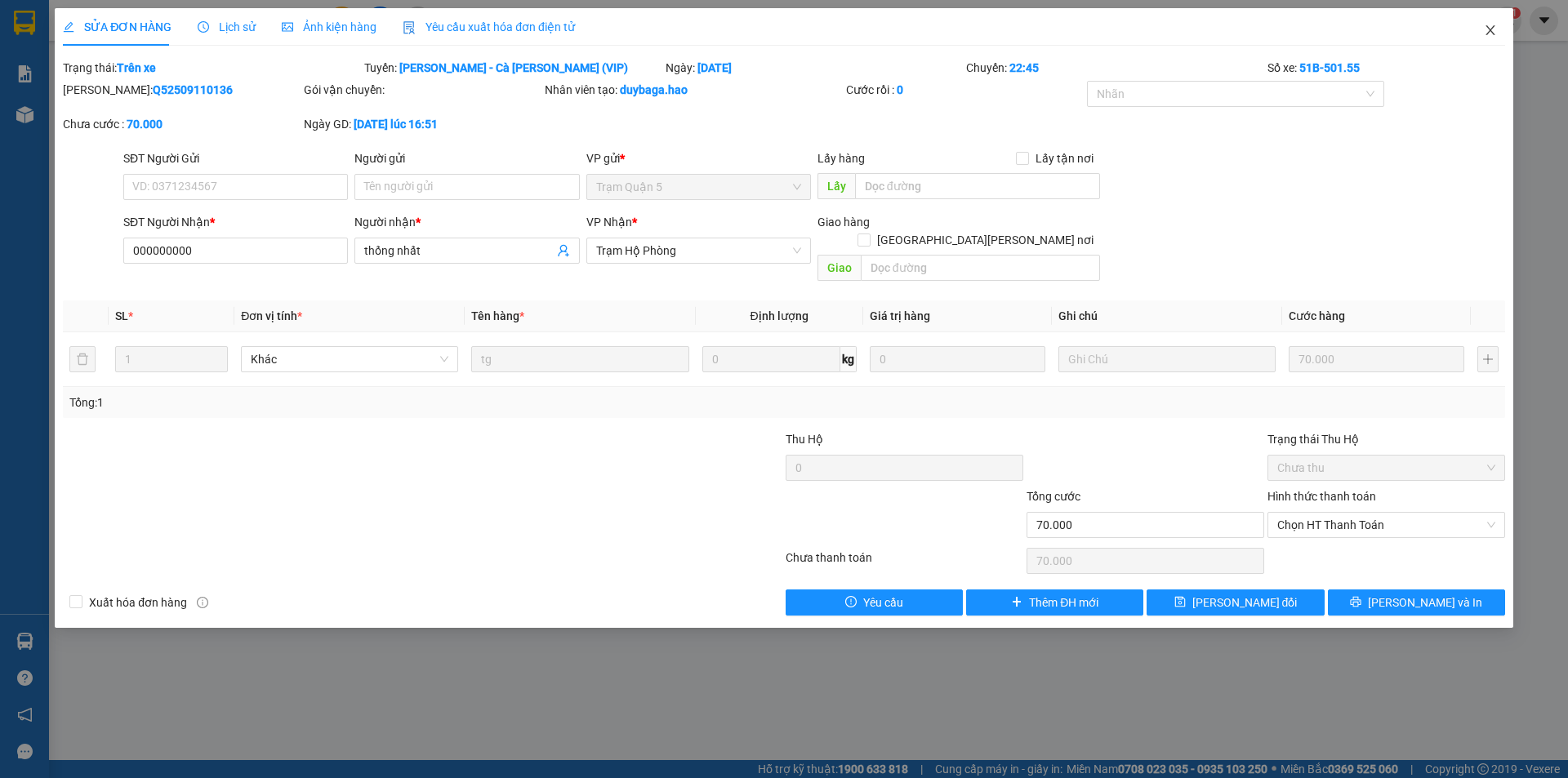
click at [1505, 9] on span "Close" at bounding box center [1490, 32] width 46 height 46
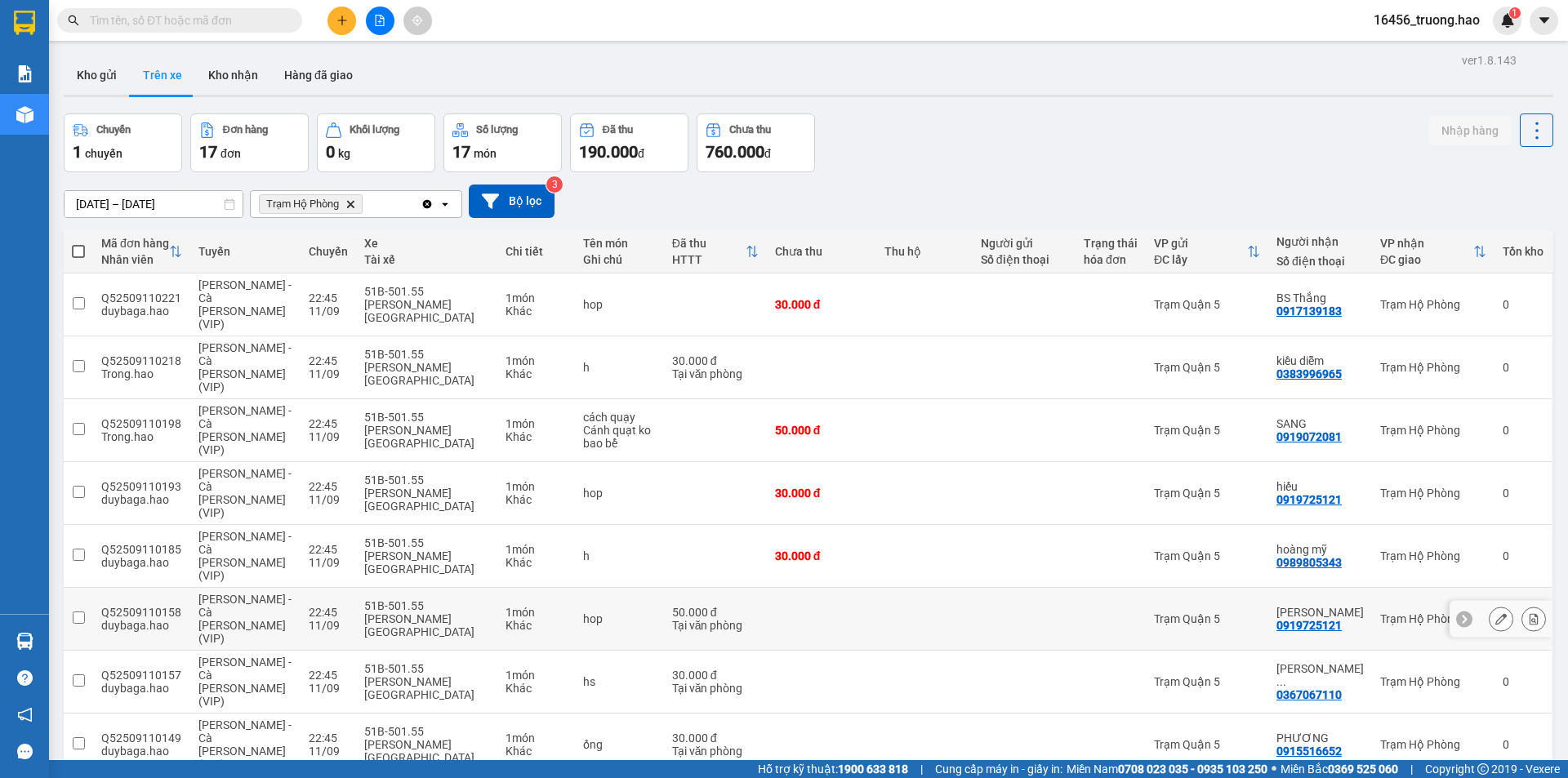
scroll to position [218, 0]
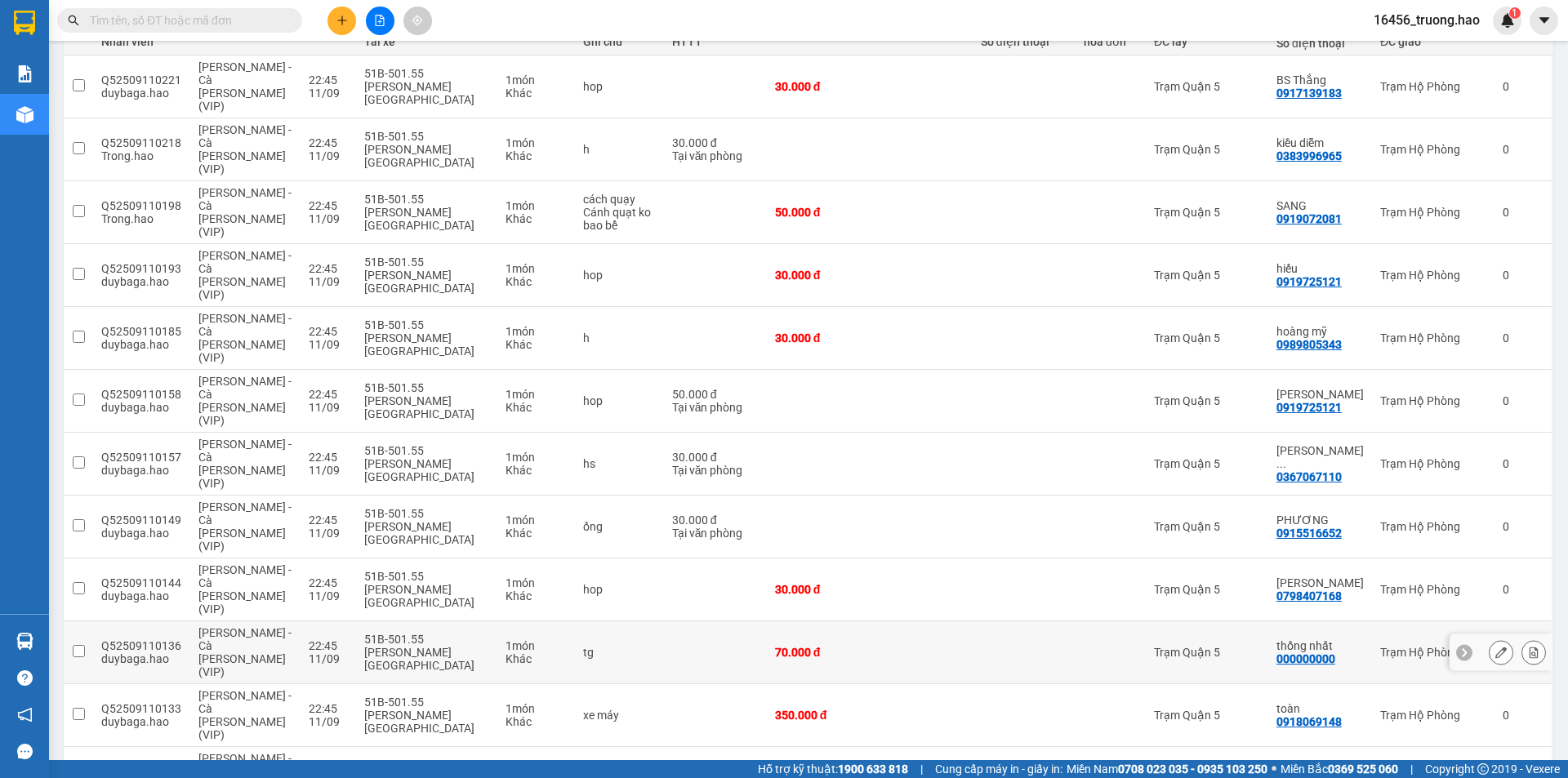
click at [1292, 653] on div "000000000" at bounding box center [1306, 660] width 59 height 13
click at [1371, 621] on td "Trạm Hộ Phòng" at bounding box center [1432, 653] width 122 height 63
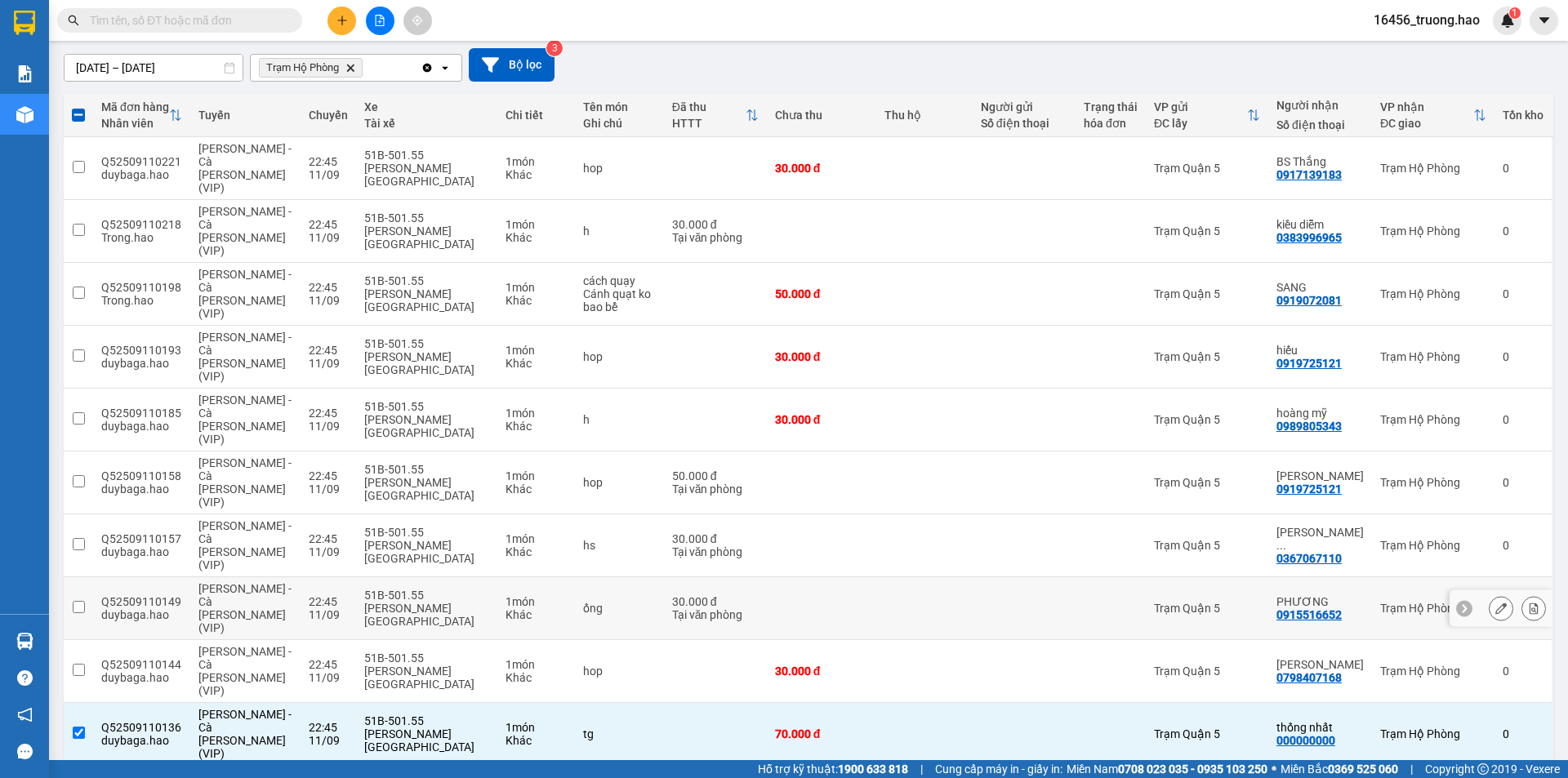
scroll to position [54, 0]
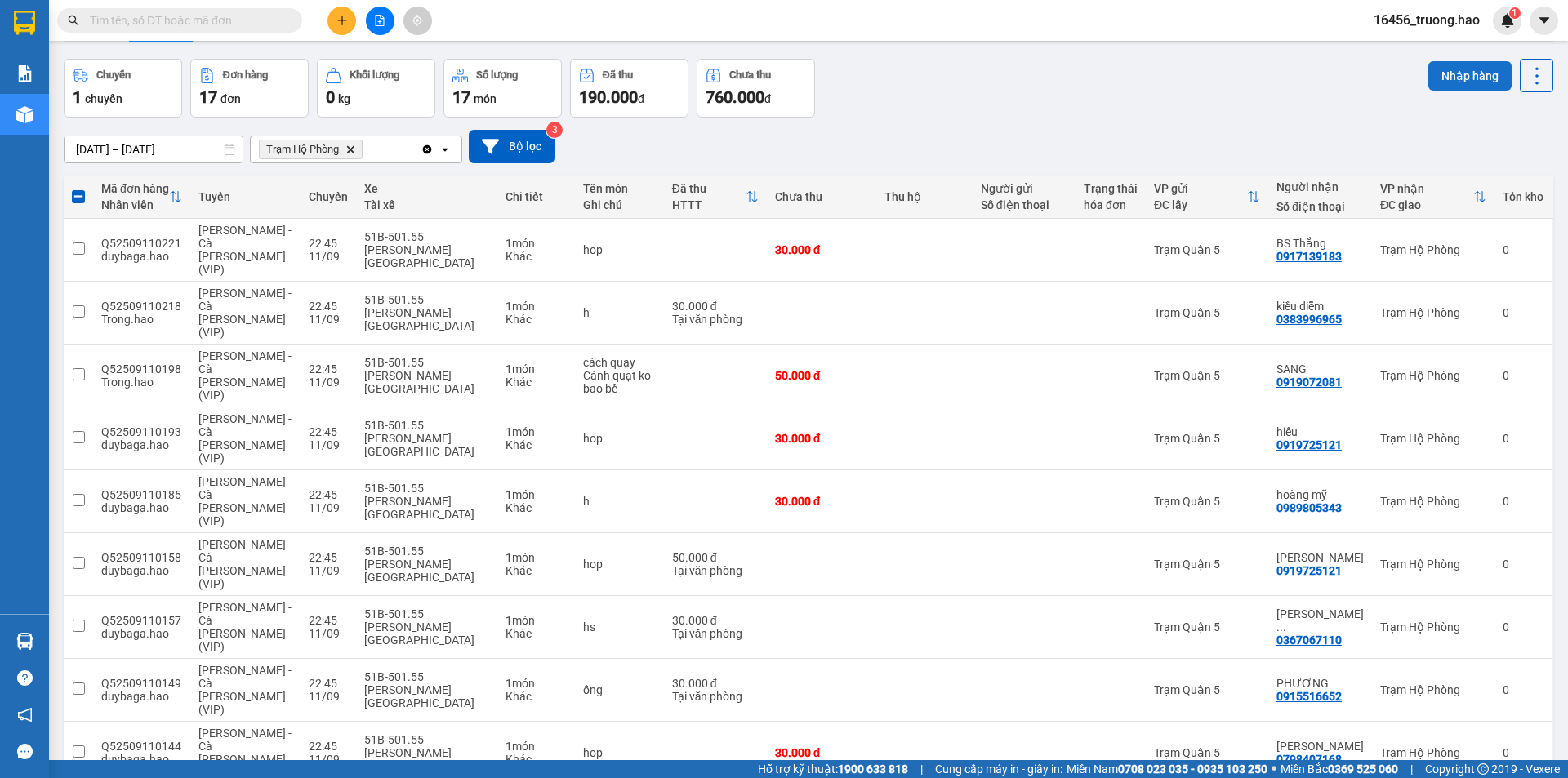
click at [1435, 78] on button "Nhập hàng" at bounding box center [1469, 75] width 83 height 30
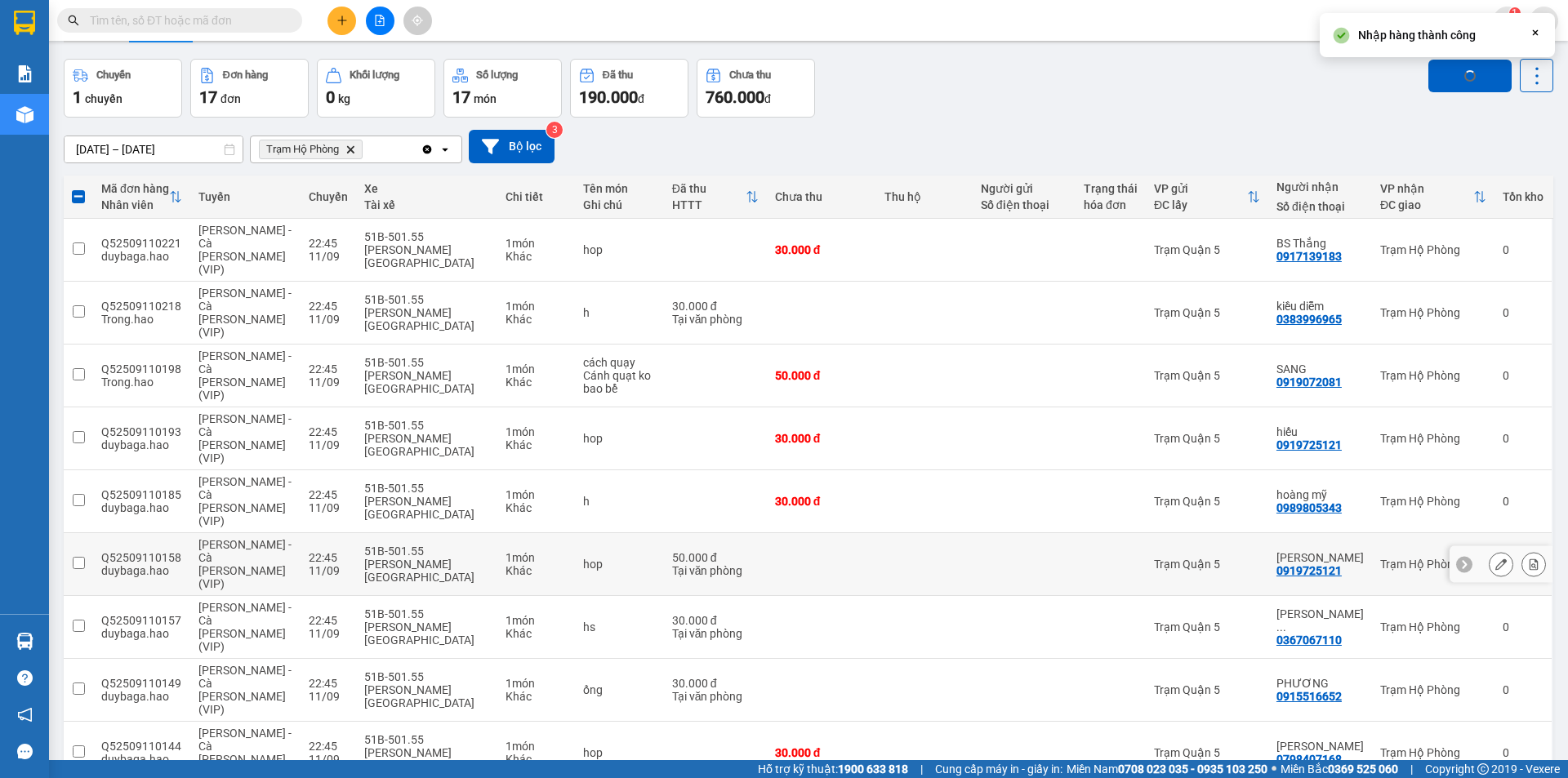
checkbox input "false"
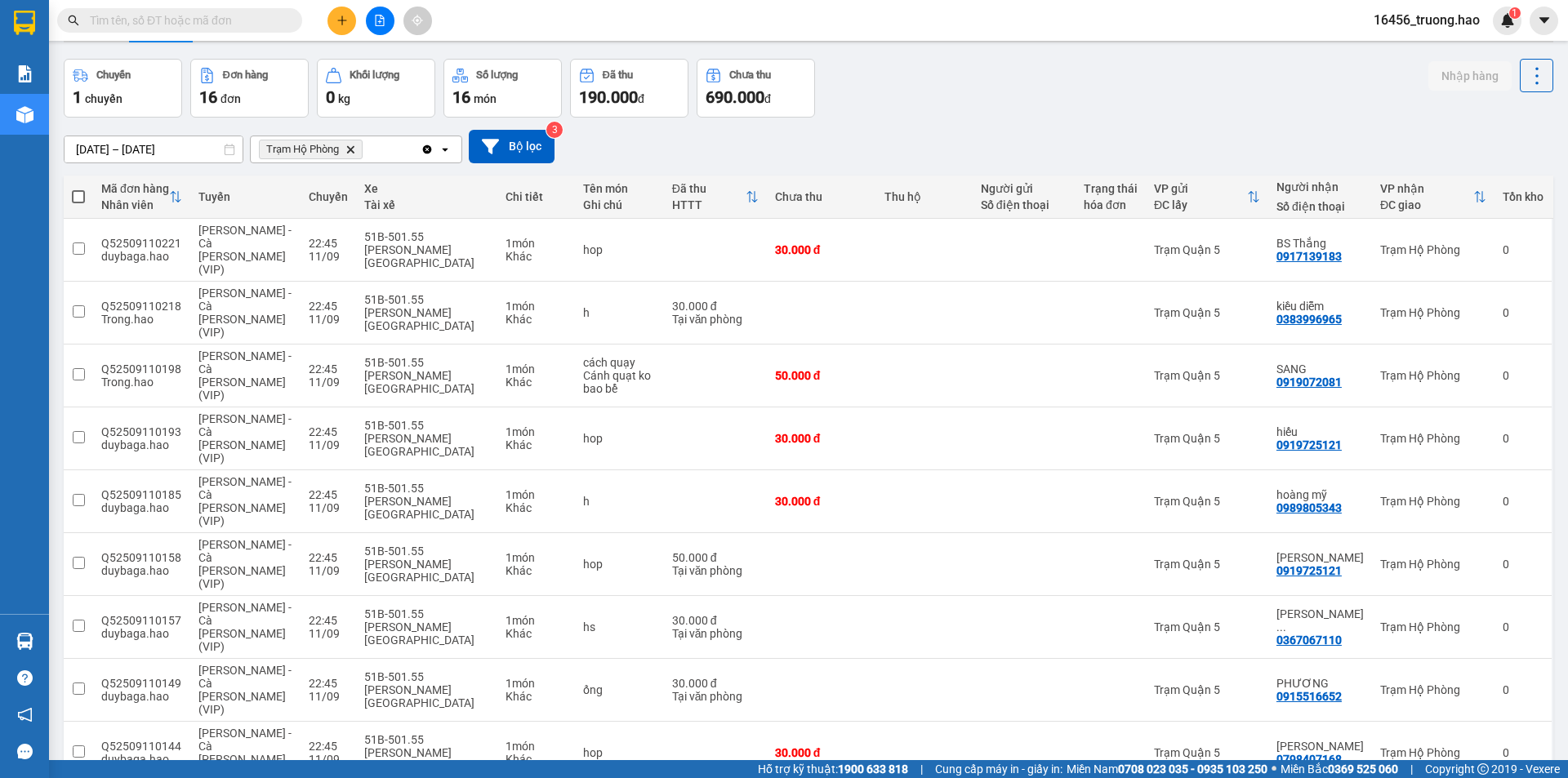
scroll to position [181, 0]
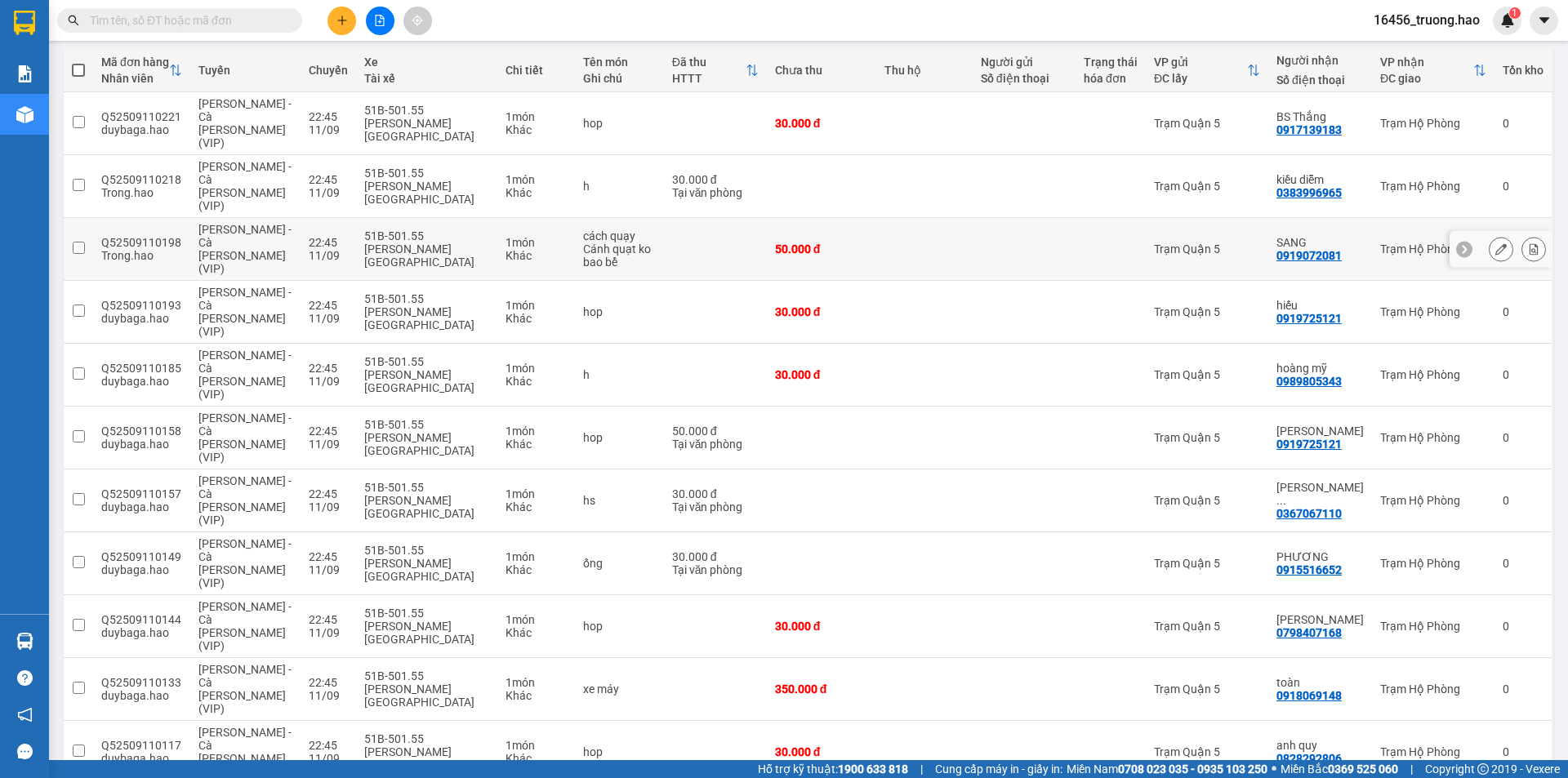
click at [1210, 242] on div "Trạm Quận 5" at bounding box center [1206, 249] width 106 height 13
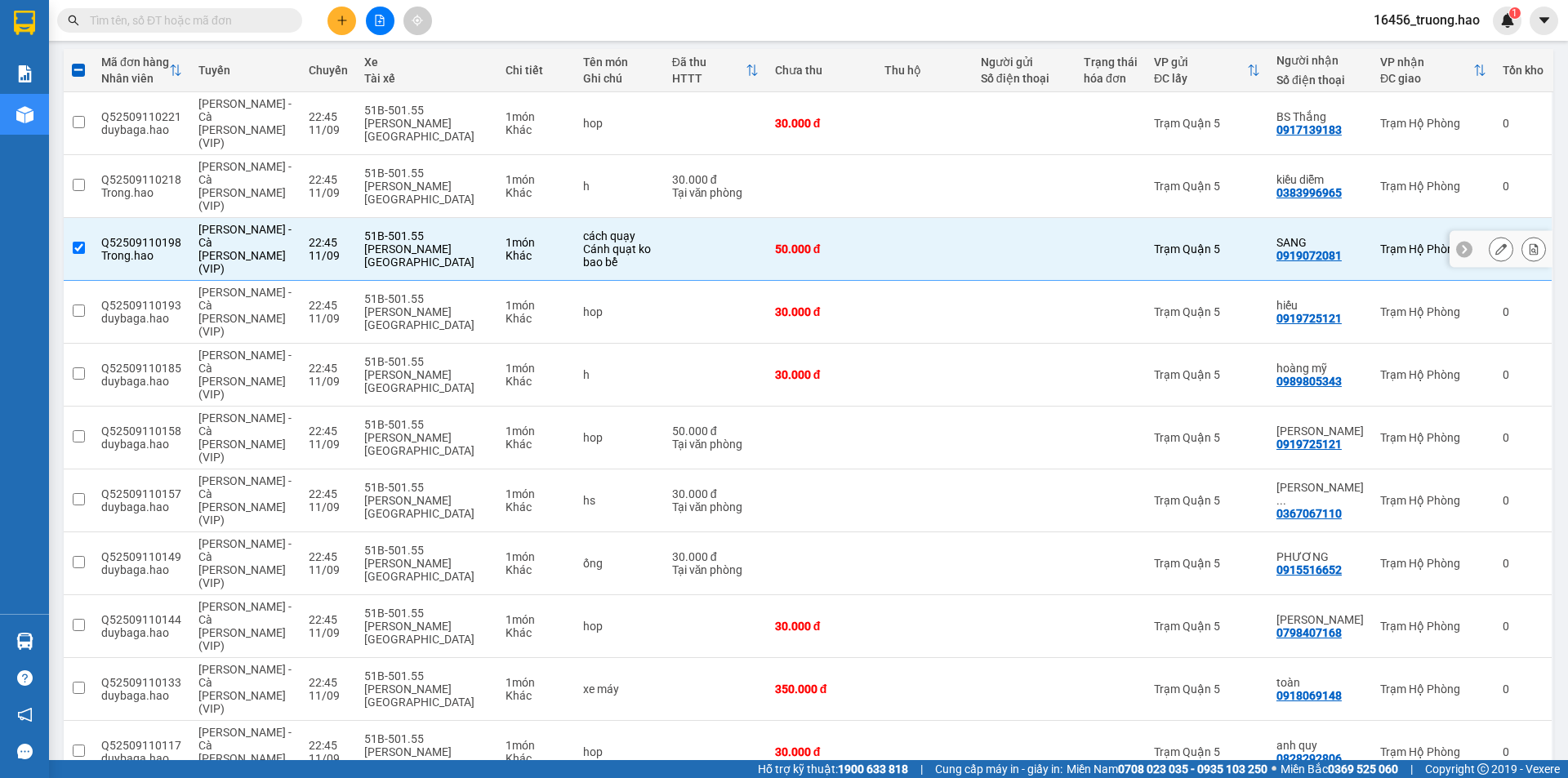
click at [1210, 242] on div "Trạm Quận 5" at bounding box center [1206, 249] width 106 height 13
checkbox input "false"
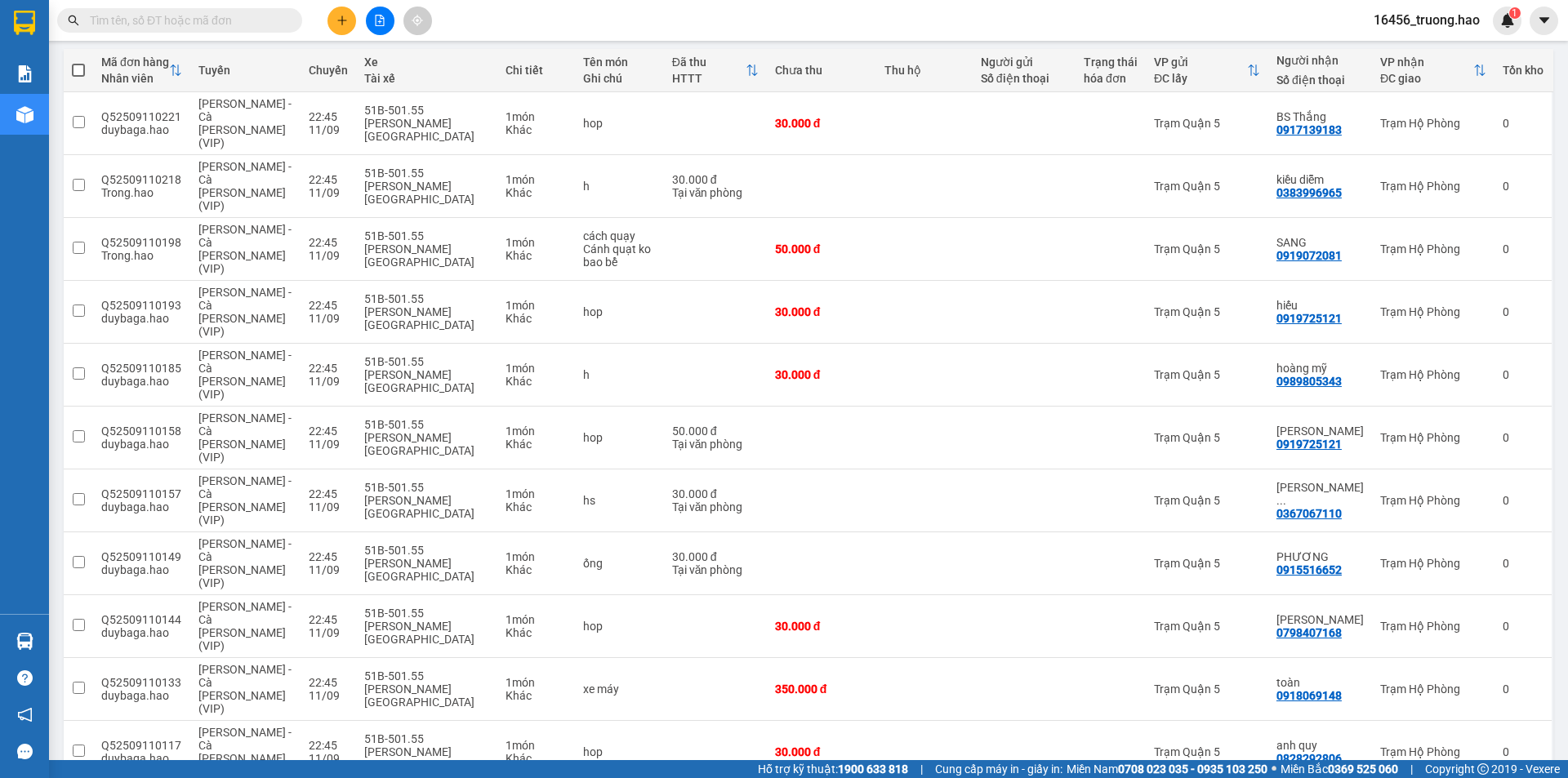
checkbox input "true"
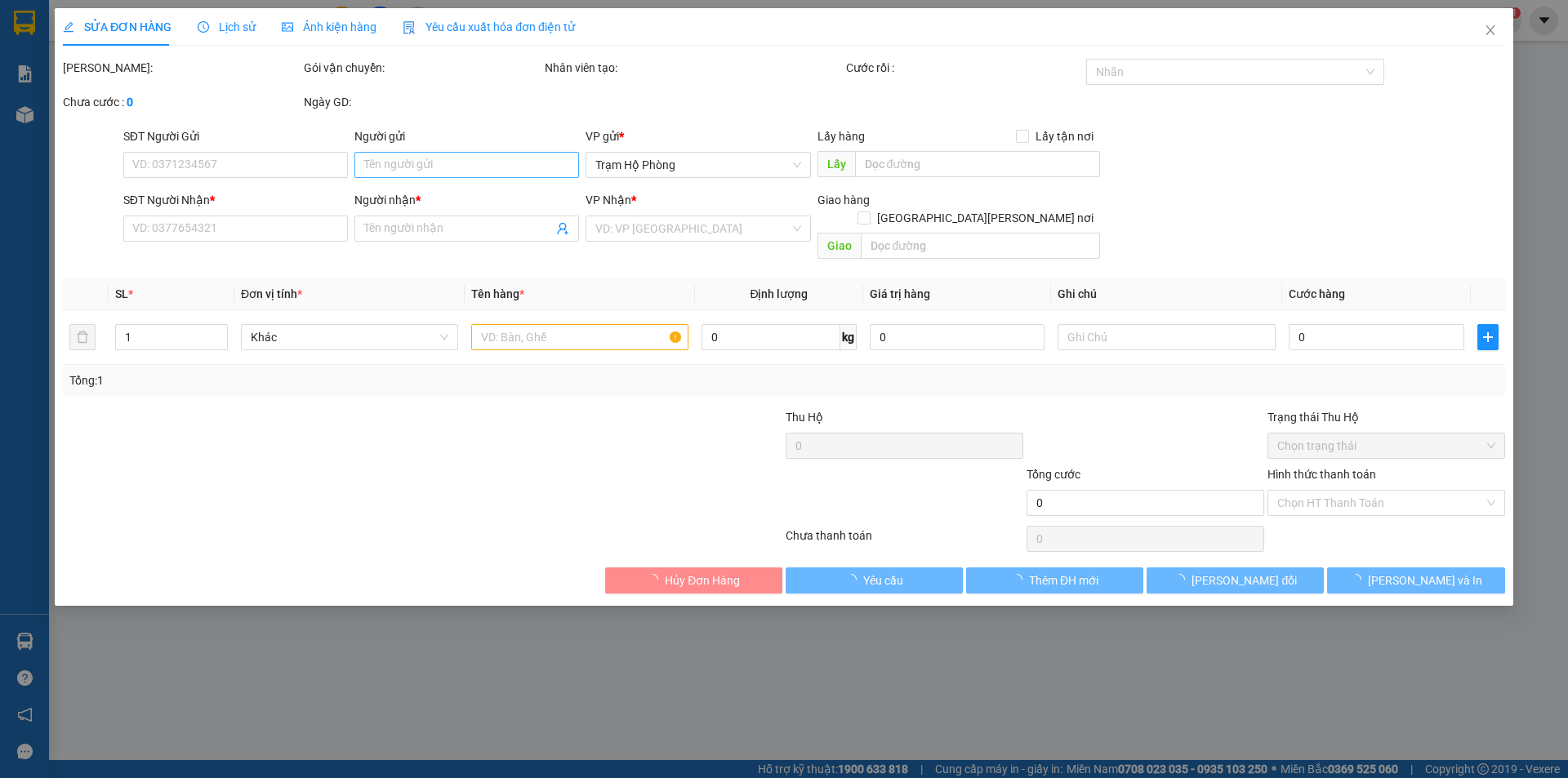
type input "0000000000"
type input "thống nhất"
type input "80.000"
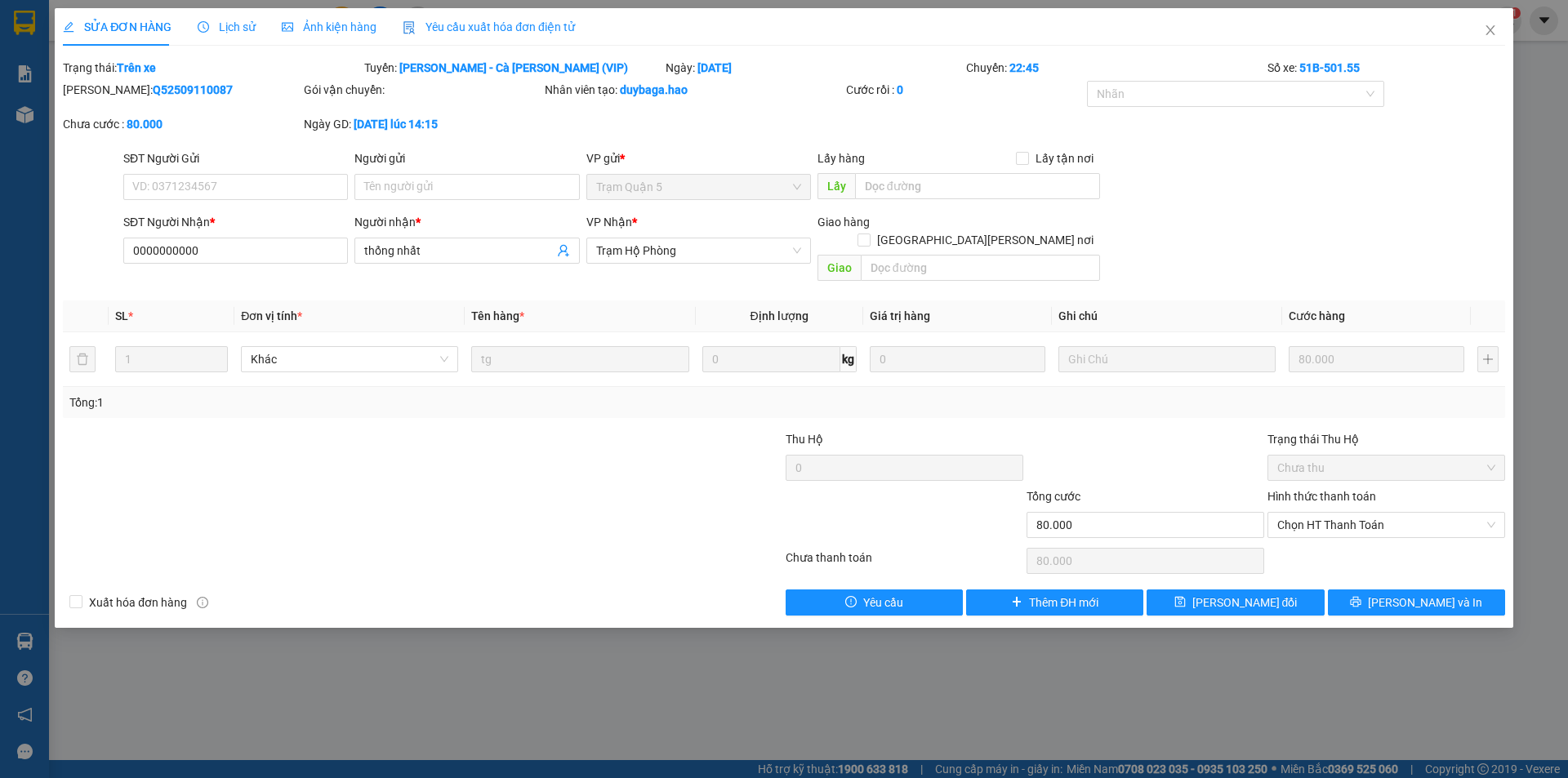
click at [342, 21] on span "Ảnh kiện hàng" at bounding box center [328, 27] width 94 height 13
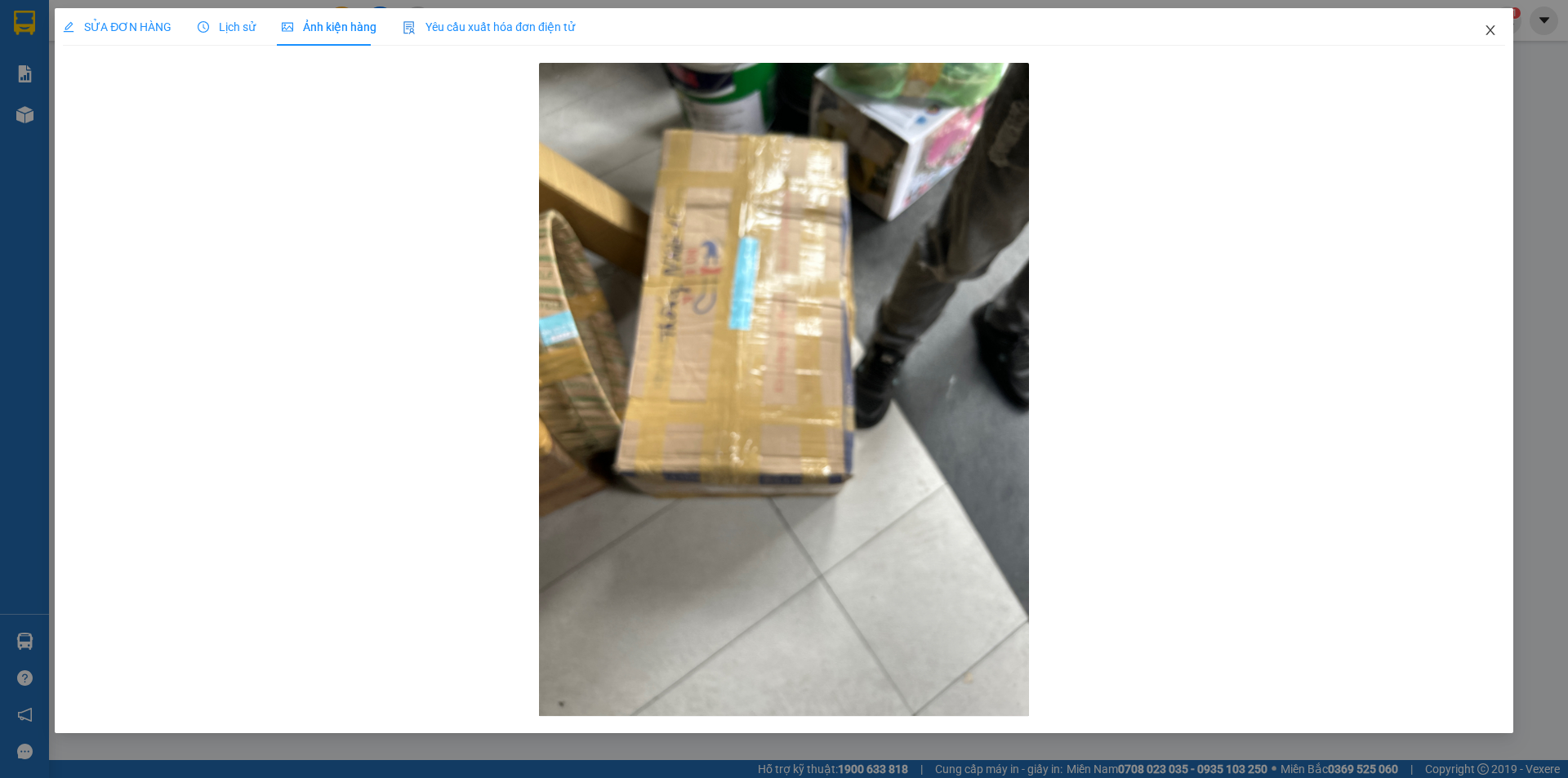
click at [1491, 31] on icon "close" at bounding box center [1489, 31] width 9 height 10
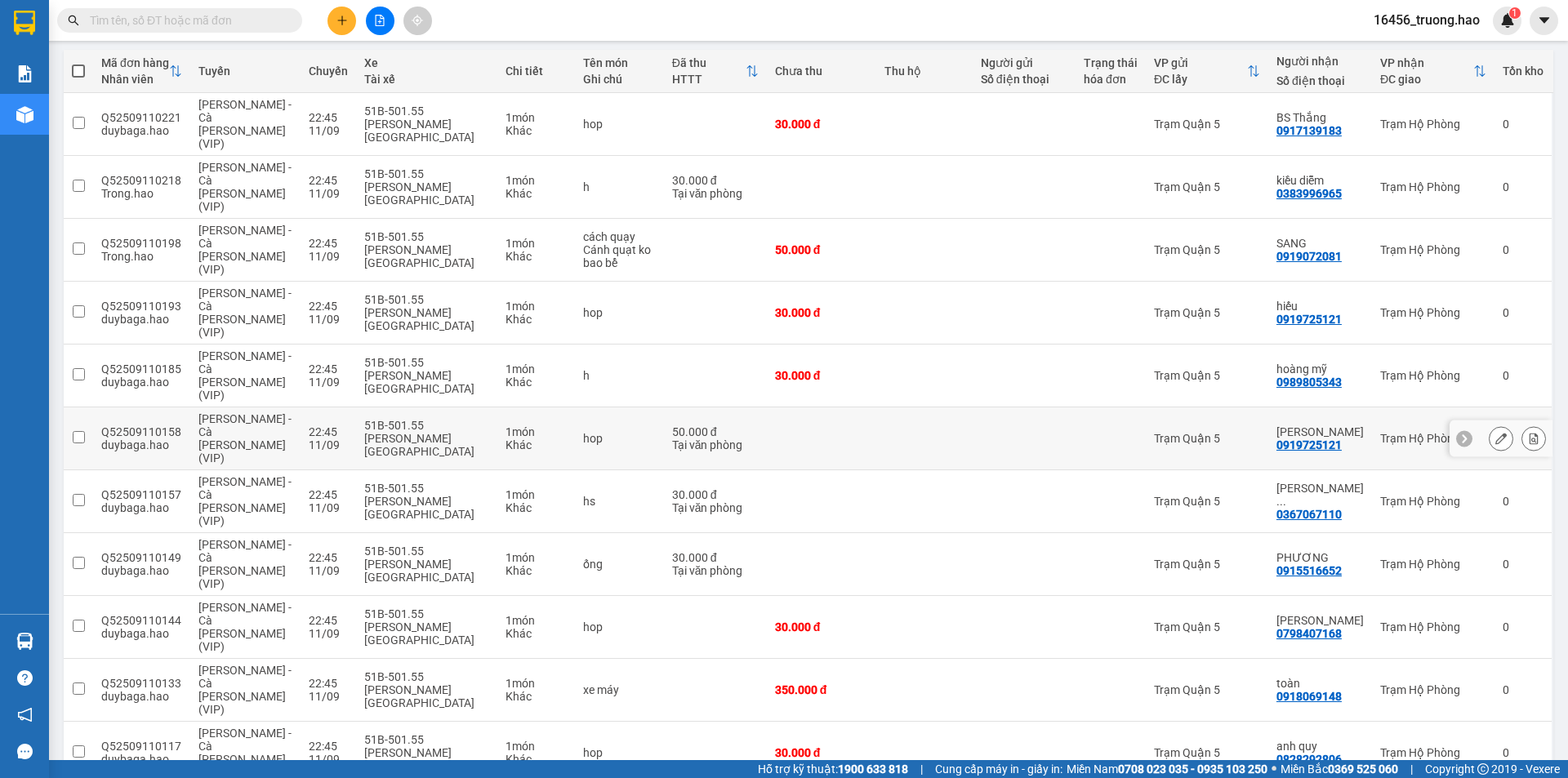
scroll to position [181, 0]
drag, startPoint x: 1356, startPoint y: 599, endPoint x: 1557, endPoint y: 572, distance: 202.8
checkbox input "true"
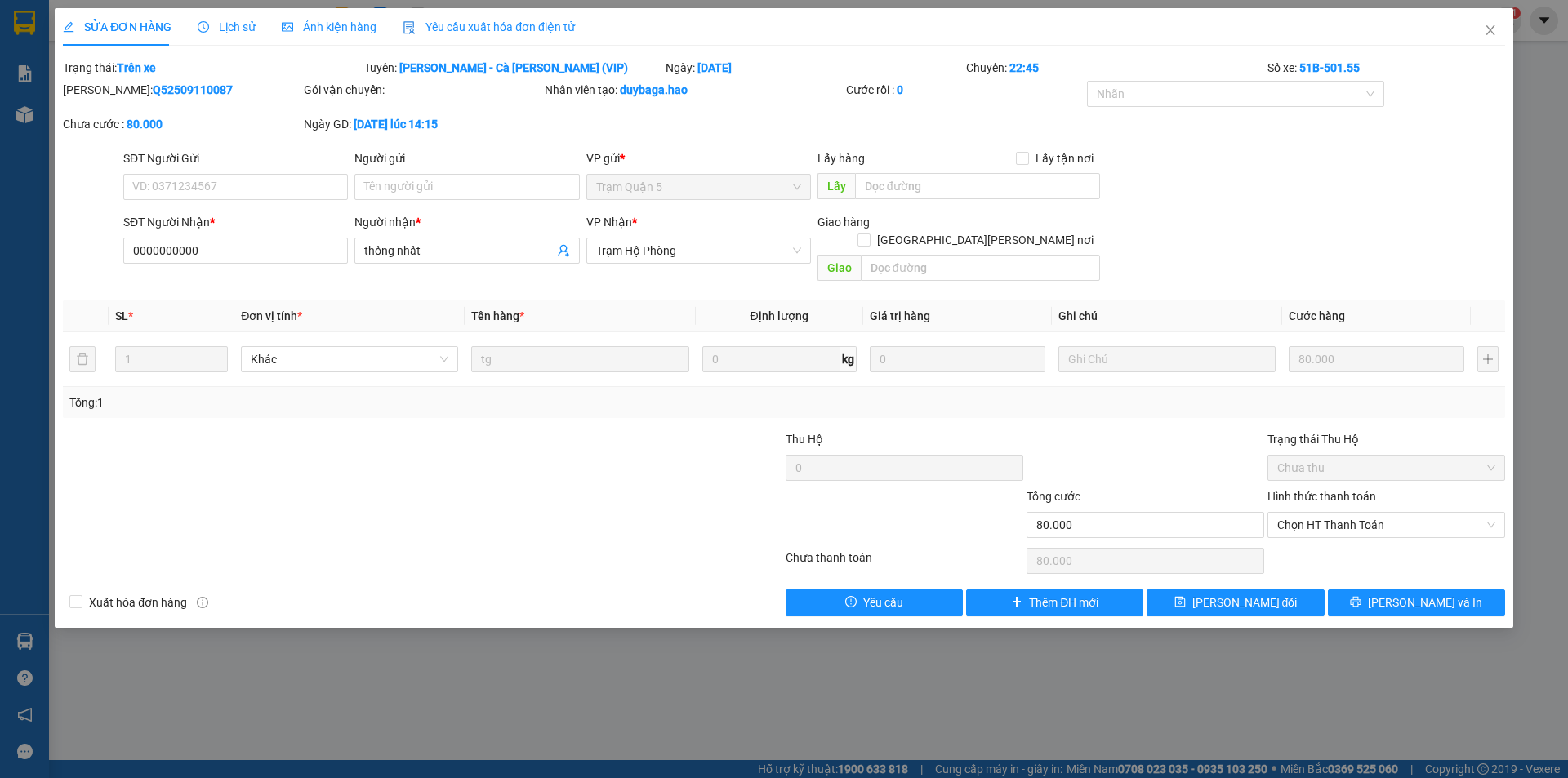
click at [224, 18] on div "Lịch sử" at bounding box center [226, 27] width 58 height 18
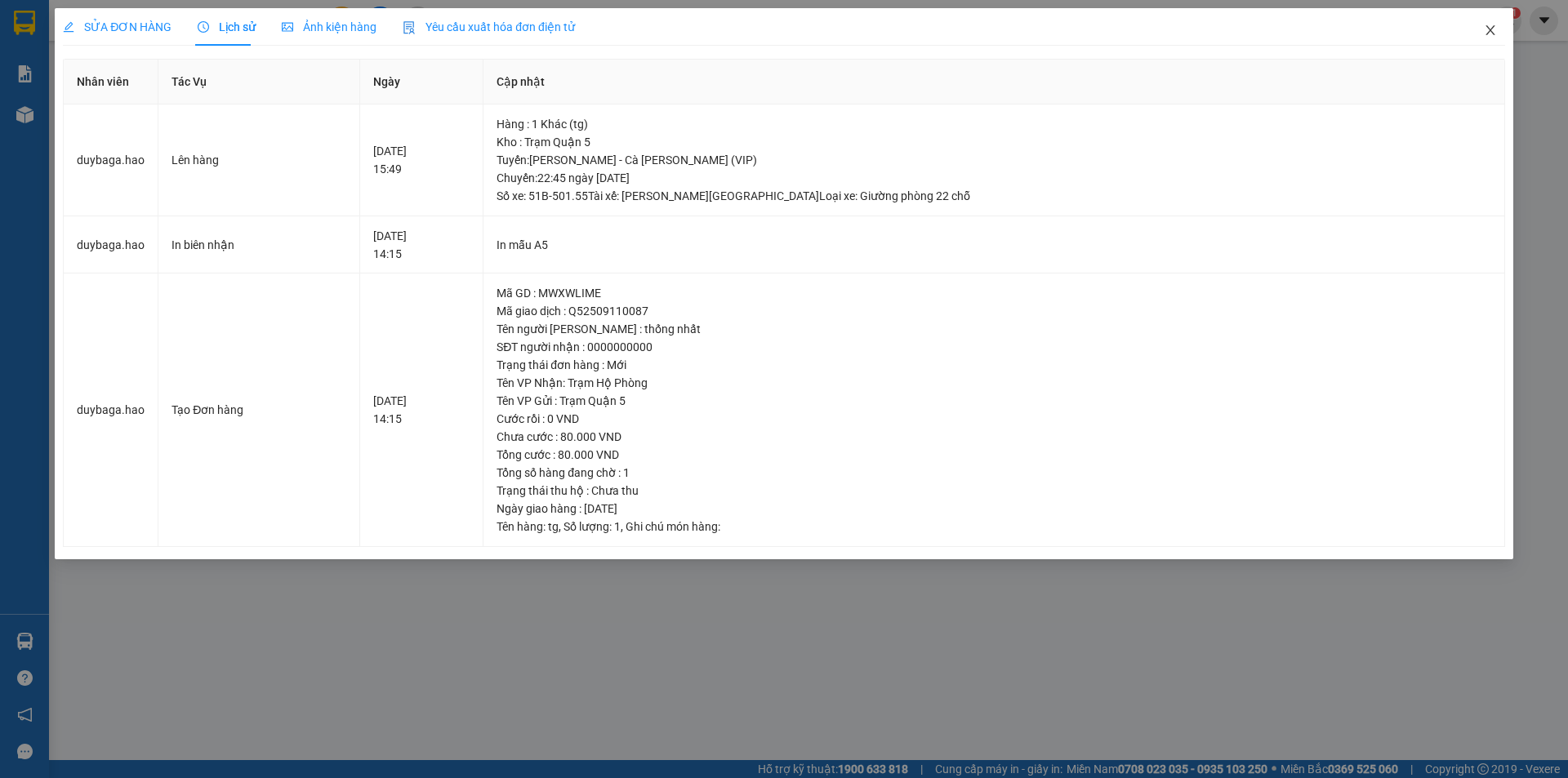
click at [1494, 32] on icon "close" at bounding box center [1490, 31] width 13 height 13
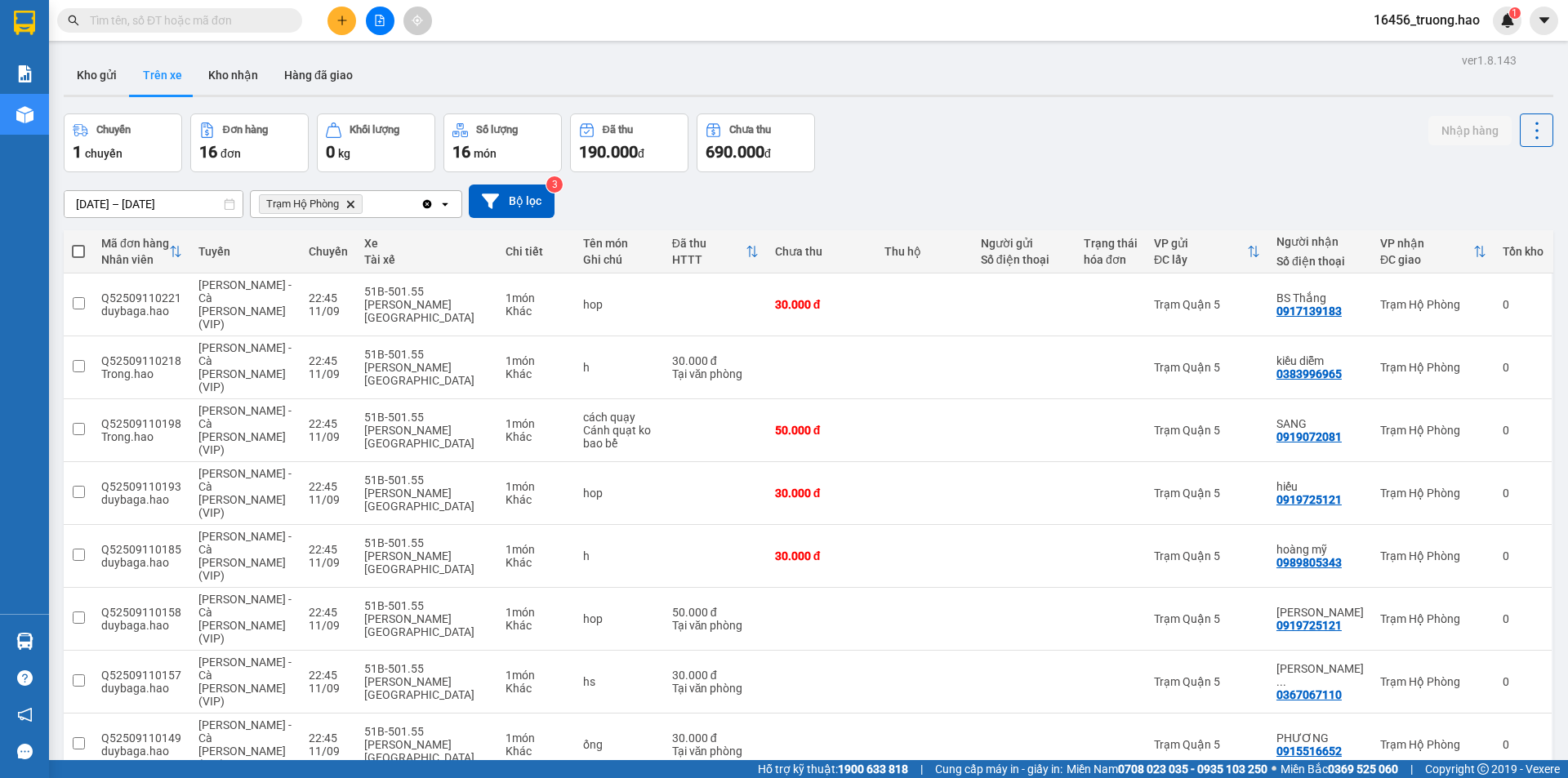
click at [183, 9] on span at bounding box center [179, 21] width 245 height 25
click at [183, 13] on input "text" at bounding box center [186, 20] width 193 height 18
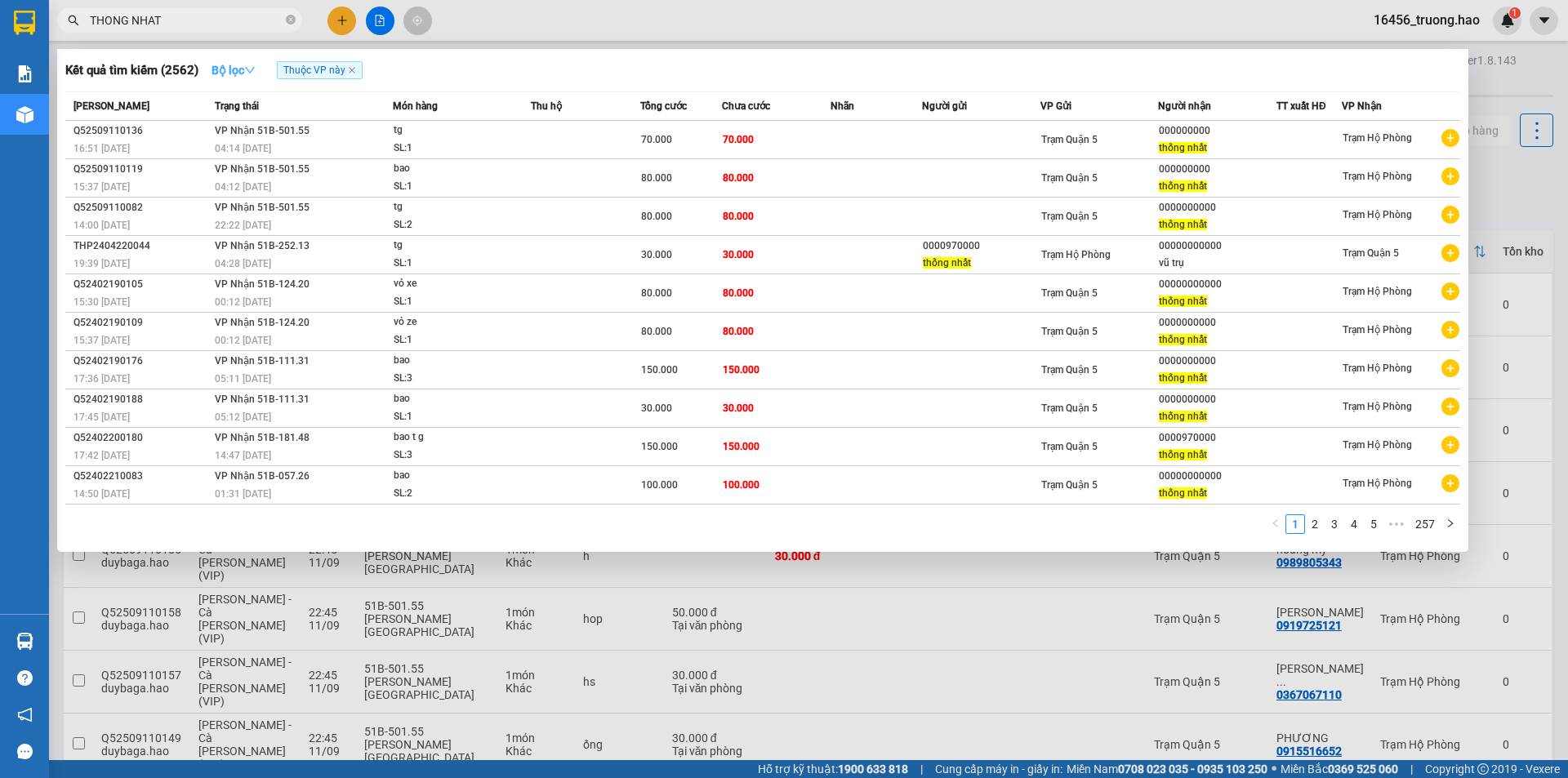
type input "THONG NHAT"
click at [220, 74] on strong "Bộ lọc" at bounding box center [234, 71] width 44 height 13
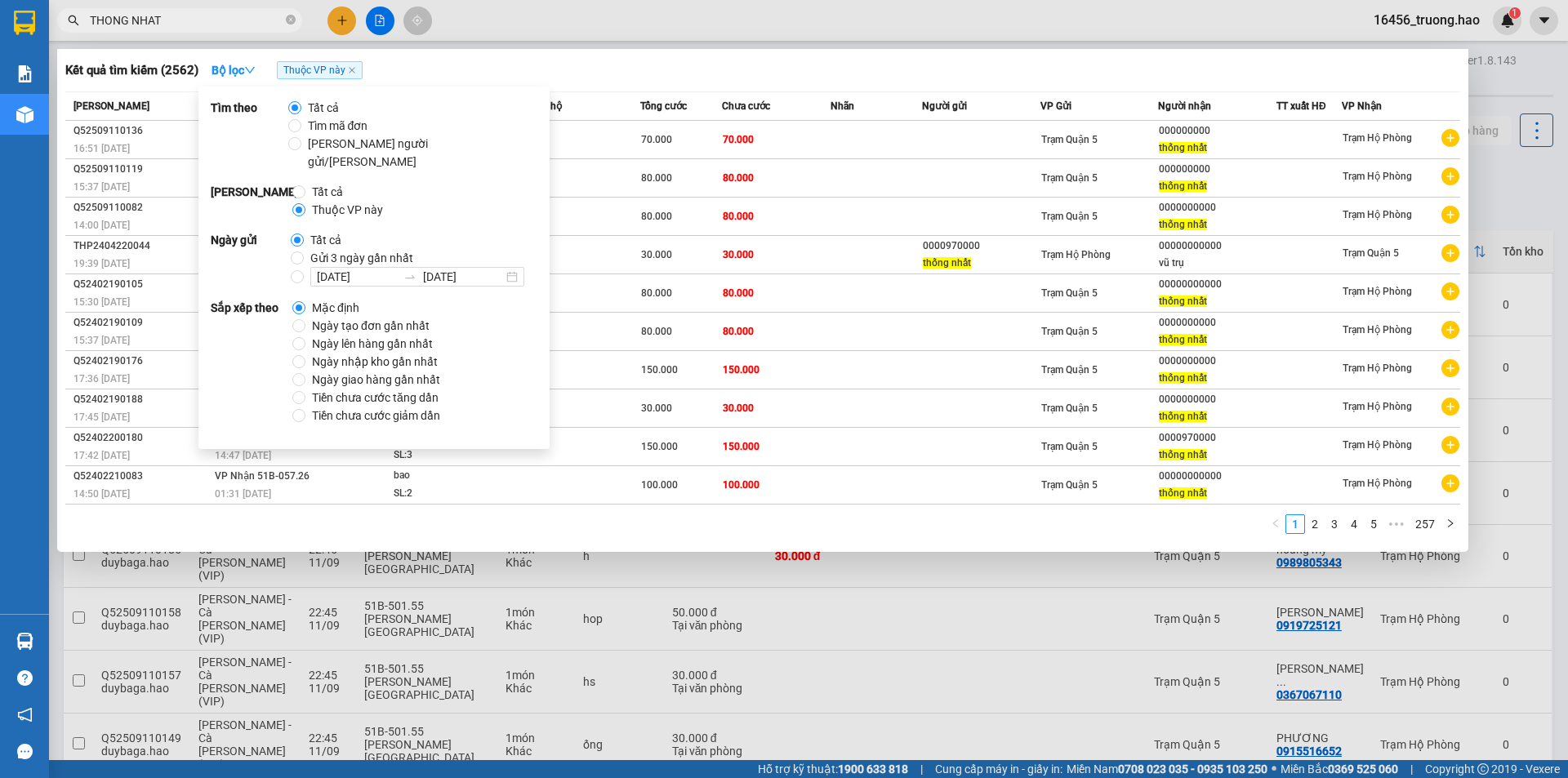
click at [347, 317] on span "Ngày tạo đơn gần nhất" at bounding box center [370, 326] width 131 height 18
click at [305, 320] on input "Ngày tạo đơn gần nhất" at bounding box center [299, 326] width 13 height 13
radio input "true"
radio input "false"
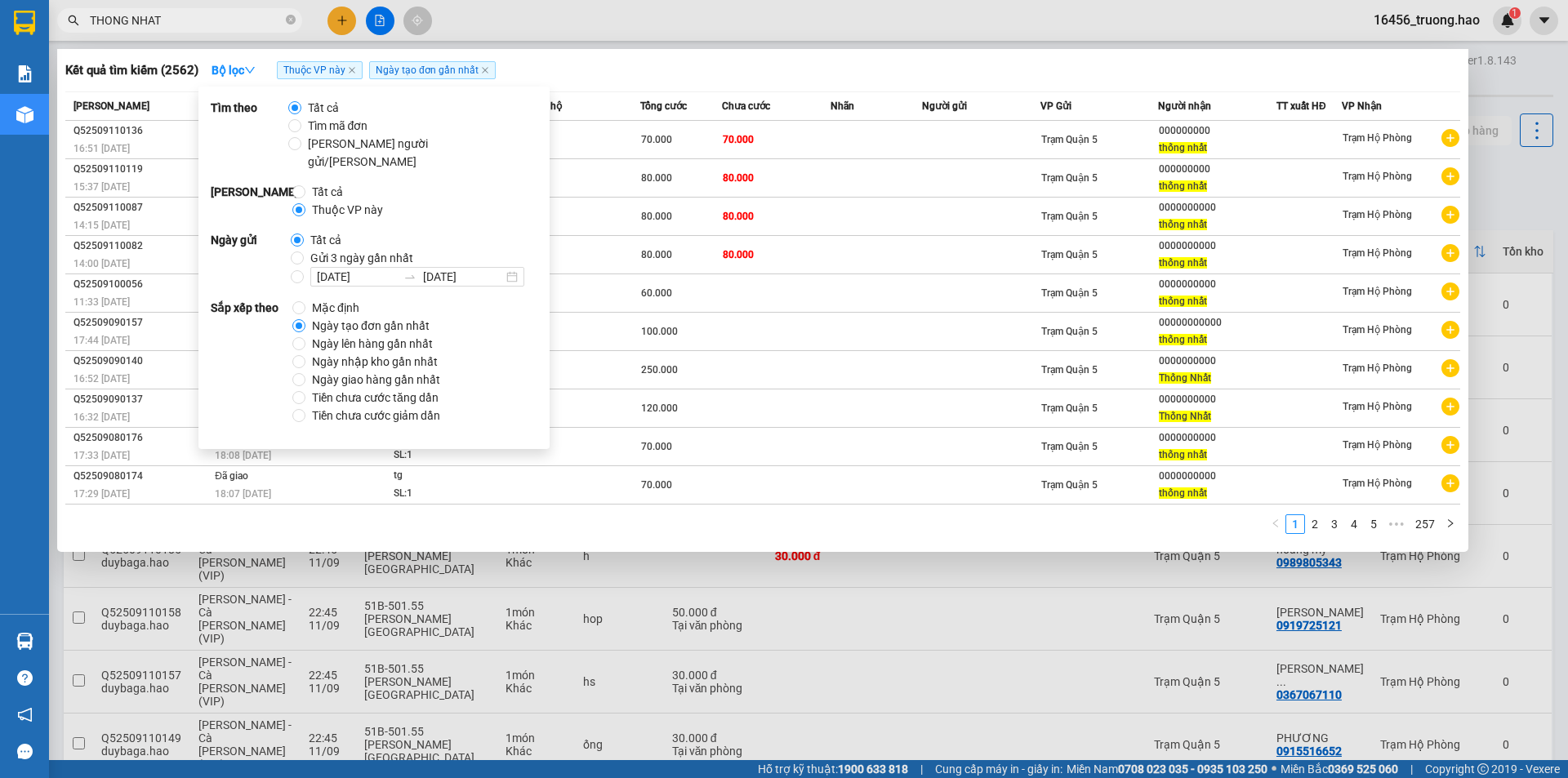
click at [325, 231] on span "Tất cả" at bounding box center [325, 240] width 44 height 18
click at [303, 234] on input "Tất cả" at bounding box center [298, 241] width 13 height 13
click at [654, 20] on div at bounding box center [784, 389] width 1568 height 778
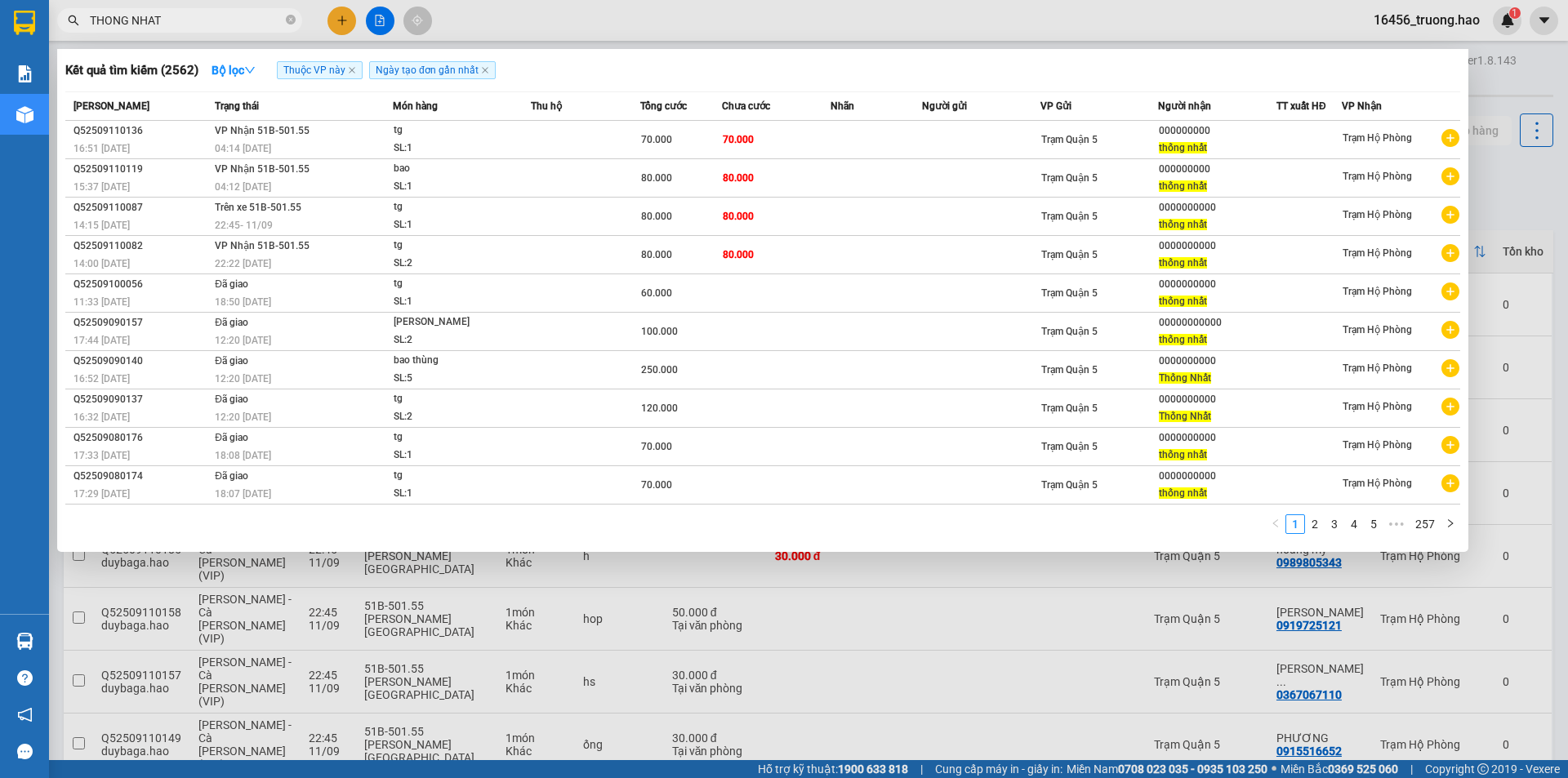
click at [206, 18] on input "THONG NHAT" at bounding box center [186, 20] width 193 height 18
click at [1489, 154] on div at bounding box center [784, 389] width 1568 height 778
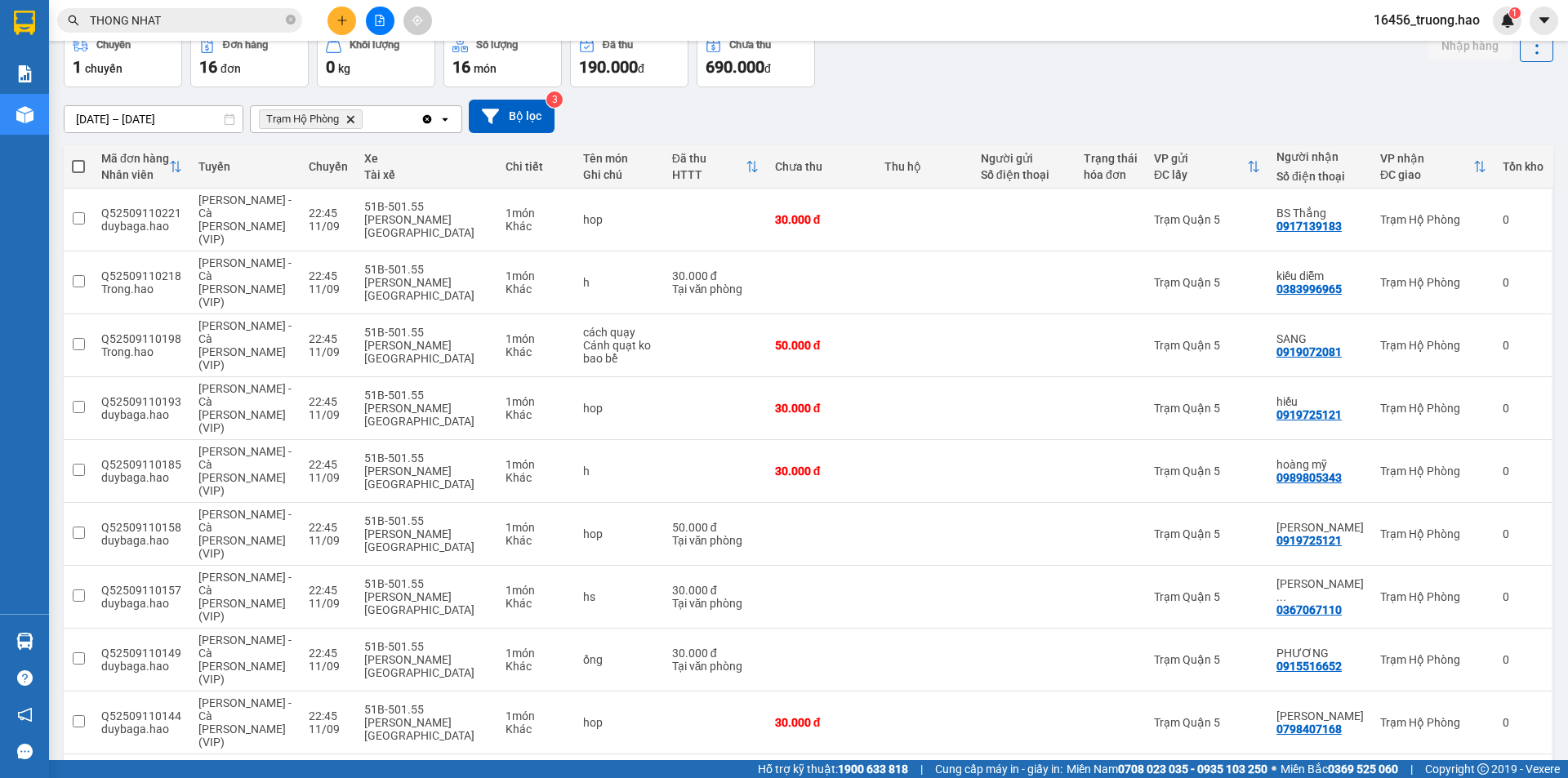
scroll to position [181, 0]
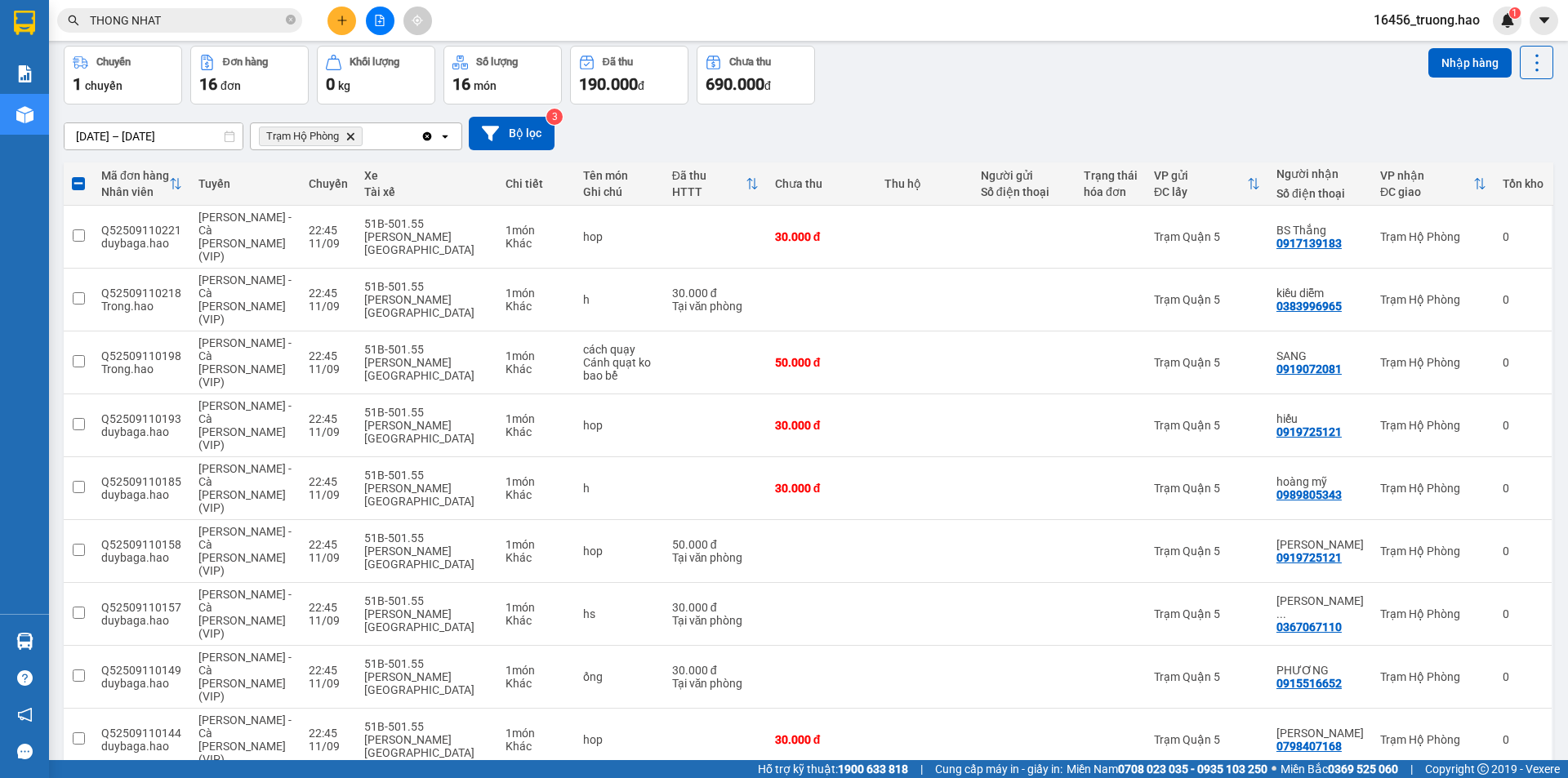
scroll to position [0, 0]
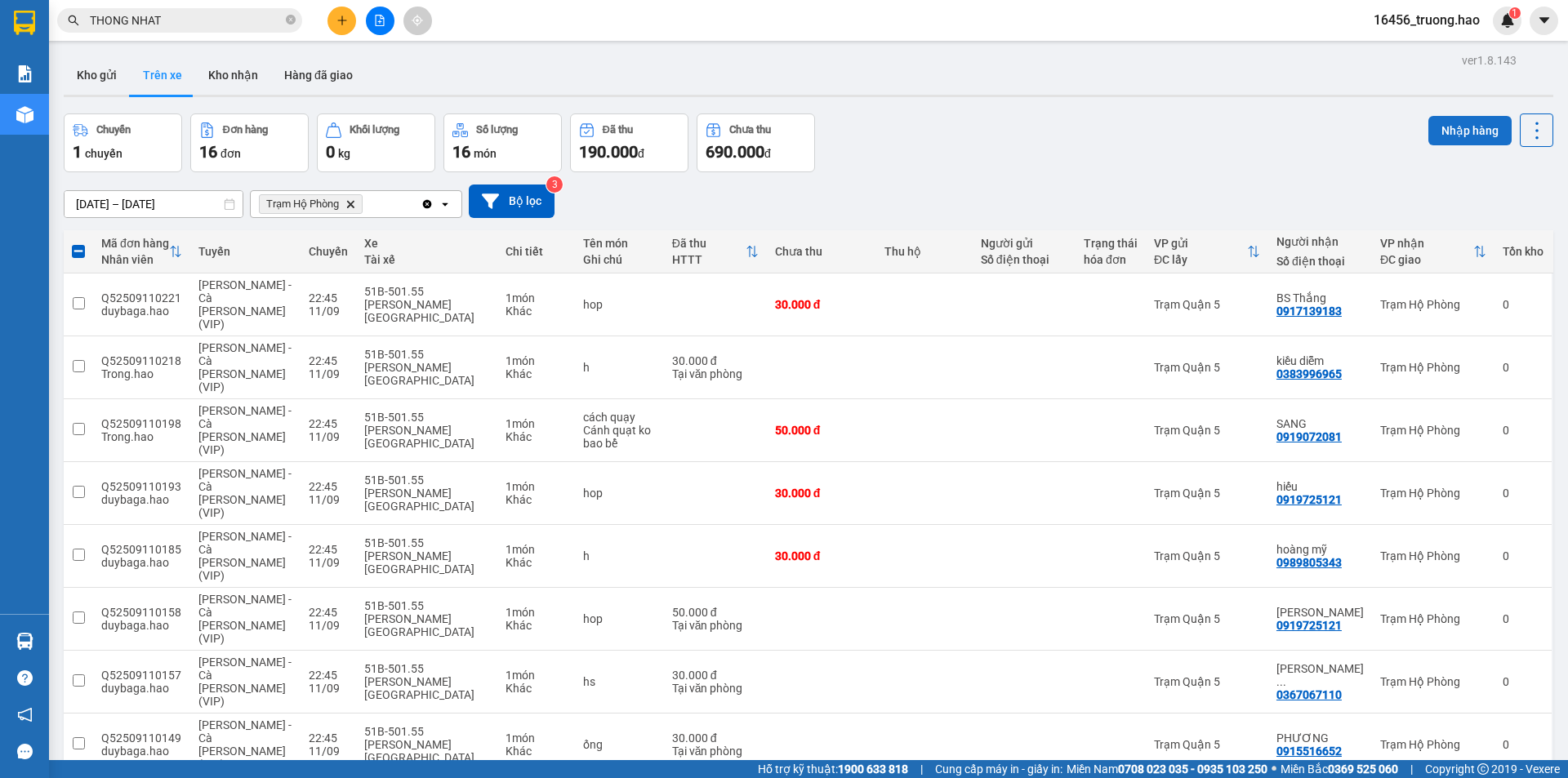
click at [1453, 132] on button "Nhập hàng" at bounding box center [1469, 130] width 83 height 30
checkbox input "false"
click at [218, 71] on button "Kho nhận" at bounding box center [233, 74] width 76 height 39
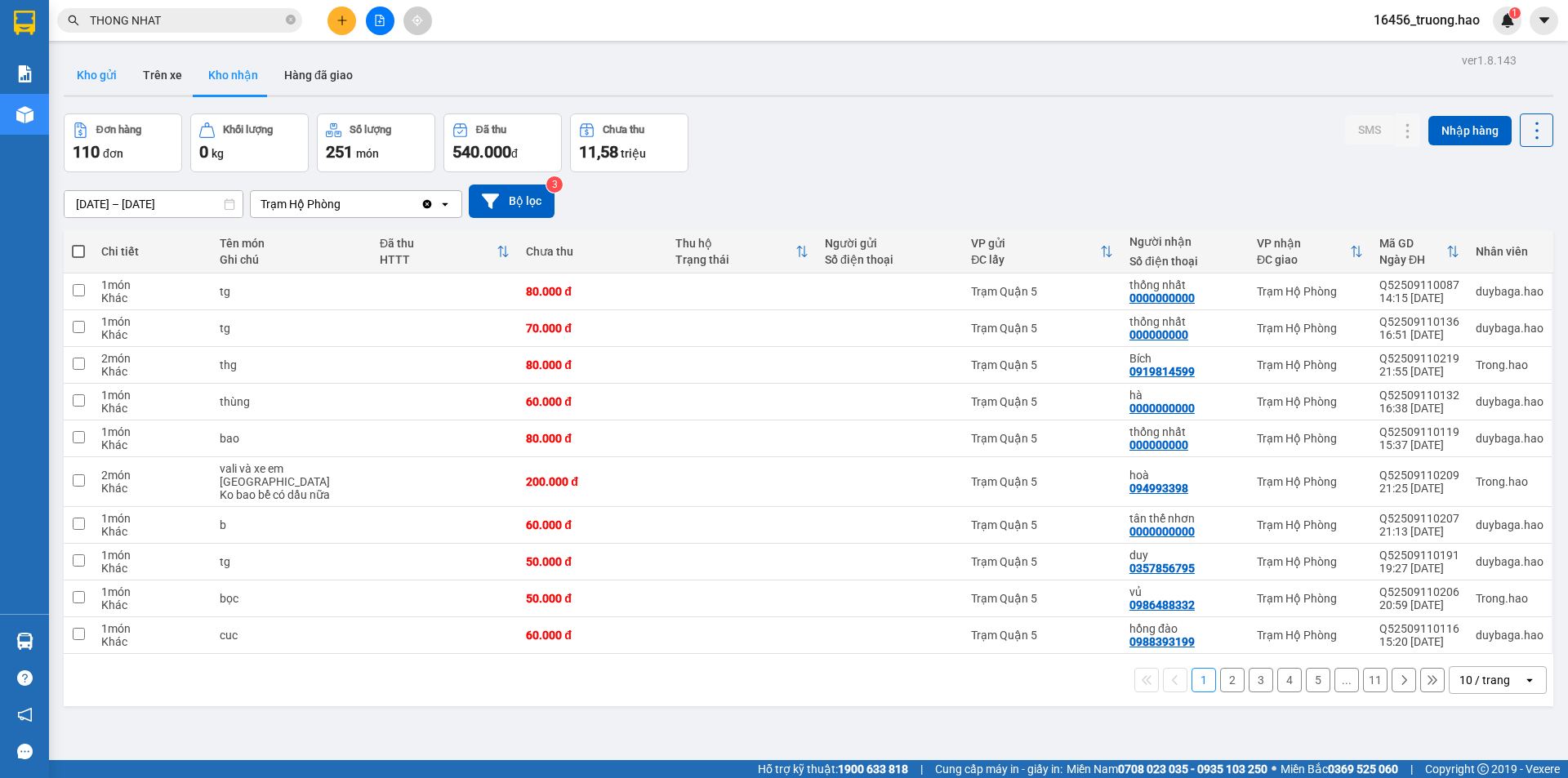
click at [69, 87] on button "Kho gửi" at bounding box center [96, 74] width 66 height 39
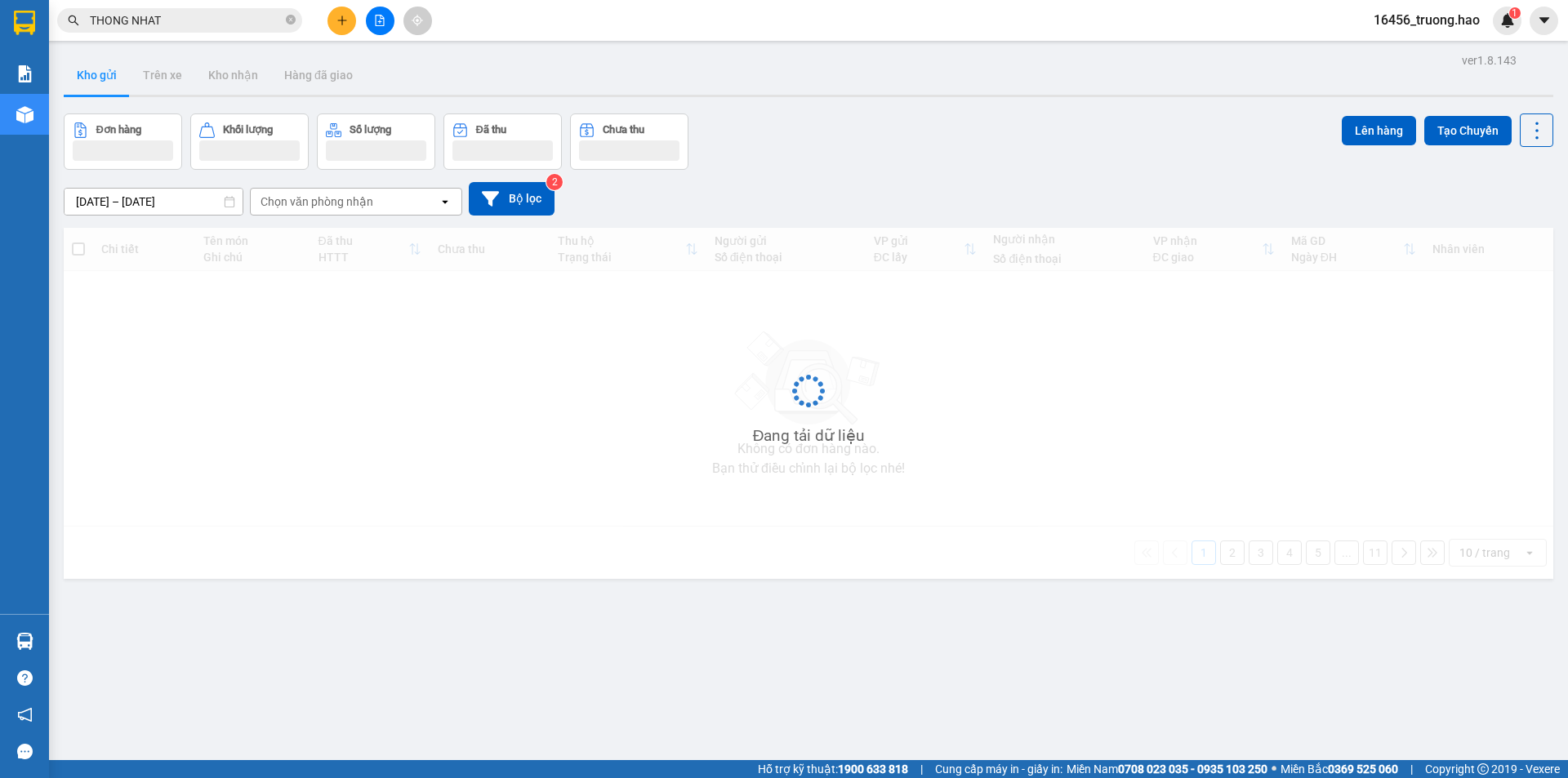
click at [69, 87] on button "Kho gửi" at bounding box center [96, 74] width 66 height 39
